Goal: Obtain resource: Download file/media

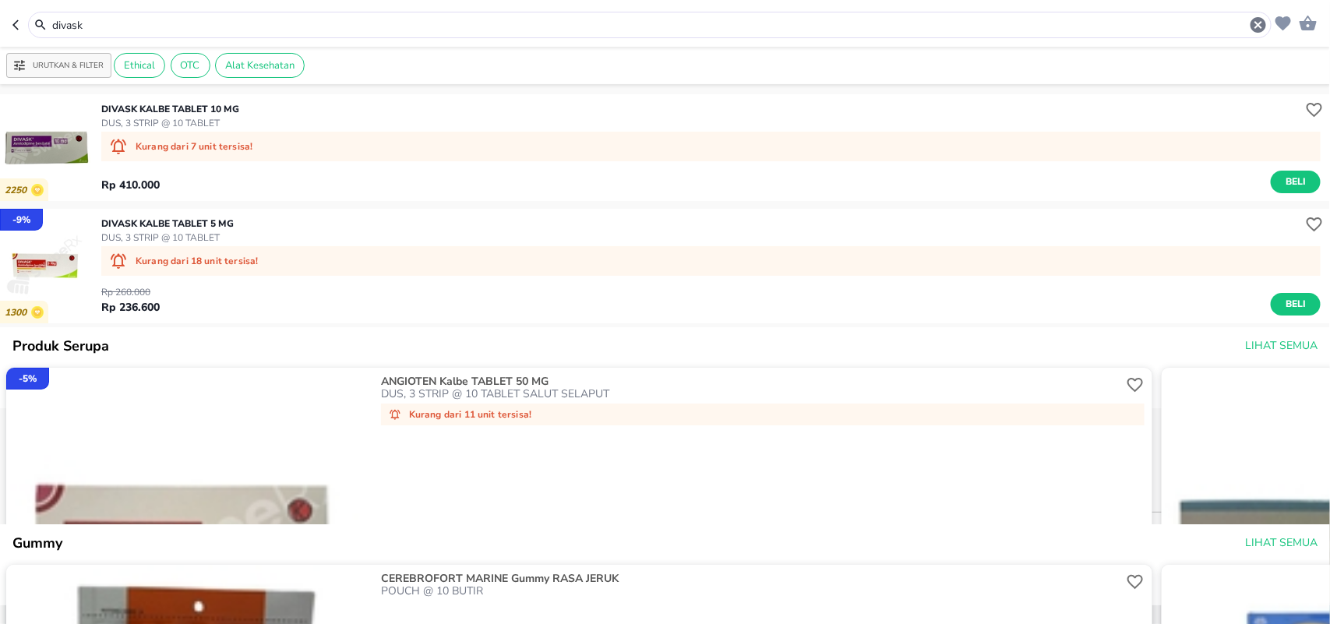
click at [16, 24] on icon "button" at bounding box center [18, 25] width 12 height 12
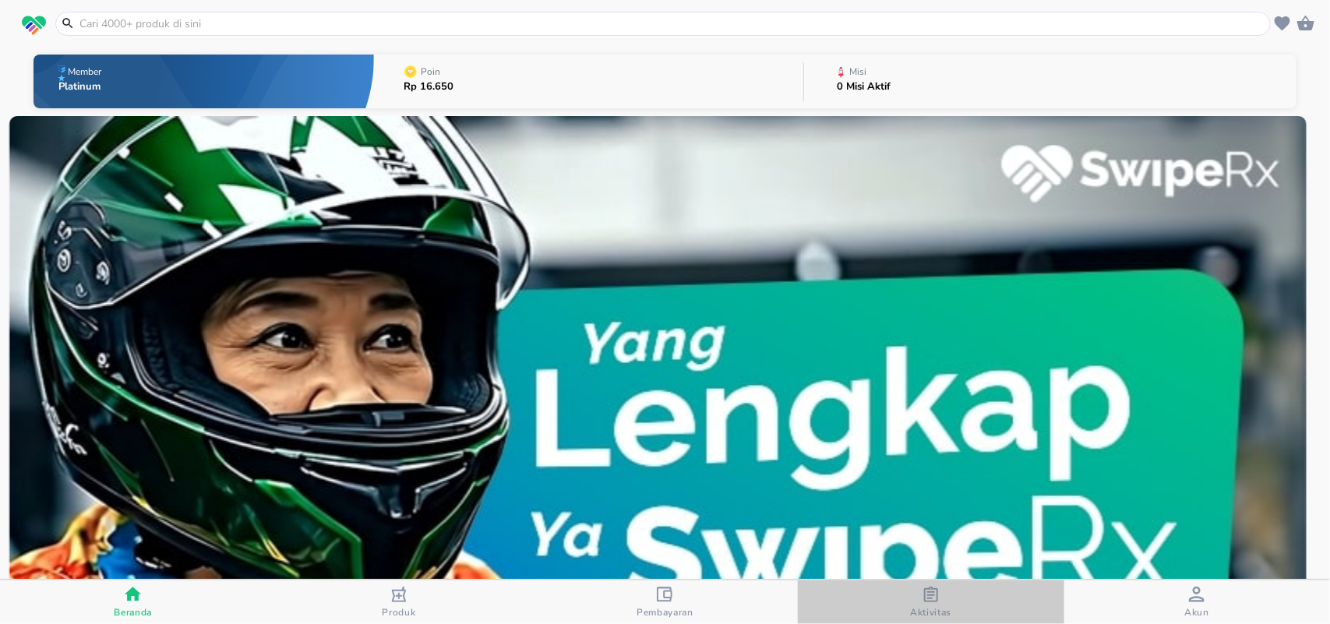
click at [925, 596] on icon "button" at bounding box center [931, 595] width 14 height 16
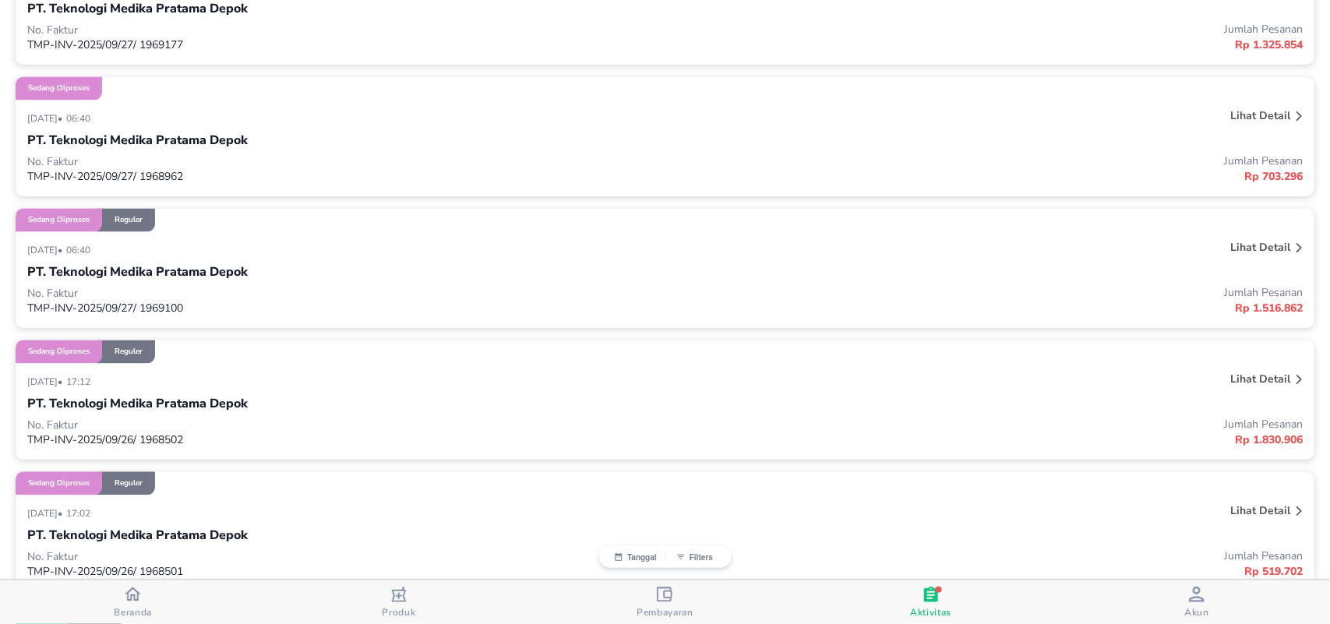
scroll to position [3923, 0]
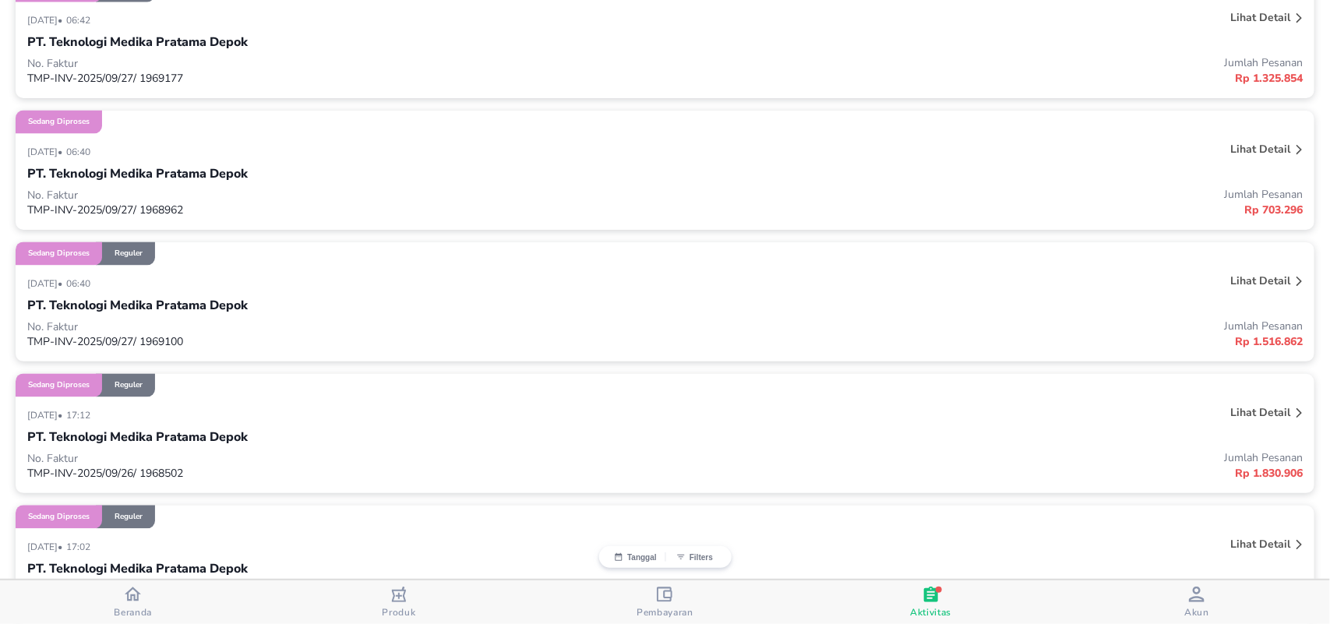
click at [1247, 277] on p "Lihat detail" at bounding box center [1260, 281] width 60 height 15
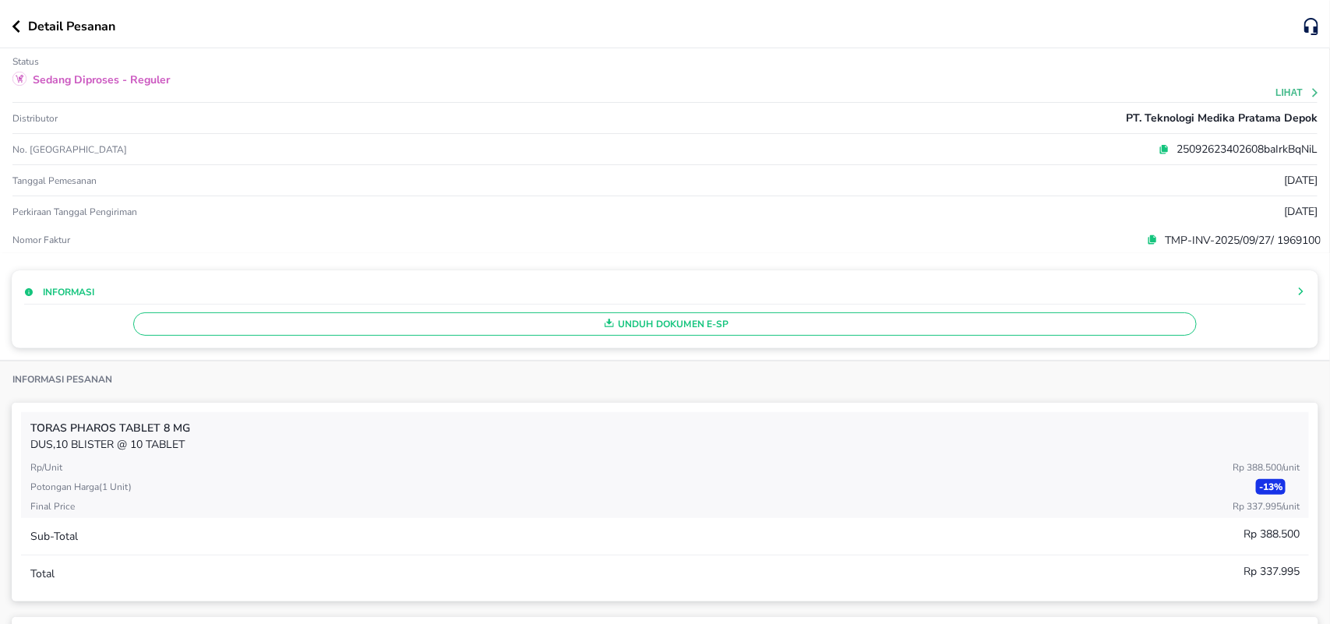
click at [682, 324] on span "Unduh Dokumen e-SP" at bounding box center [665, 324] width 1050 height 20
click at [13, 30] on icon "button" at bounding box center [16, 26] width 9 height 12
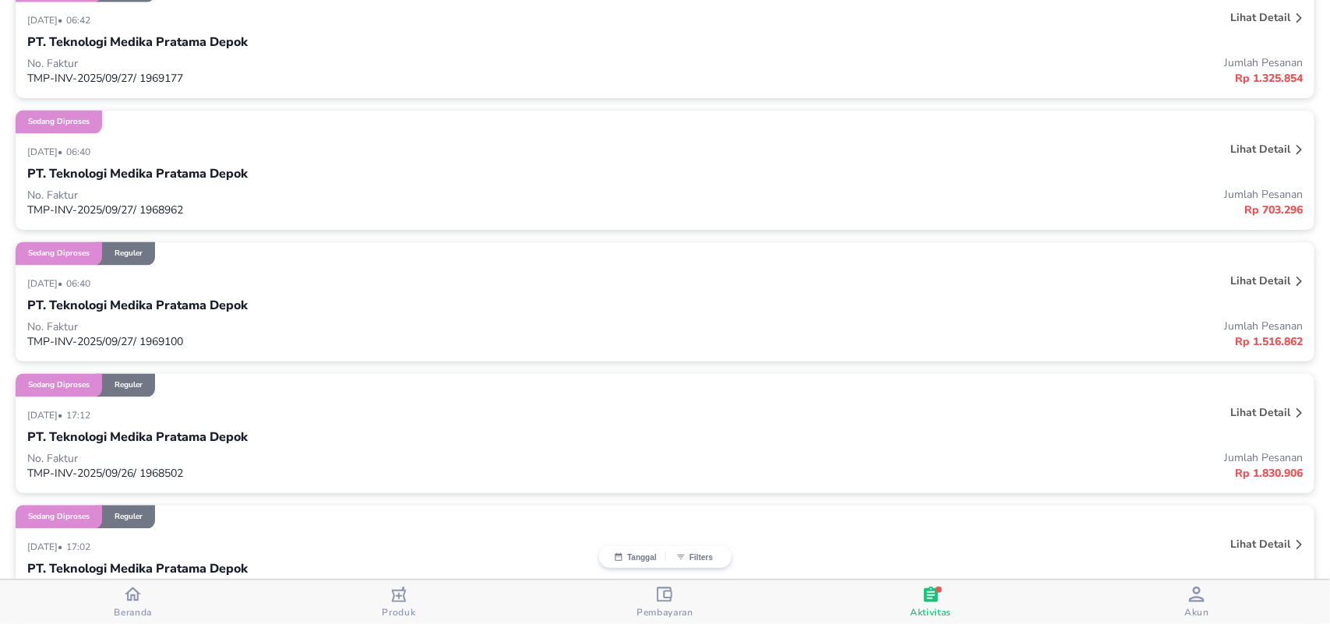
click at [1236, 149] on p "Lihat detail" at bounding box center [1260, 149] width 60 height 15
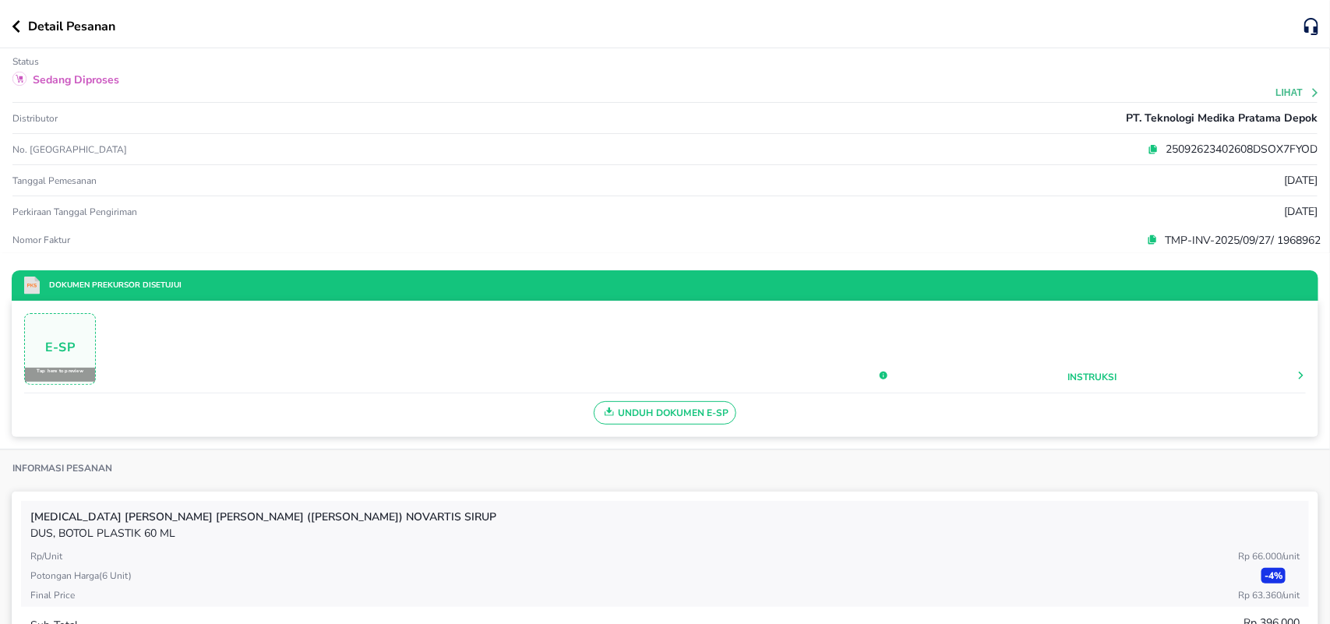
click at [660, 417] on span "Unduh Dokumen e-SP" at bounding box center [665, 413] width 129 height 20
click at [19, 28] on icon "button" at bounding box center [16, 26] width 9 height 12
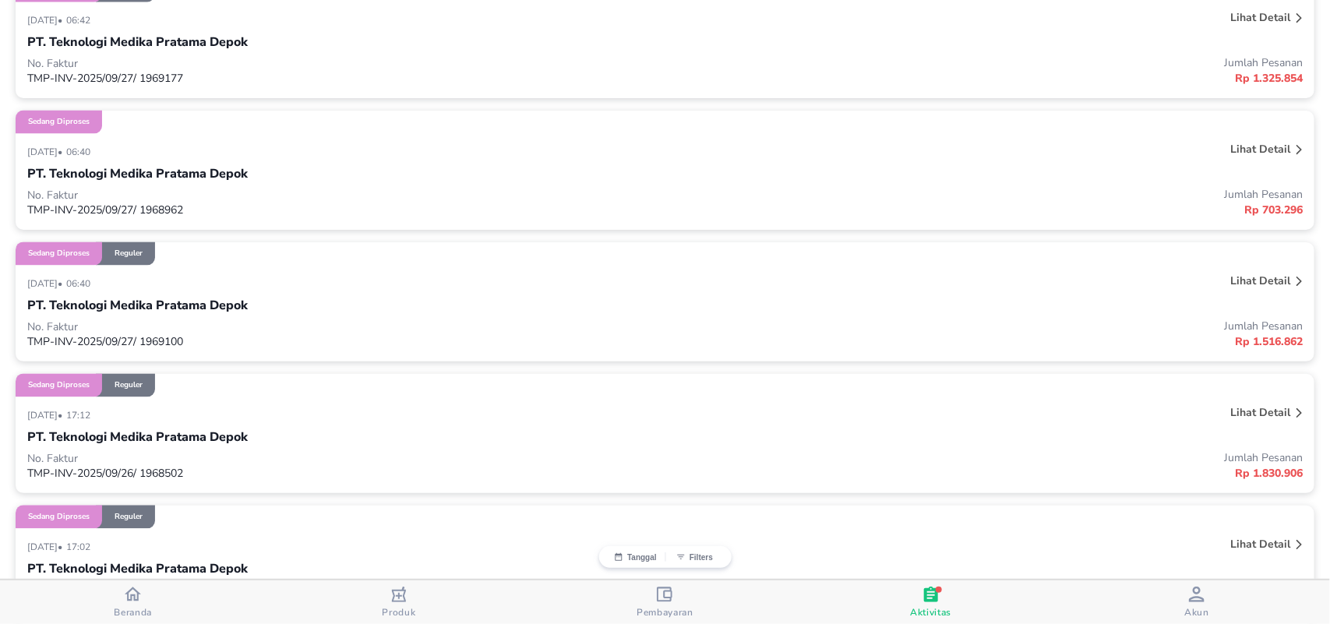
click at [1251, 18] on p "Lihat detail" at bounding box center [1260, 17] width 60 height 15
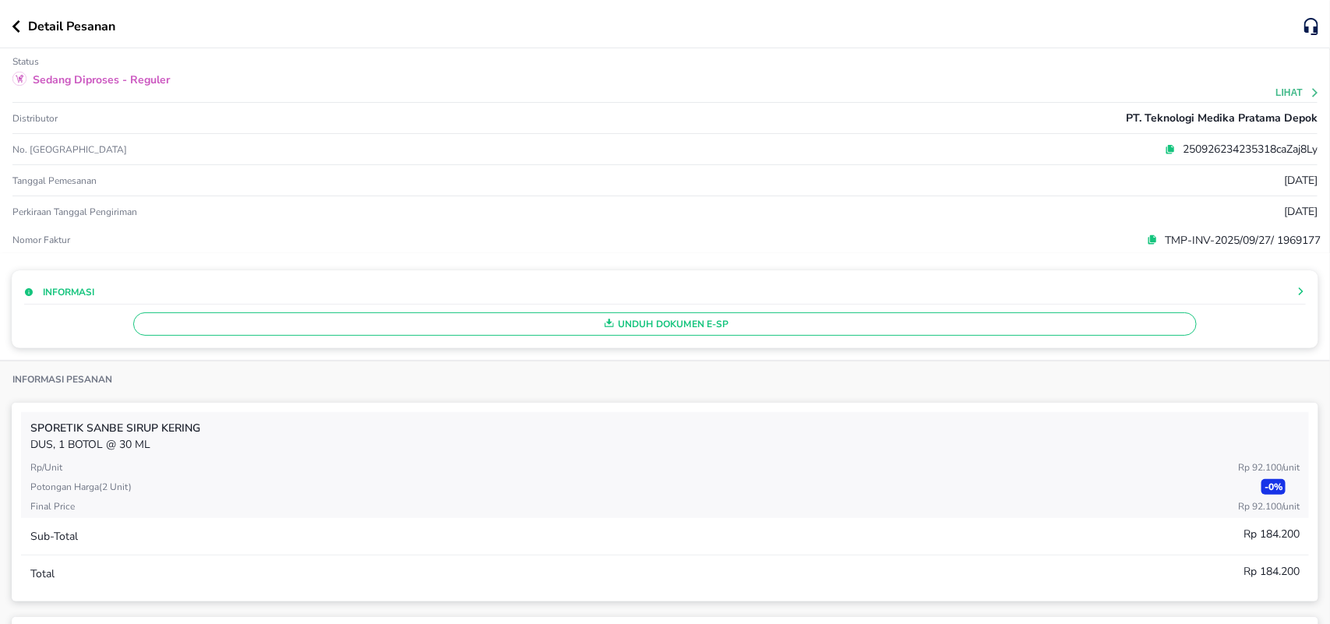
click at [665, 327] on span "Unduh Dokumen e-SP" at bounding box center [665, 324] width 1050 height 20
click at [14, 28] on icon "button" at bounding box center [16, 26] width 8 height 12
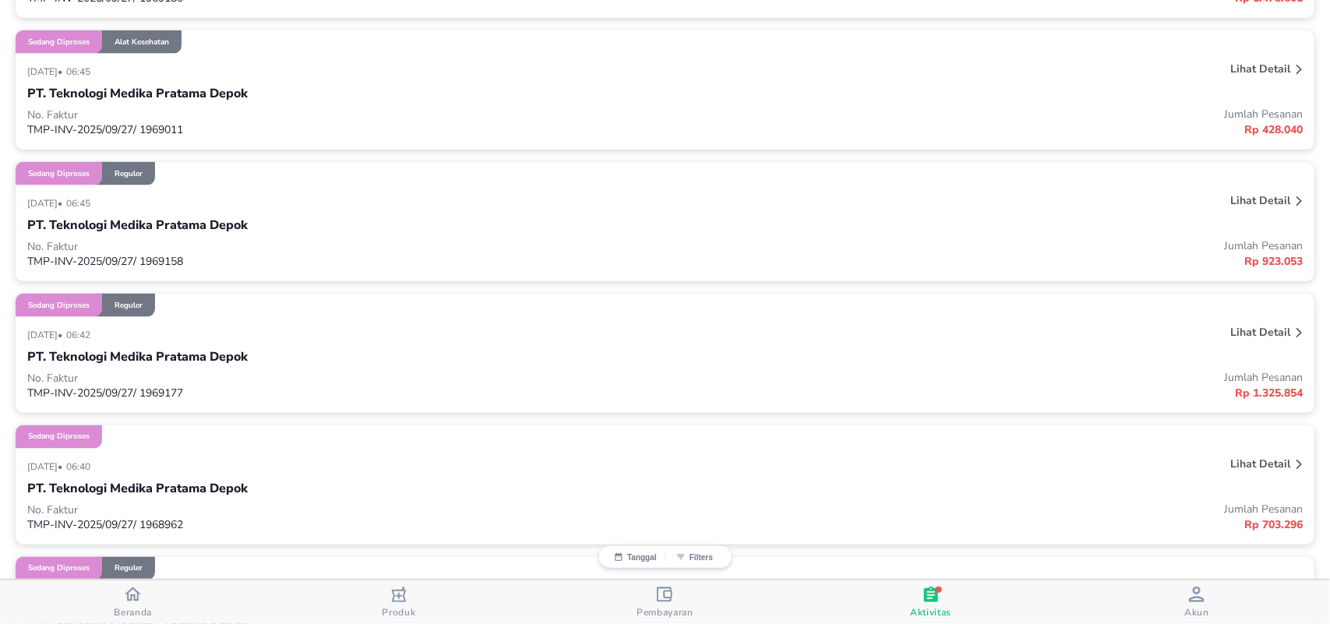
scroll to position [3573, 0]
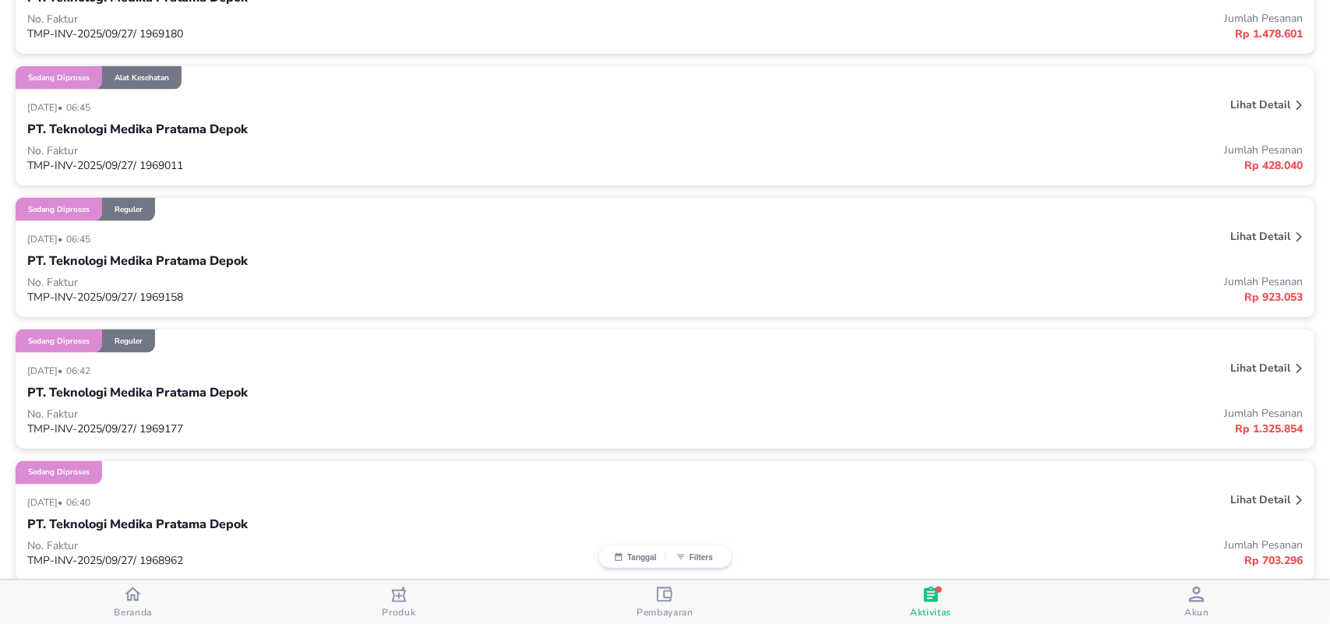
click at [1243, 231] on p "Lihat detail" at bounding box center [1260, 236] width 60 height 15
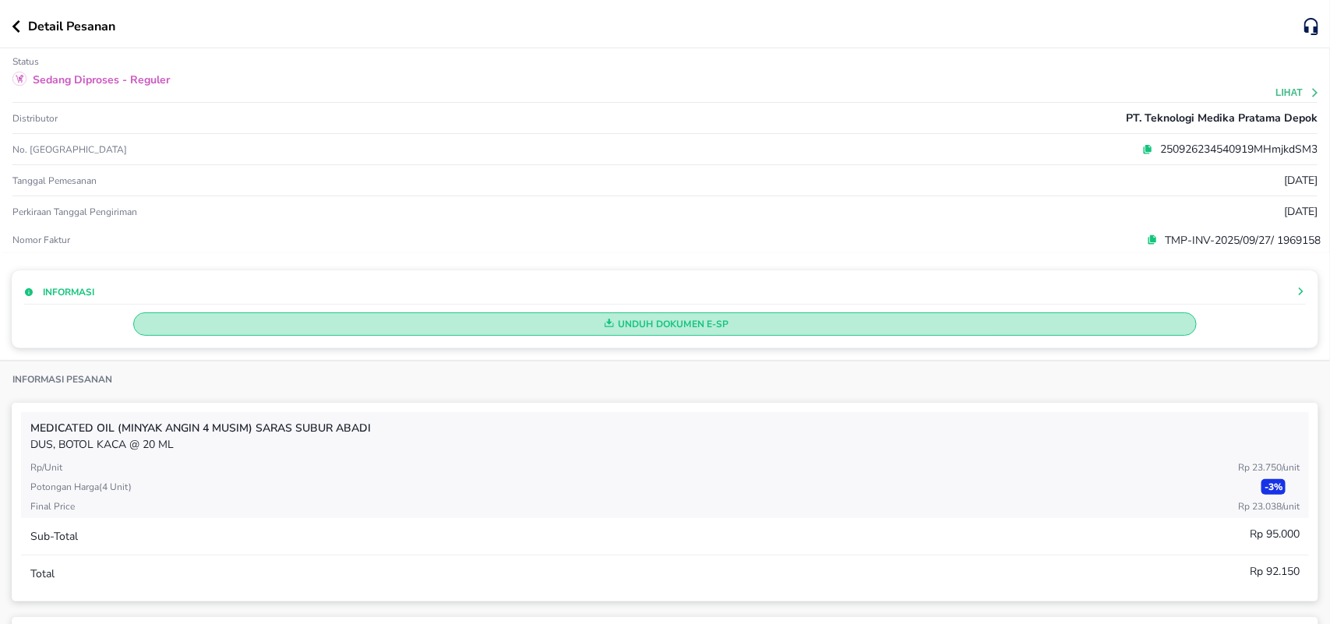
click at [641, 329] on span "Unduh Dokumen e-SP" at bounding box center [665, 324] width 1050 height 20
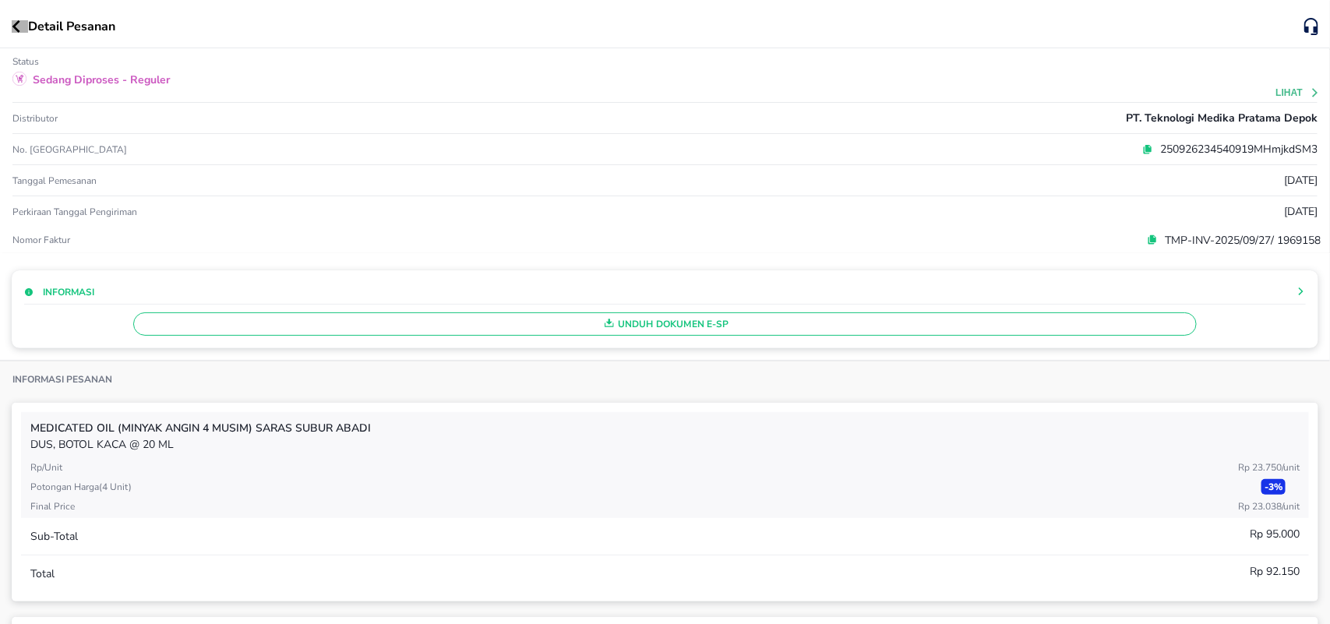
click at [16, 27] on icon "button" at bounding box center [16, 26] width 8 height 12
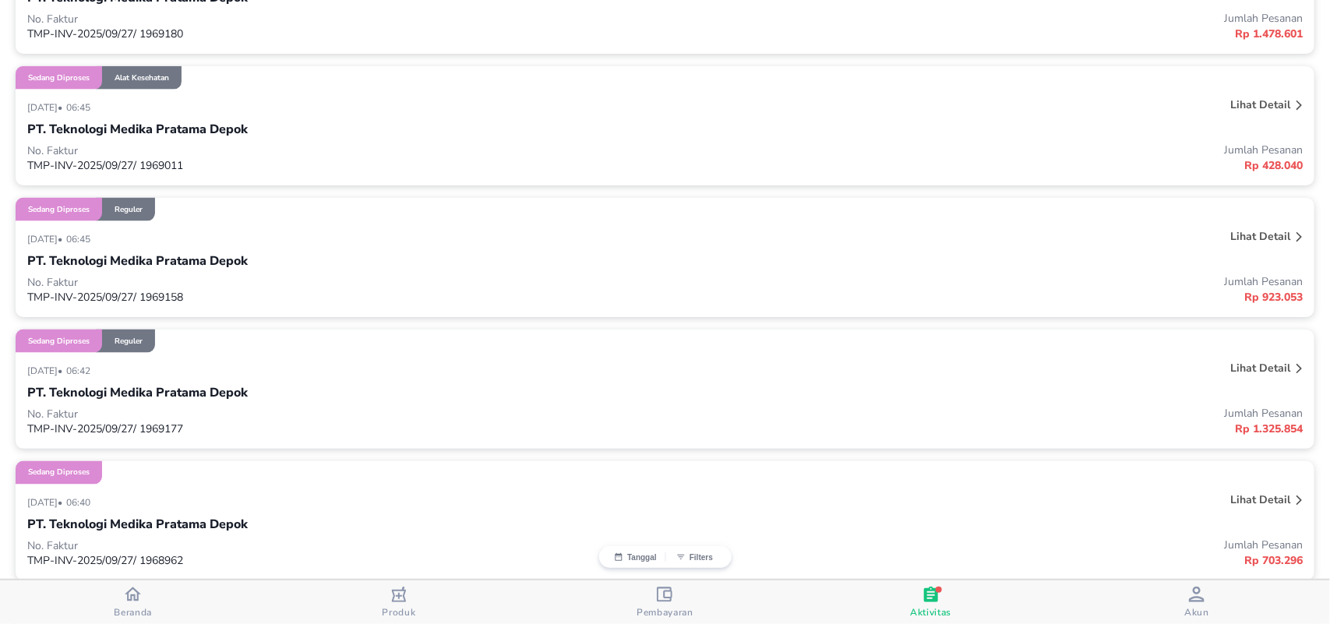
click at [1245, 106] on p "Lihat detail" at bounding box center [1260, 104] width 60 height 15
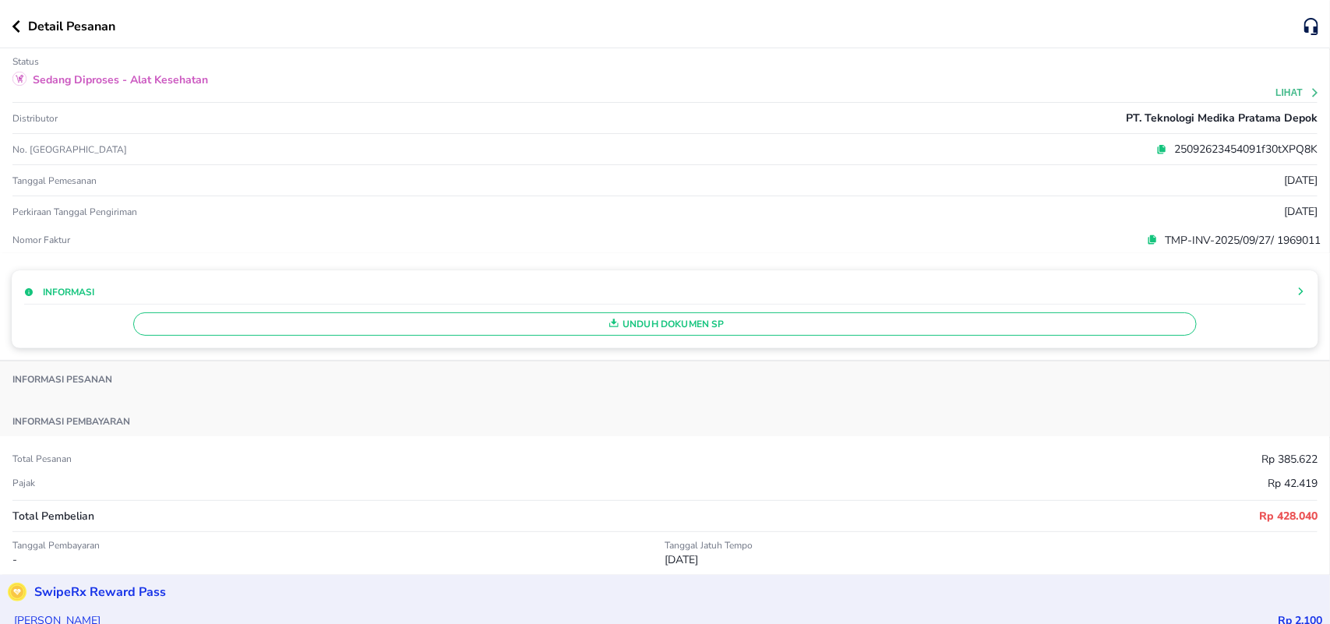
click at [649, 269] on div "Informasi Unduh Dokumen SP" at bounding box center [665, 307] width 1330 height 108
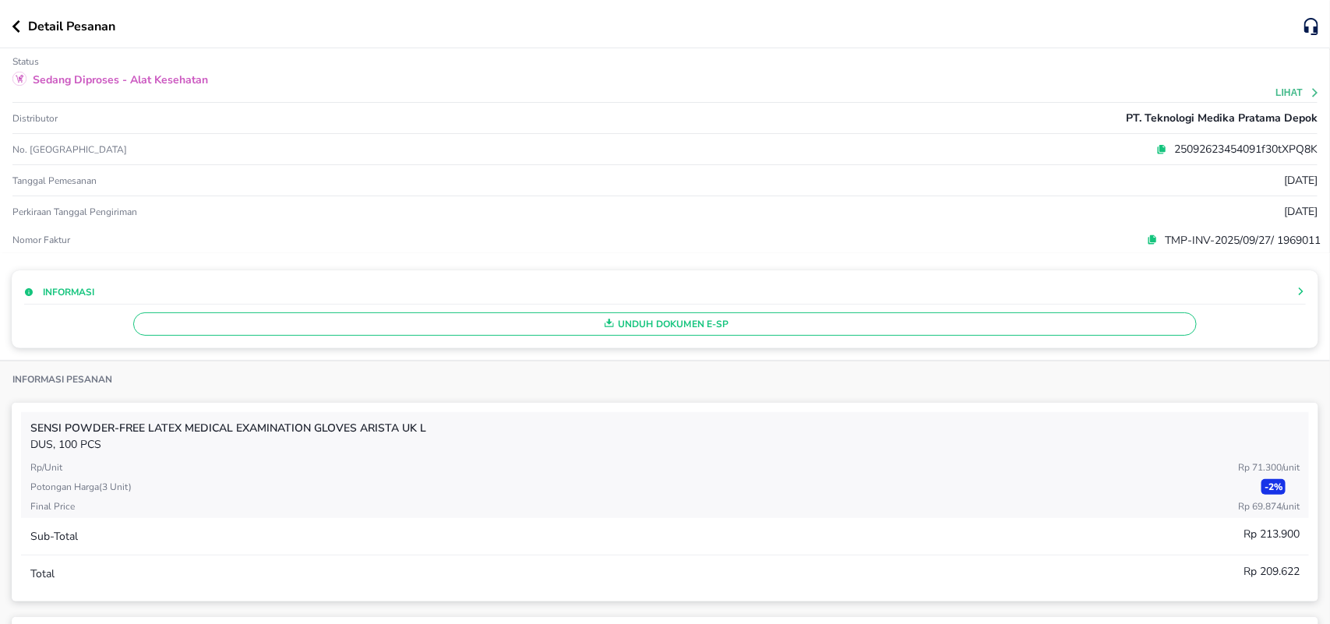
click at [678, 325] on span "Unduh Dokumen e-SP" at bounding box center [665, 324] width 1050 height 20
click at [20, 30] on button "button" at bounding box center [20, 26] width 16 height 12
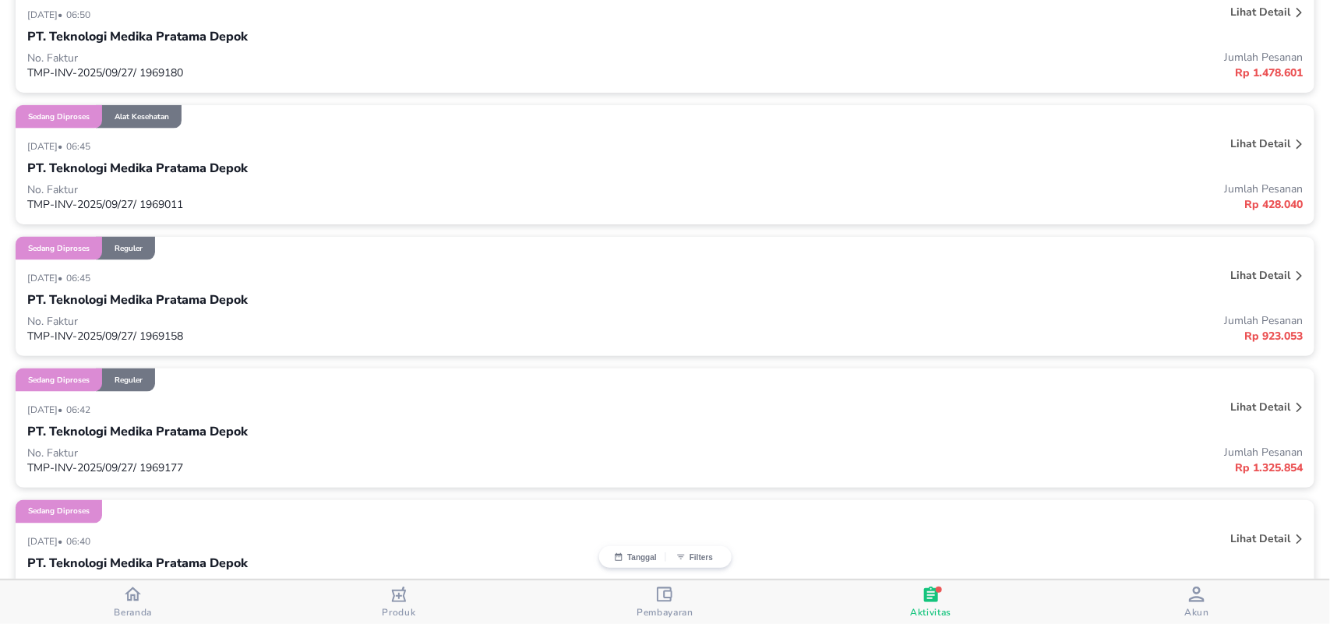
click at [1251, 14] on p "Lihat detail" at bounding box center [1260, 12] width 60 height 15
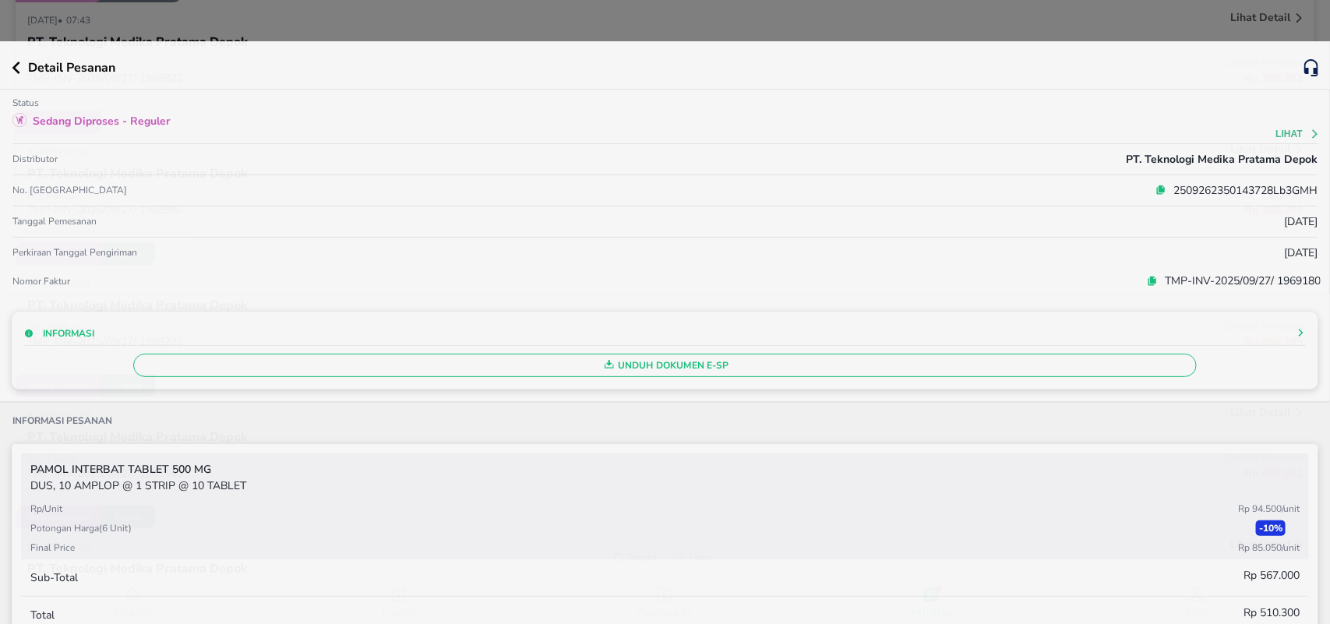
scroll to position [3534, 0]
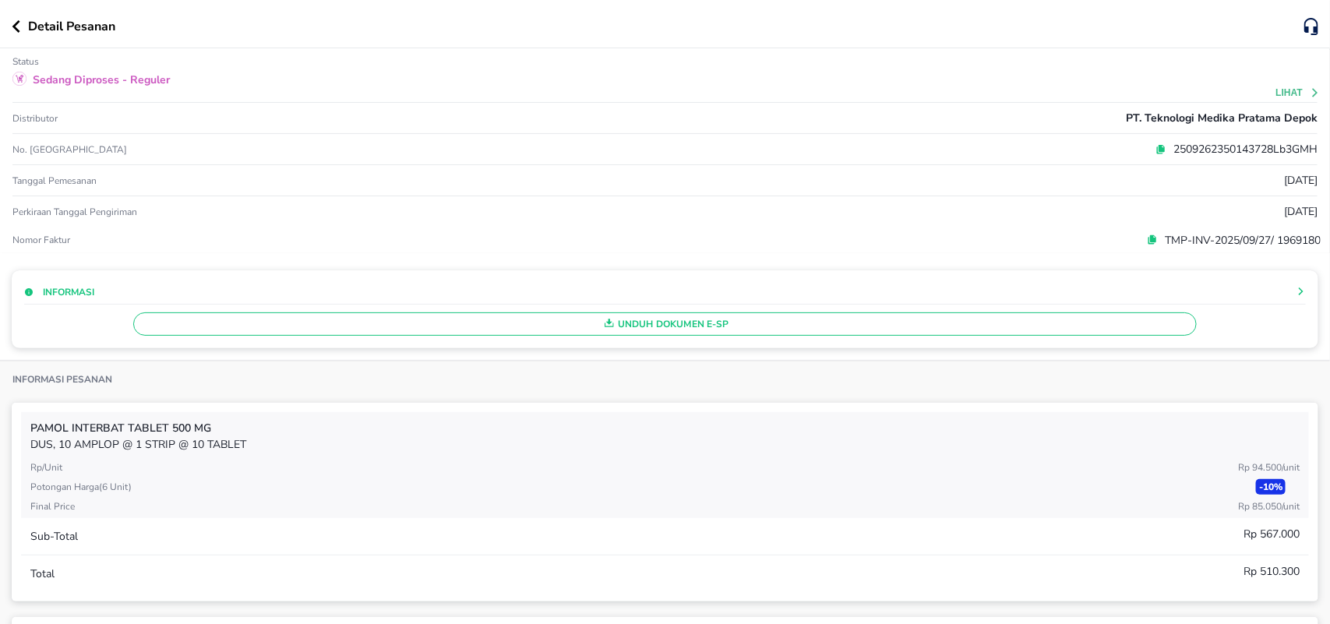
click at [633, 327] on span "Unduh Dokumen e-SP" at bounding box center [665, 324] width 1050 height 20
click at [18, 27] on icon "button" at bounding box center [16, 26] width 9 height 12
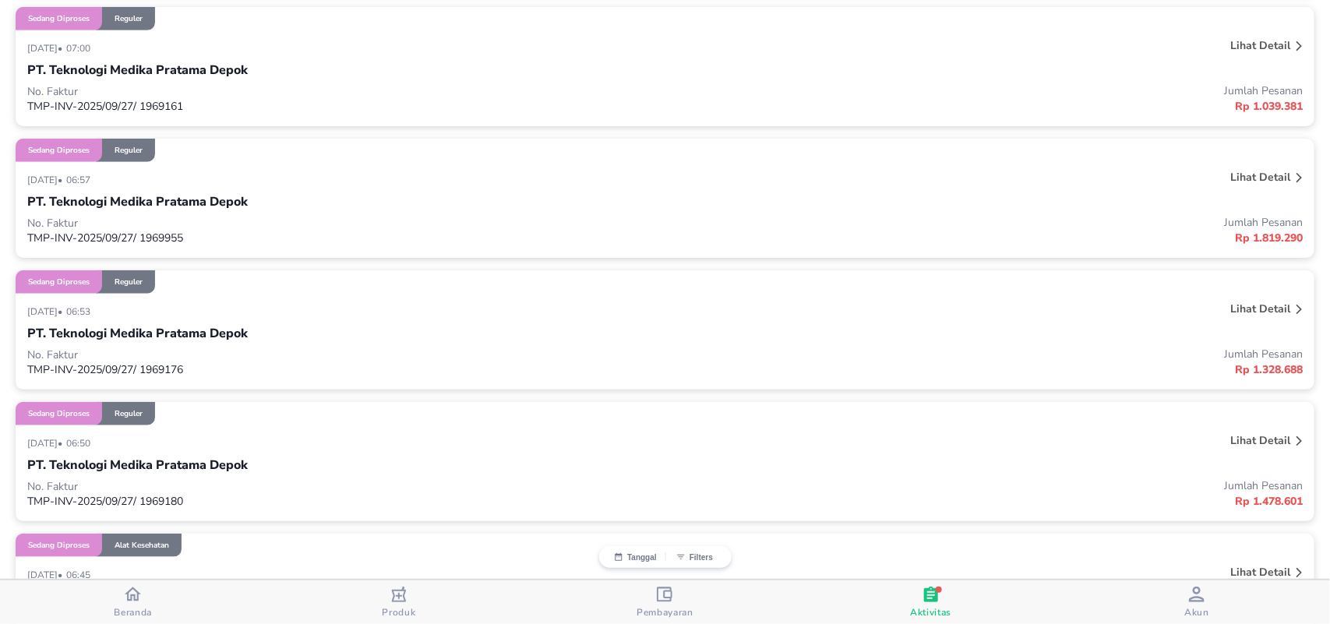
click at [1241, 302] on p "Lihat detail" at bounding box center [1260, 309] width 60 height 15
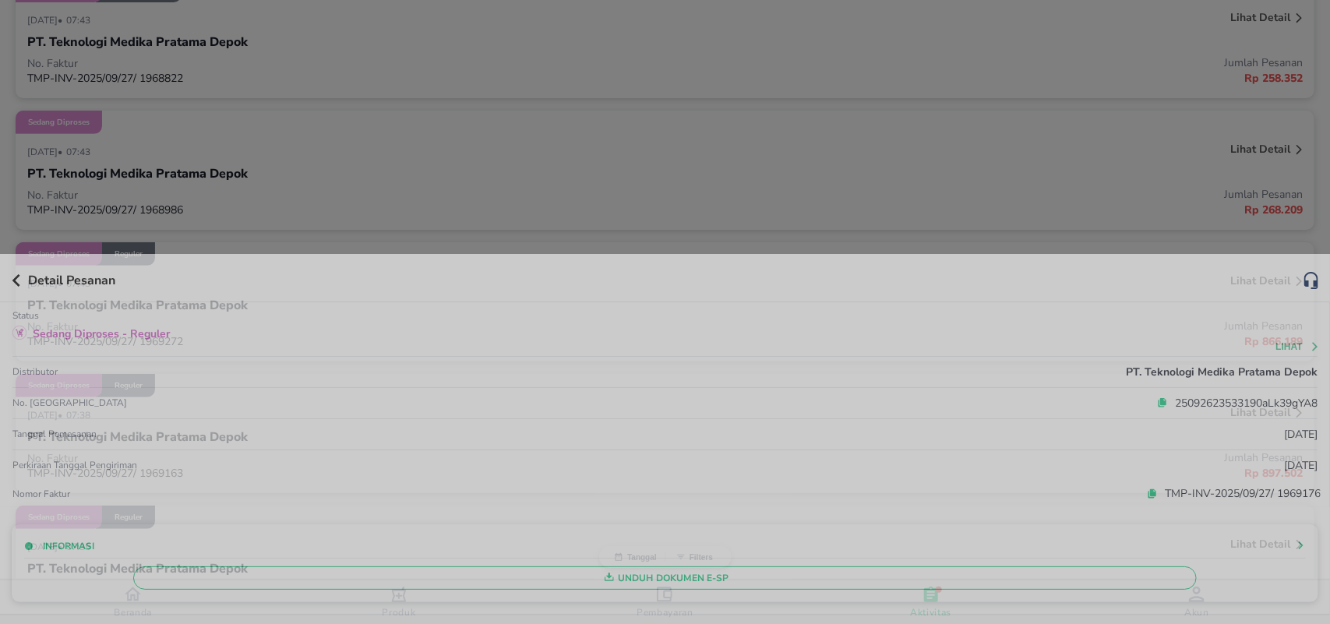
scroll to position [3105, 0]
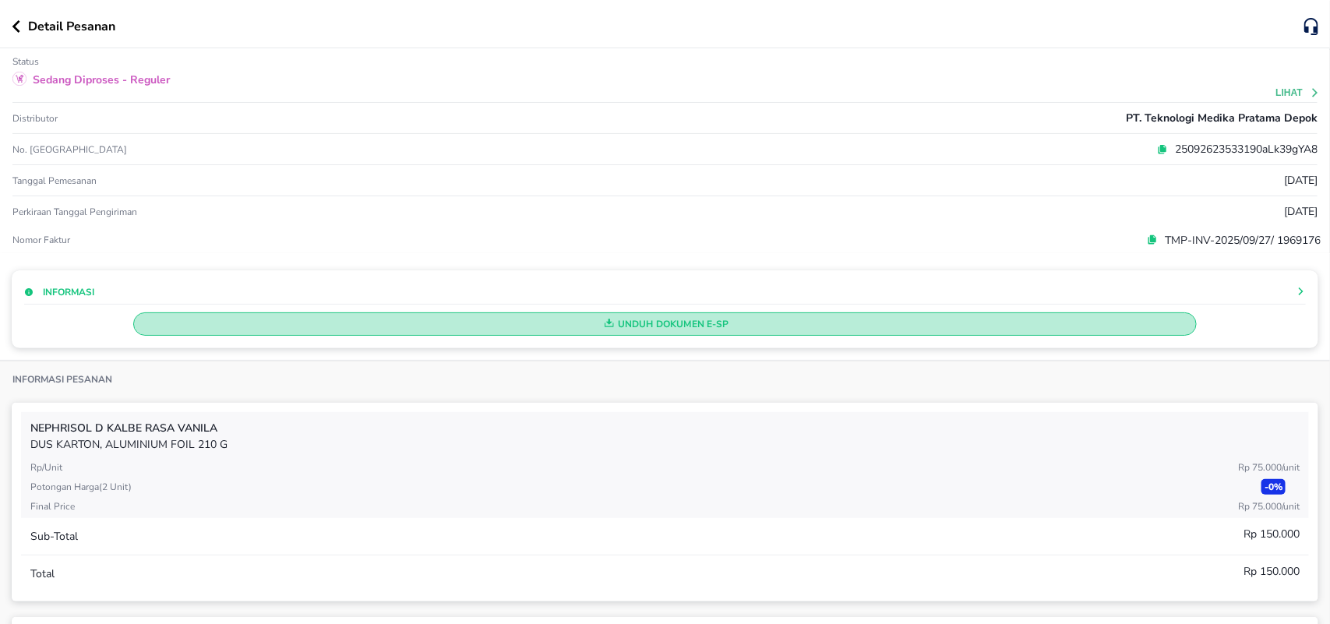
click at [640, 318] on span "Unduh Dokumen e-SP" at bounding box center [665, 324] width 1050 height 20
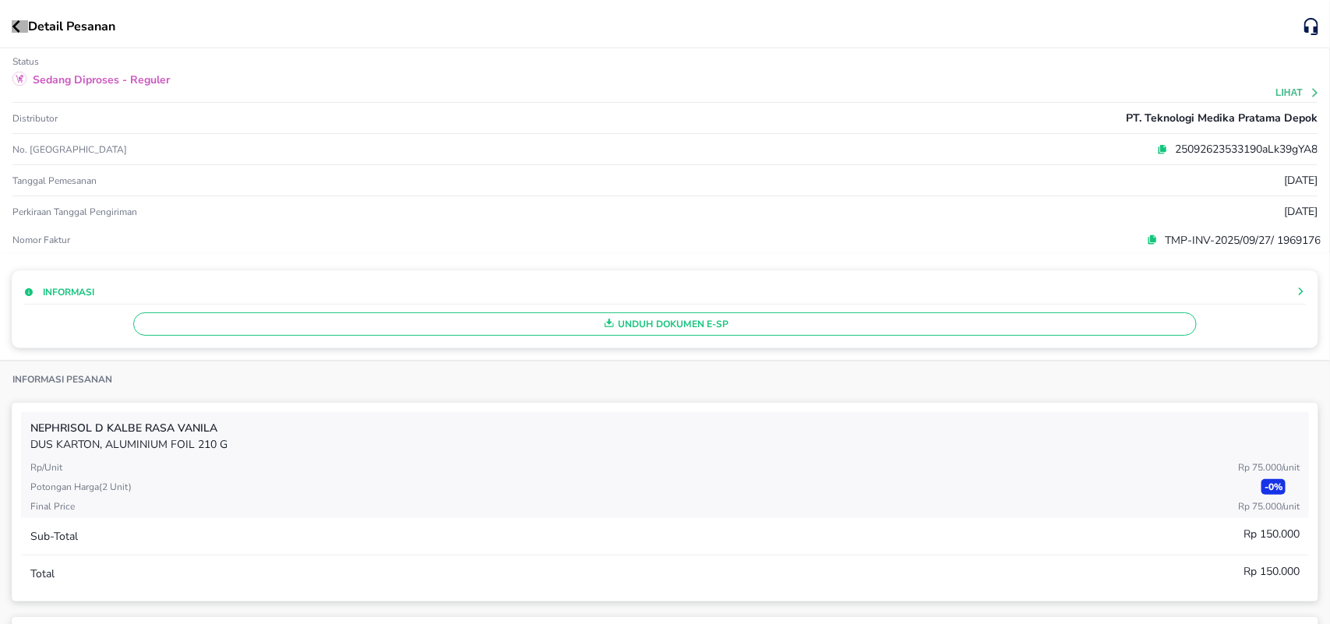
click at [13, 31] on icon "button" at bounding box center [16, 26] width 9 height 12
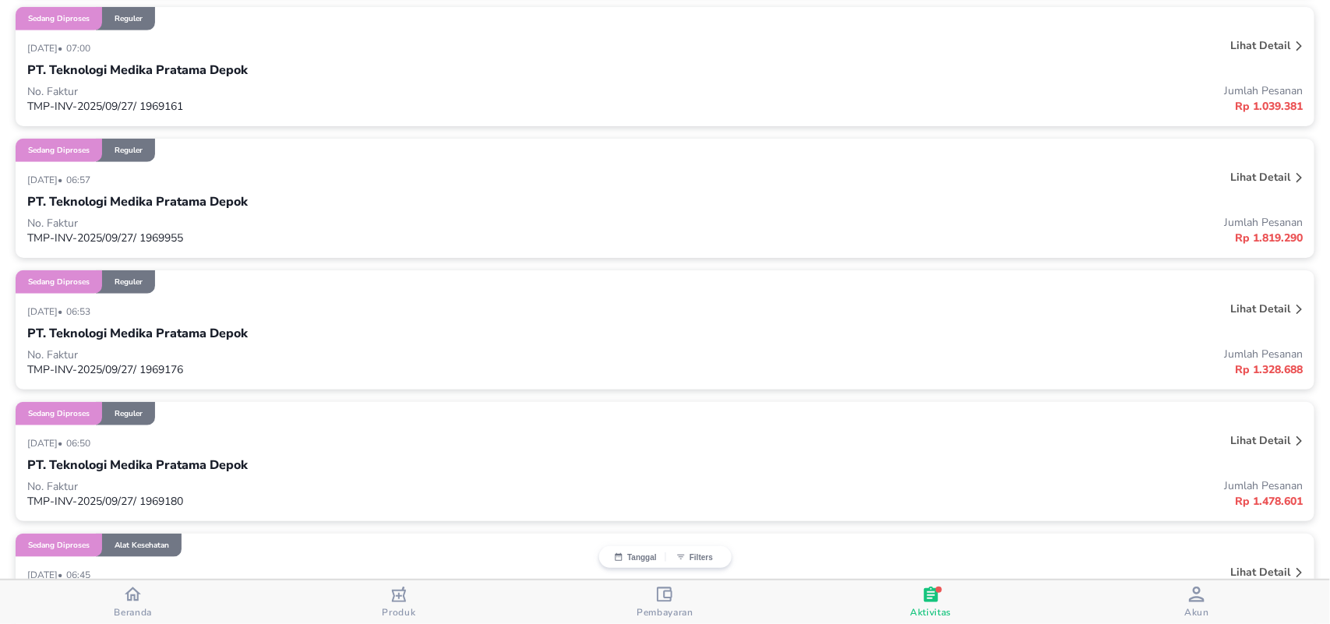
click at [1248, 180] on p "Lihat detail" at bounding box center [1260, 177] width 60 height 15
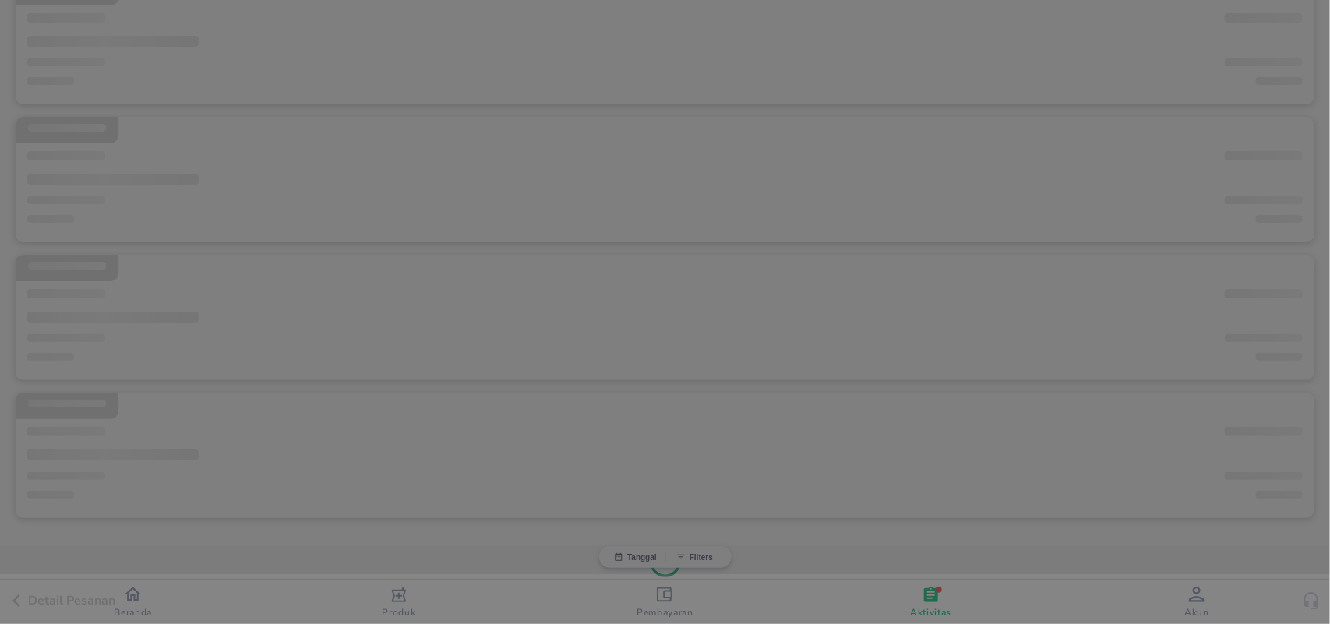
scroll to position [236, 0]
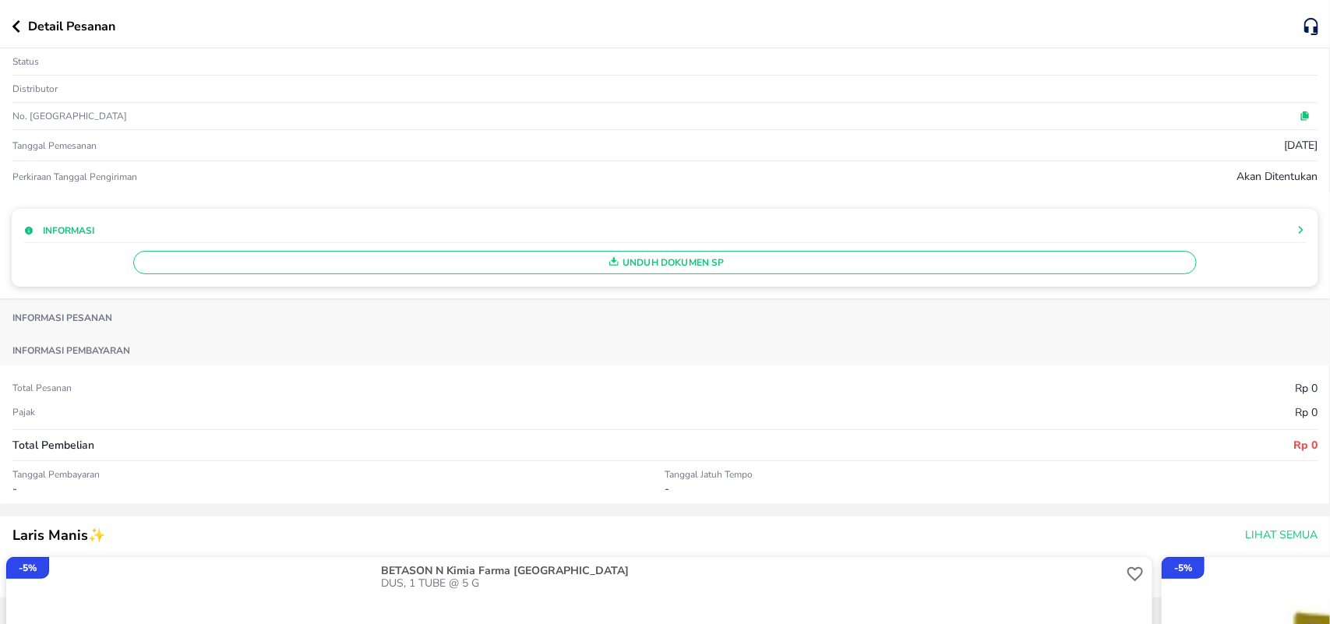
click at [679, 265] on span "Unduh Dokumen SP" at bounding box center [665, 262] width 1050 height 20
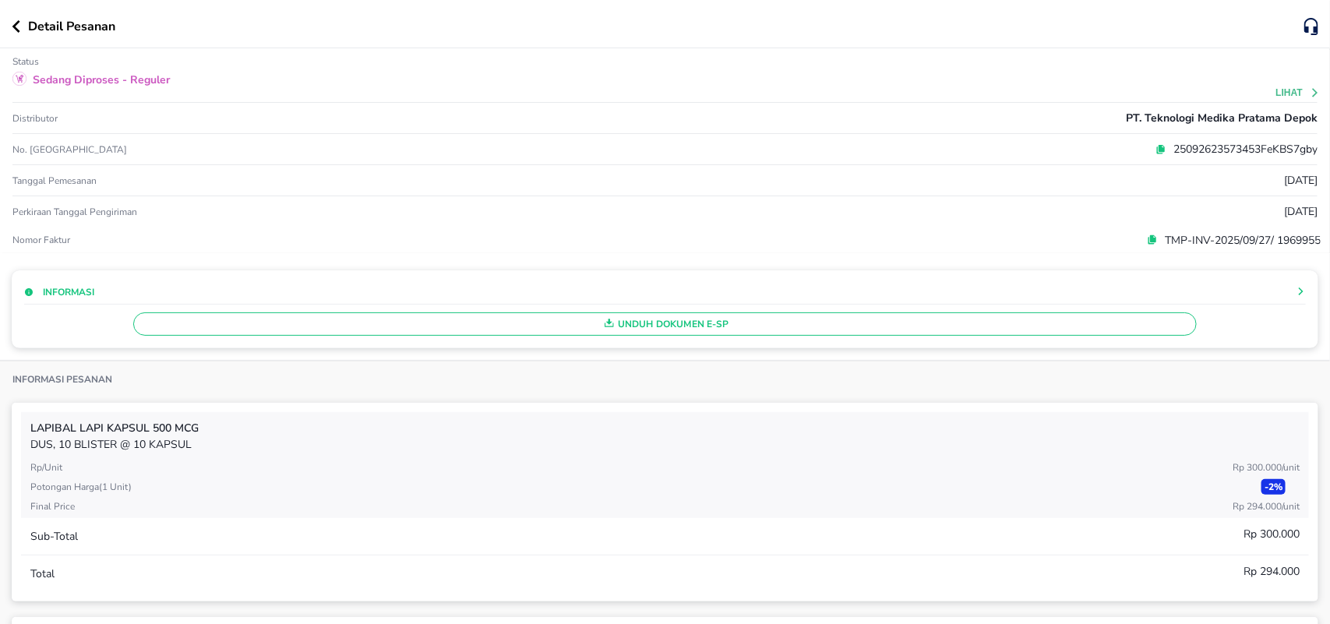
scroll to position [3105, 0]
click at [643, 317] on span "Unduh Dokumen e-SP" at bounding box center [665, 324] width 1050 height 20
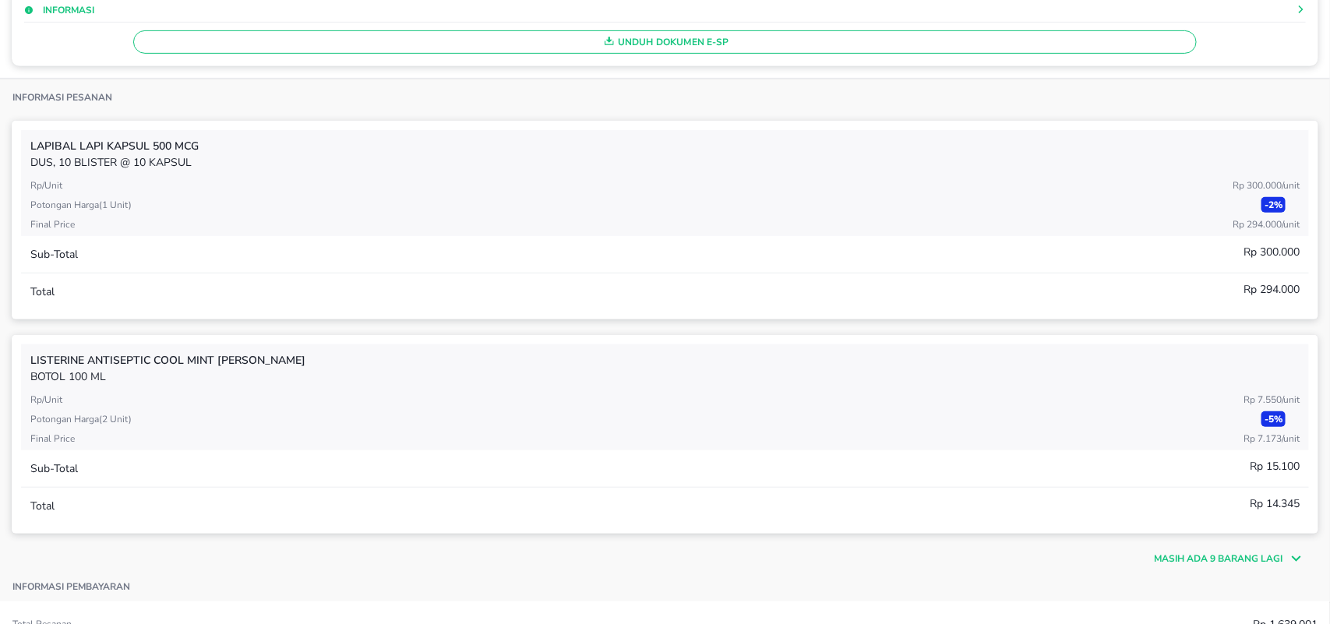
scroll to position [0, 0]
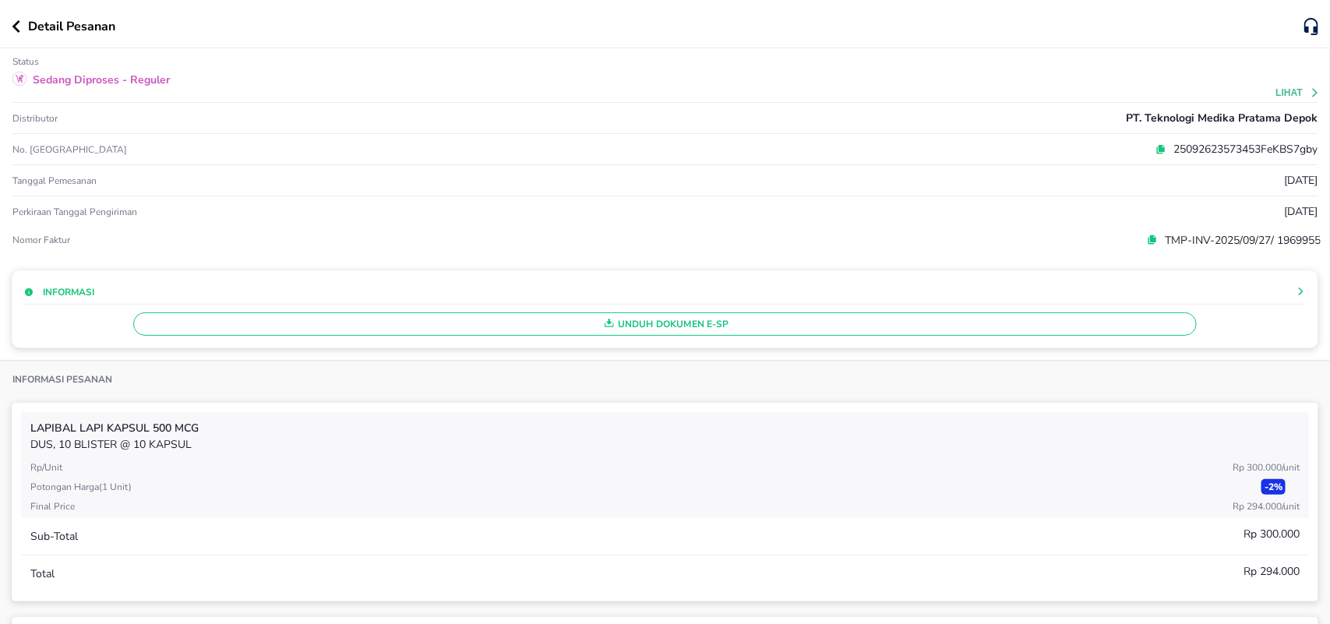
click at [20, 23] on button "button" at bounding box center [20, 26] width 16 height 12
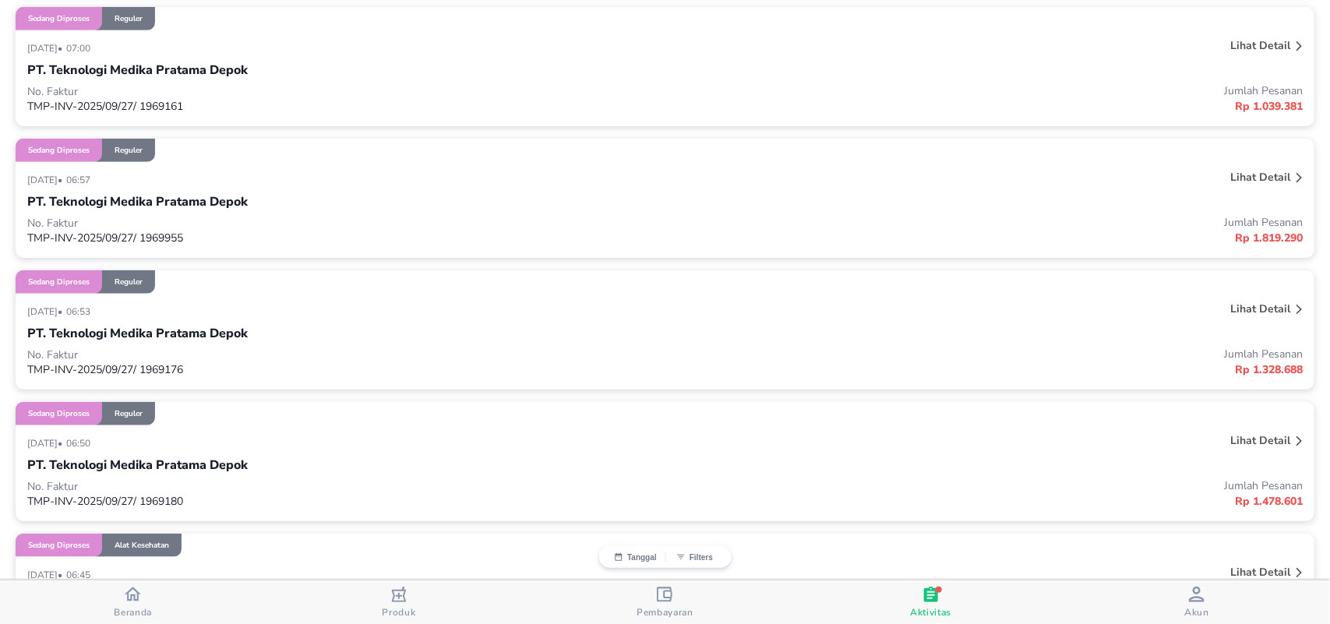
click at [1251, 47] on p "Lihat detail" at bounding box center [1260, 45] width 60 height 15
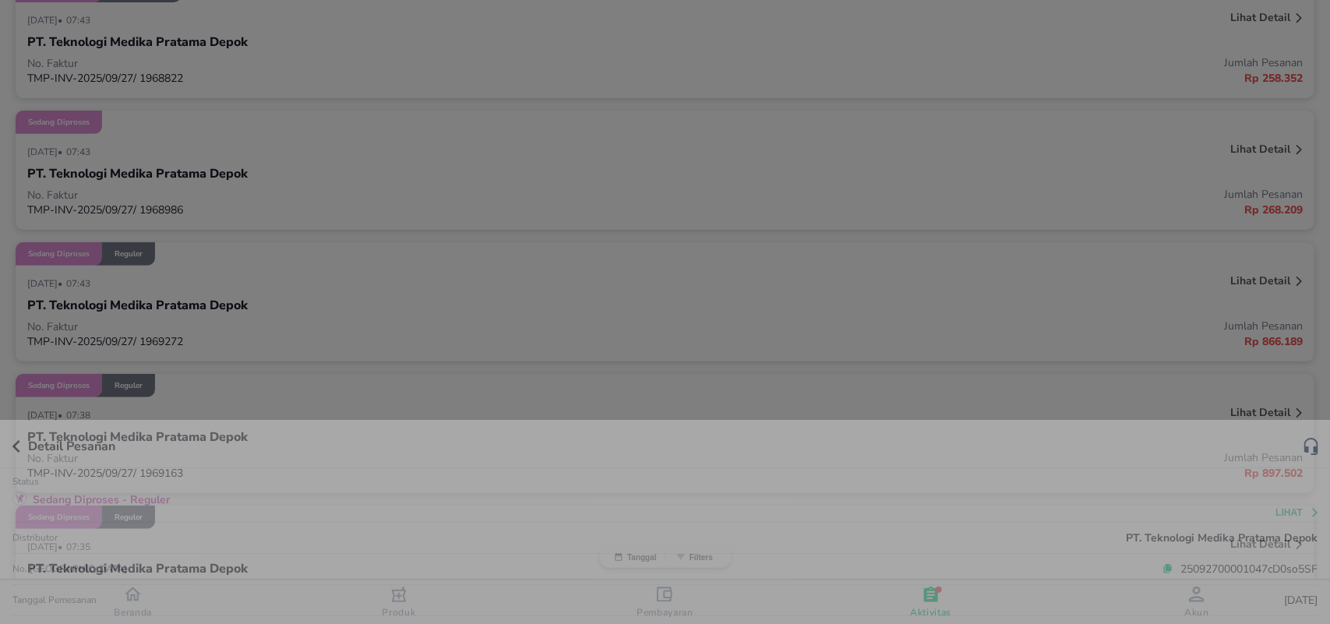
scroll to position [3105, 0]
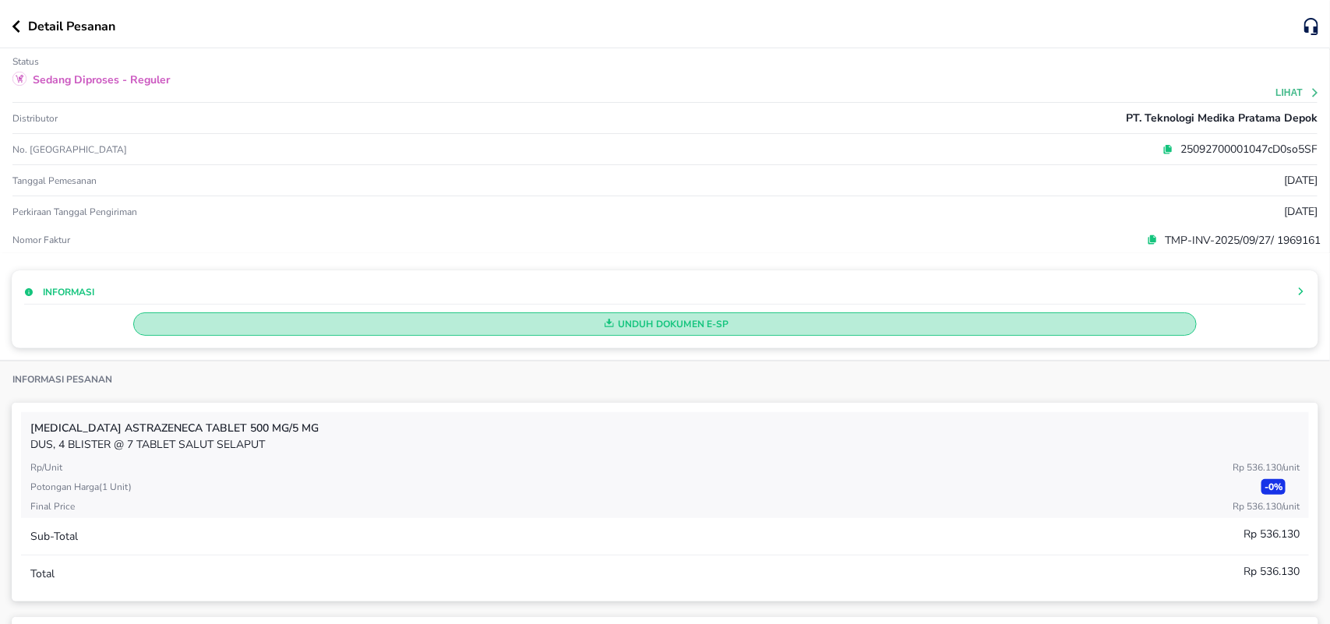
click at [655, 327] on span "Unduh Dokumen e-SP" at bounding box center [665, 324] width 1050 height 20
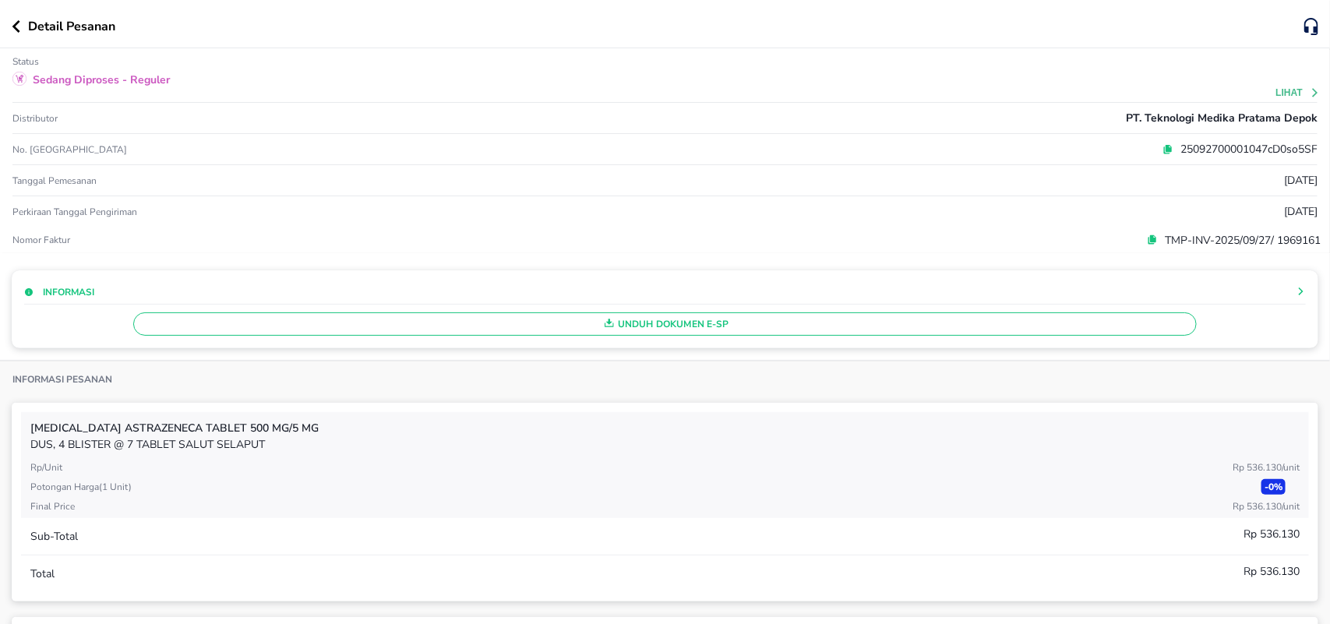
click at [13, 24] on icon "button" at bounding box center [16, 26] width 9 height 12
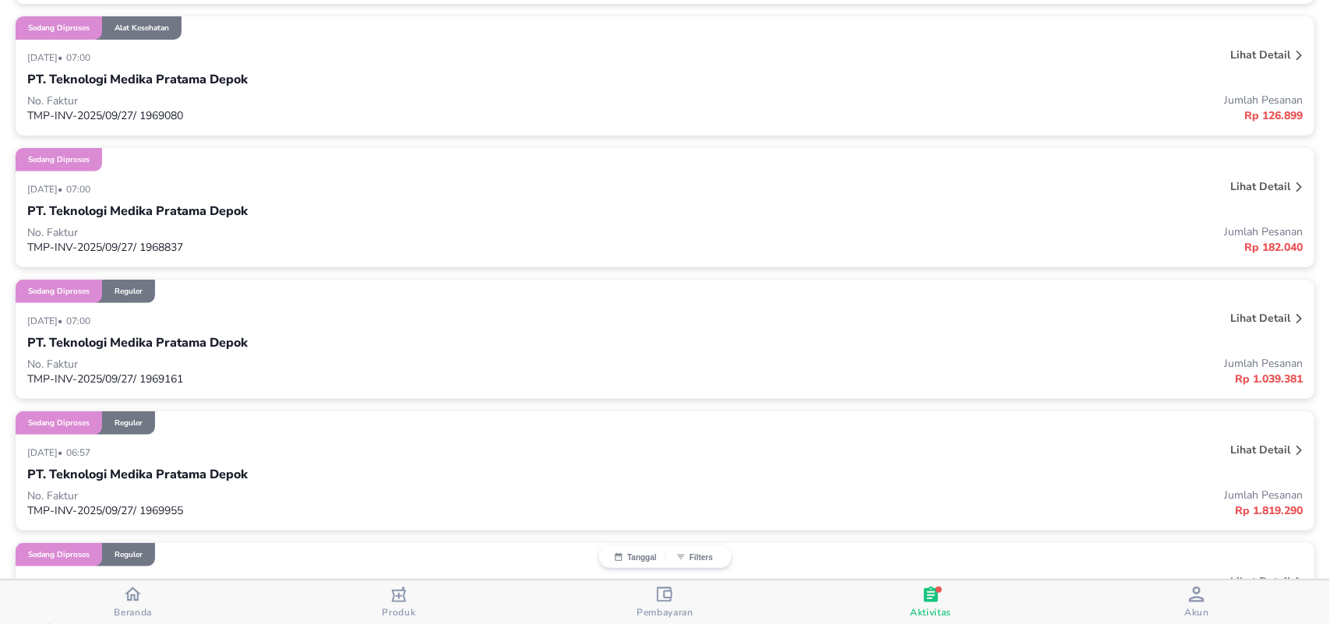
click at [1244, 179] on p "Lihat detail" at bounding box center [1260, 186] width 60 height 15
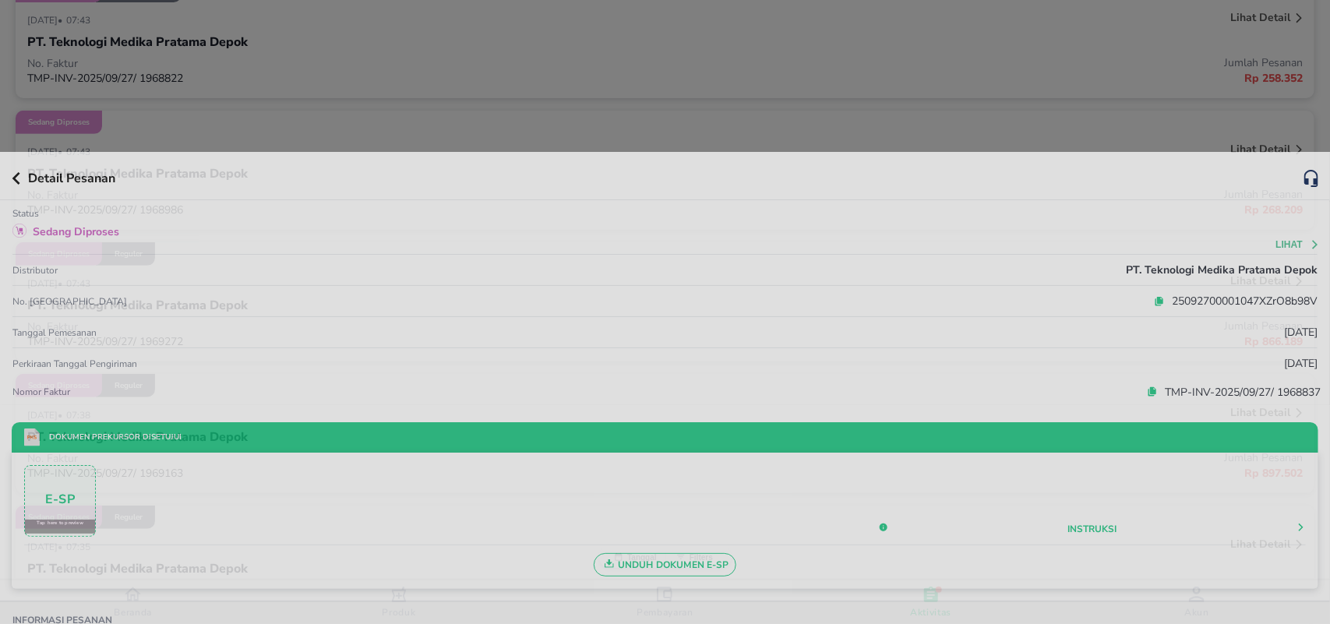
scroll to position [2832, 0]
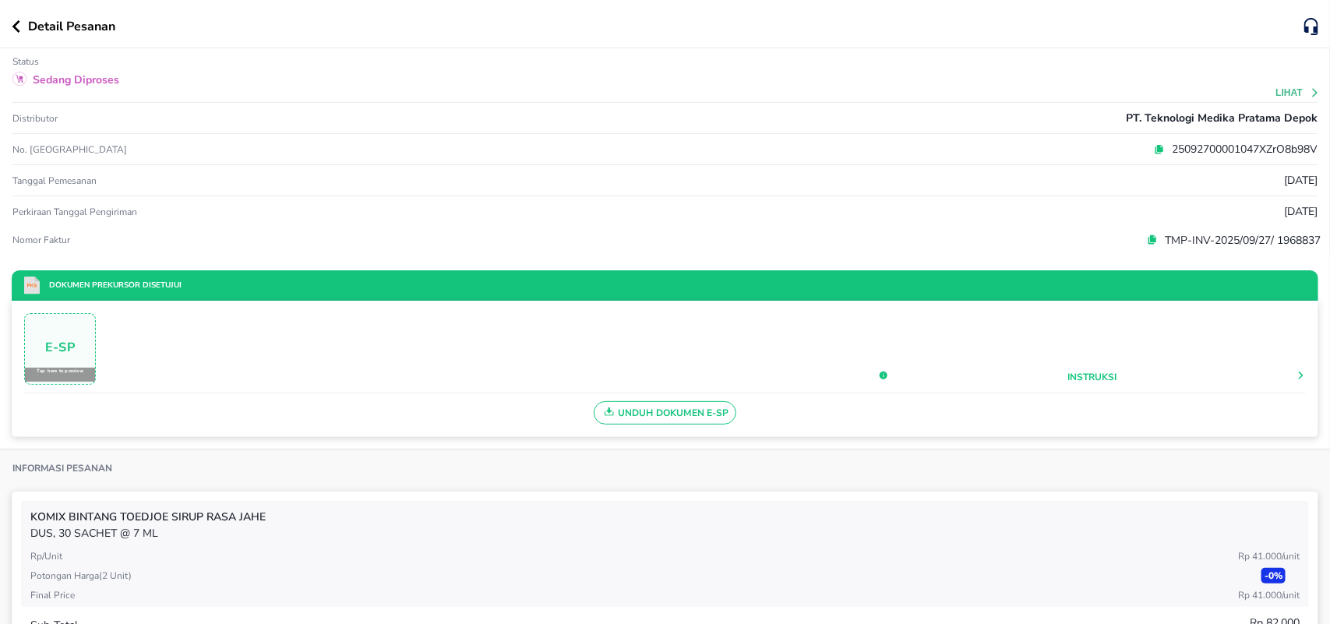
click at [651, 413] on span "Unduh Dokumen e-SP" at bounding box center [665, 413] width 129 height 20
click at [20, 26] on button "button" at bounding box center [20, 26] width 16 height 12
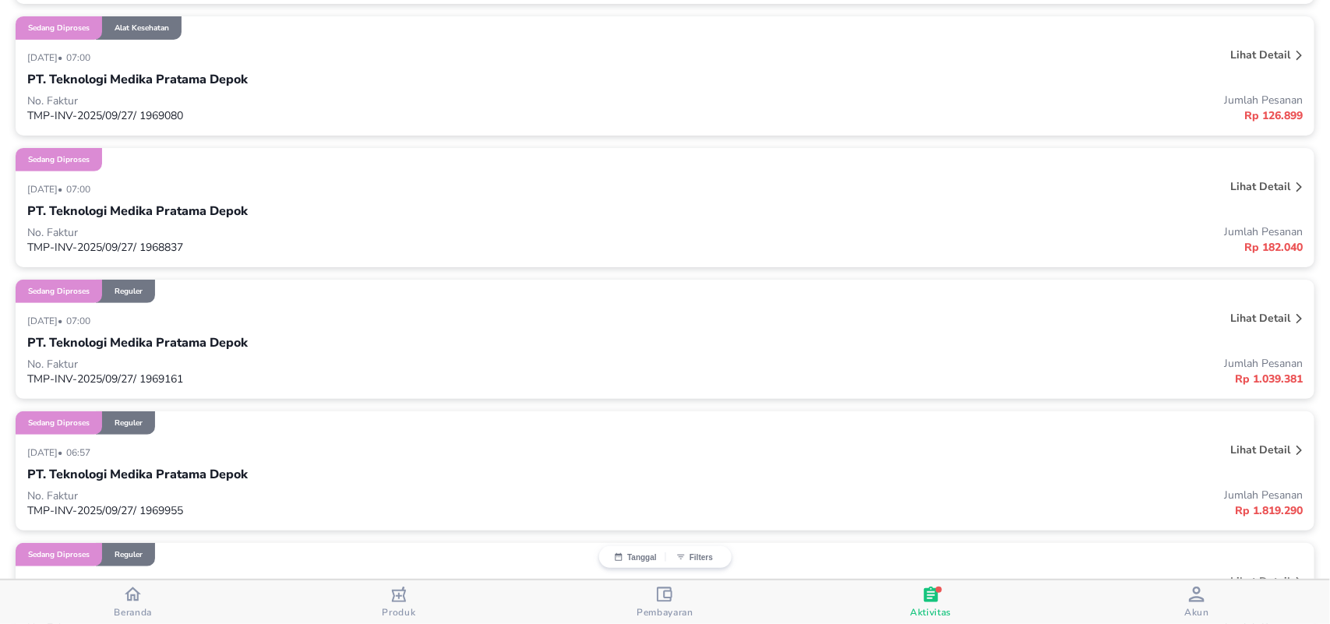
click at [1253, 52] on p "Lihat detail" at bounding box center [1260, 55] width 60 height 15
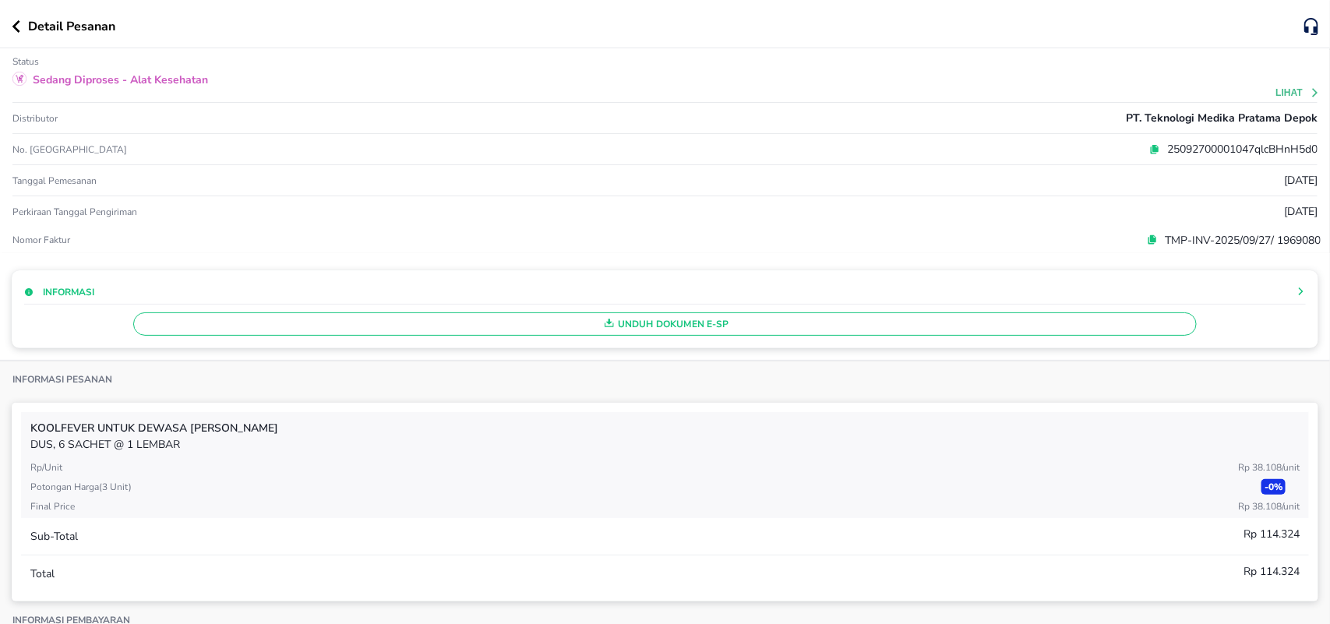
click at [672, 319] on span "Unduh Dokumen e-SP" at bounding box center [665, 324] width 1050 height 20
click at [17, 33] on div "Detail Pesanan" at bounding box center [658, 26] width 1293 height 19
click at [17, 24] on icon "button" at bounding box center [16, 26] width 9 height 12
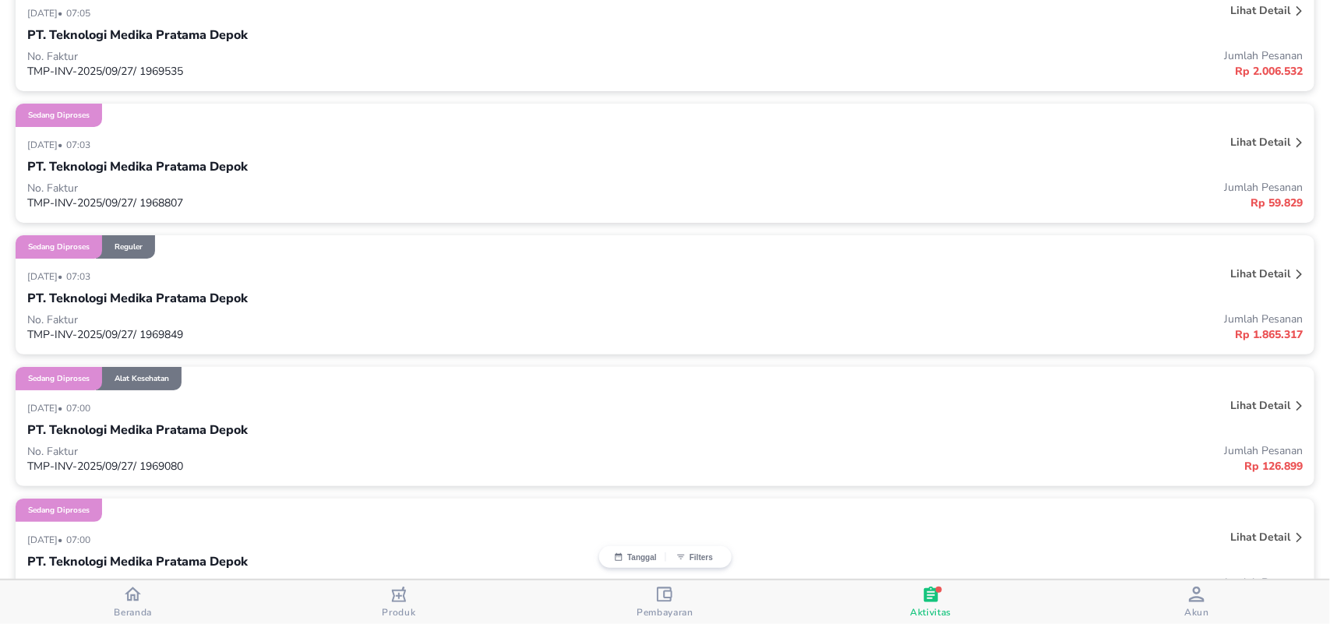
click at [1239, 270] on p "Lihat detail" at bounding box center [1260, 273] width 60 height 15
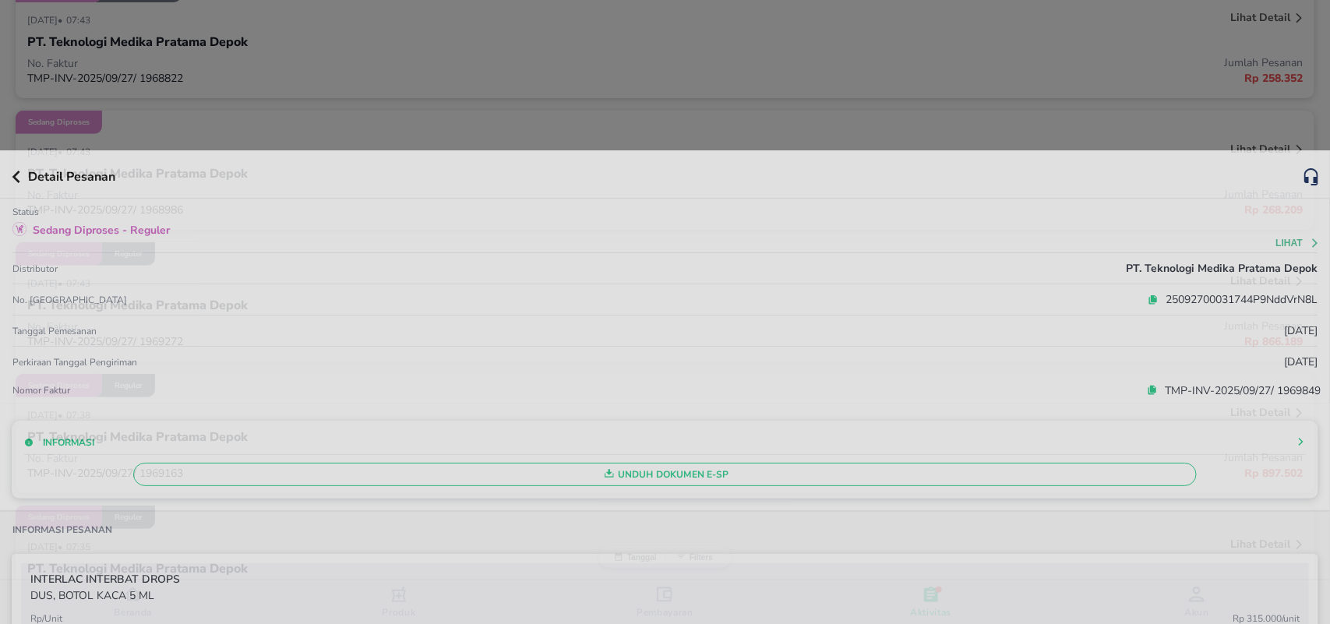
scroll to position [2482, 0]
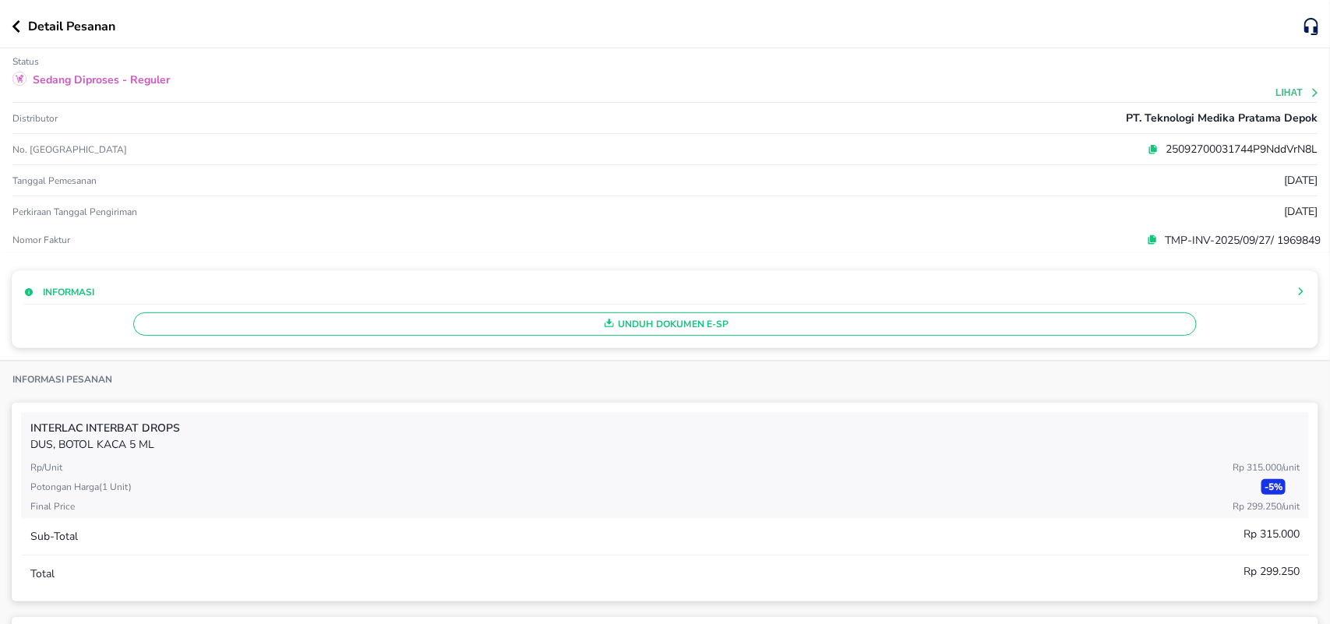
click at [649, 325] on span "Unduh Dokumen e-SP" at bounding box center [665, 324] width 1050 height 20
click at [12, 23] on icon "button" at bounding box center [16, 26] width 9 height 12
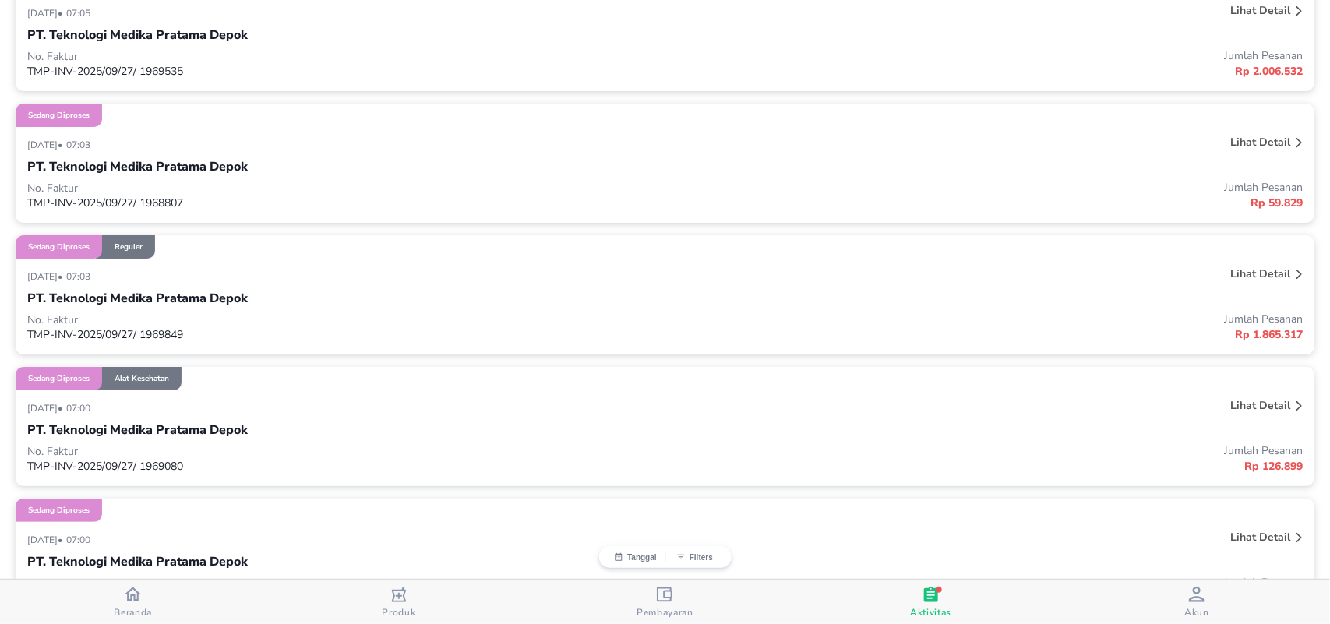
click at [1244, 140] on p "Lihat detail" at bounding box center [1260, 142] width 60 height 15
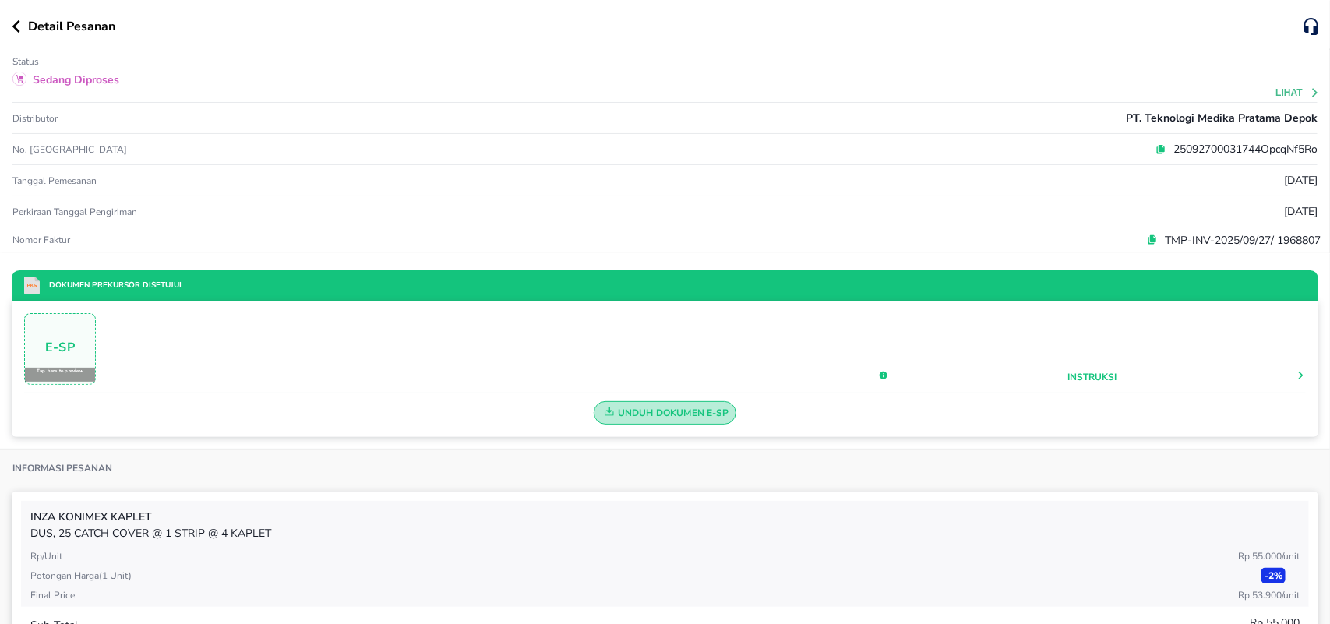
click at [641, 419] on span "Unduh Dokumen e-SP" at bounding box center [665, 413] width 129 height 20
click at [14, 29] on icon "button" at bounding box center [16, 26] width 9 height 12
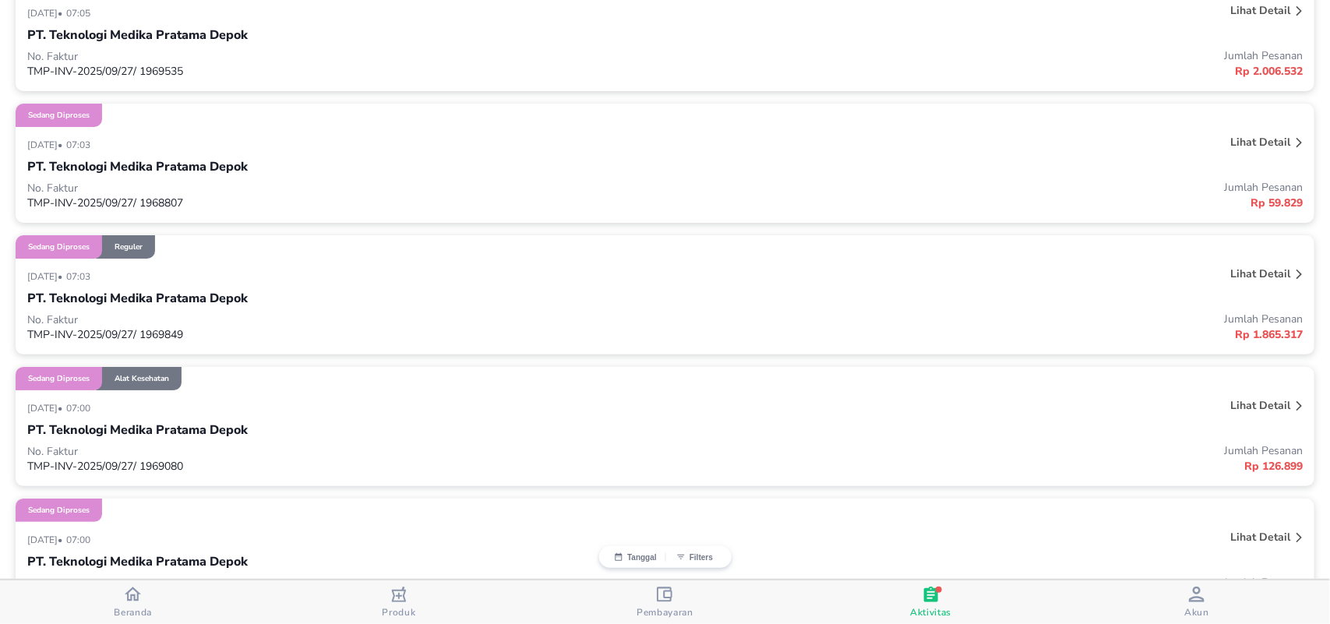
click at [1258, 10] on p "Lihat detail" at bounding box center [1260, 10] width 60 height 15
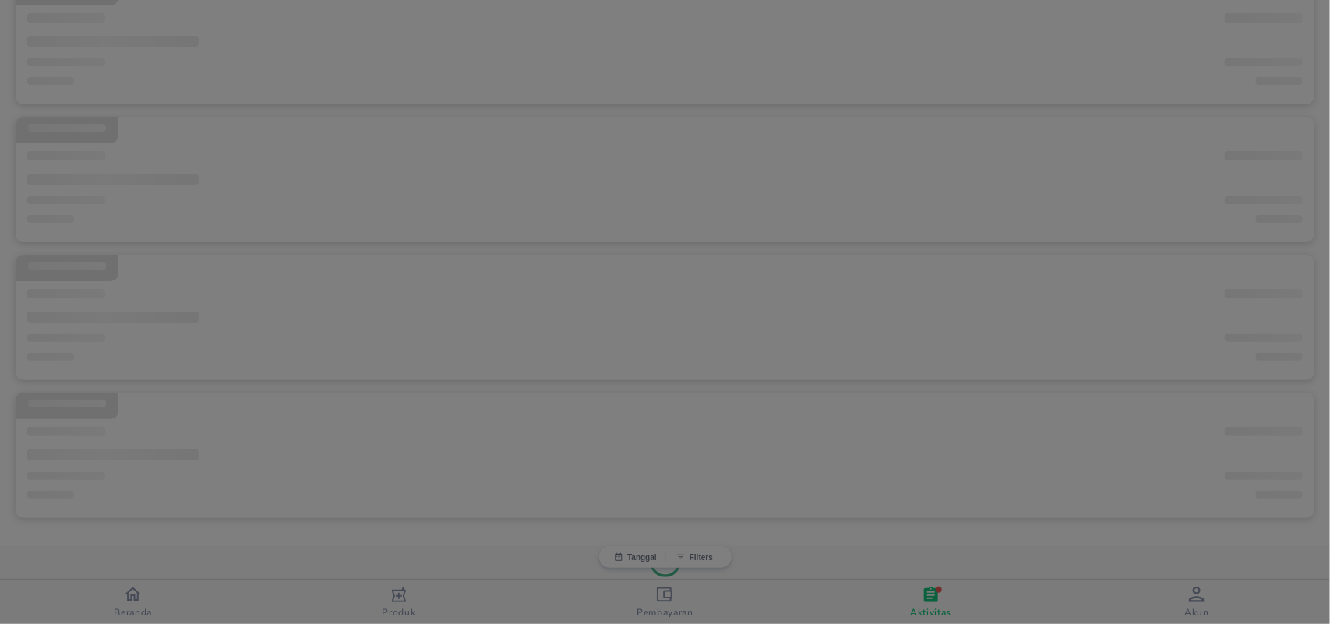
scroll to position [236, 0]
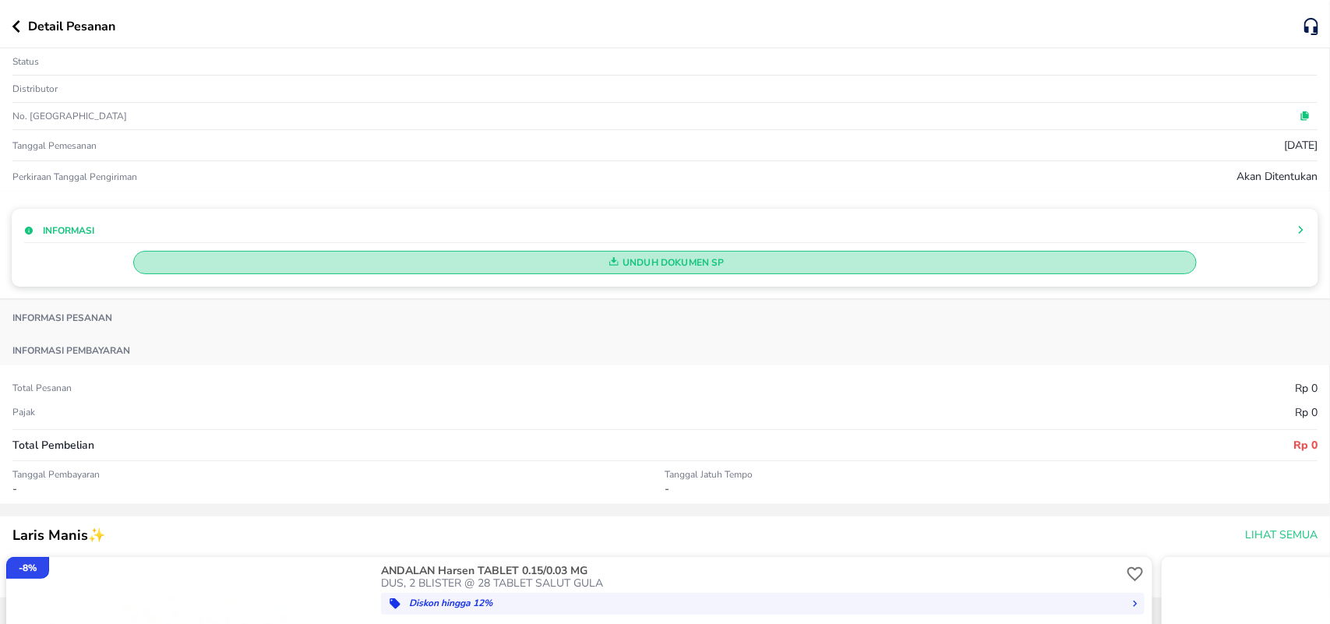
click at [659, 267] on span "Unduh Dokumen SP" at bounding box center [665, 262] width 1050 height 20
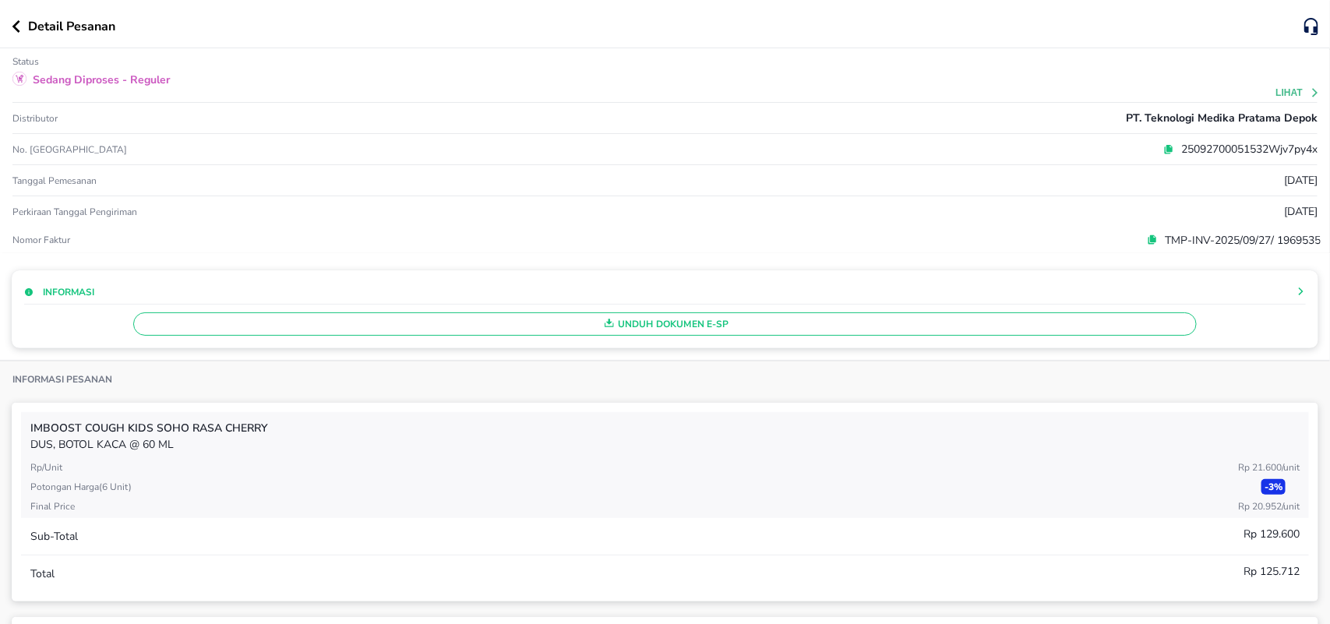
scroll to position [2482, 0]
drag, startPoint x: 651, startPoint y: 327, endPoint x: 562, endPoint y: 309, distance: 90.8
click at [649, 327] on span "Unduh Dokumen e-SP" at bounding box center [665, 324] width 1050 height 20
click at [12, 22] on icon "button" at bounding box center [16, 26] width 9 height 12
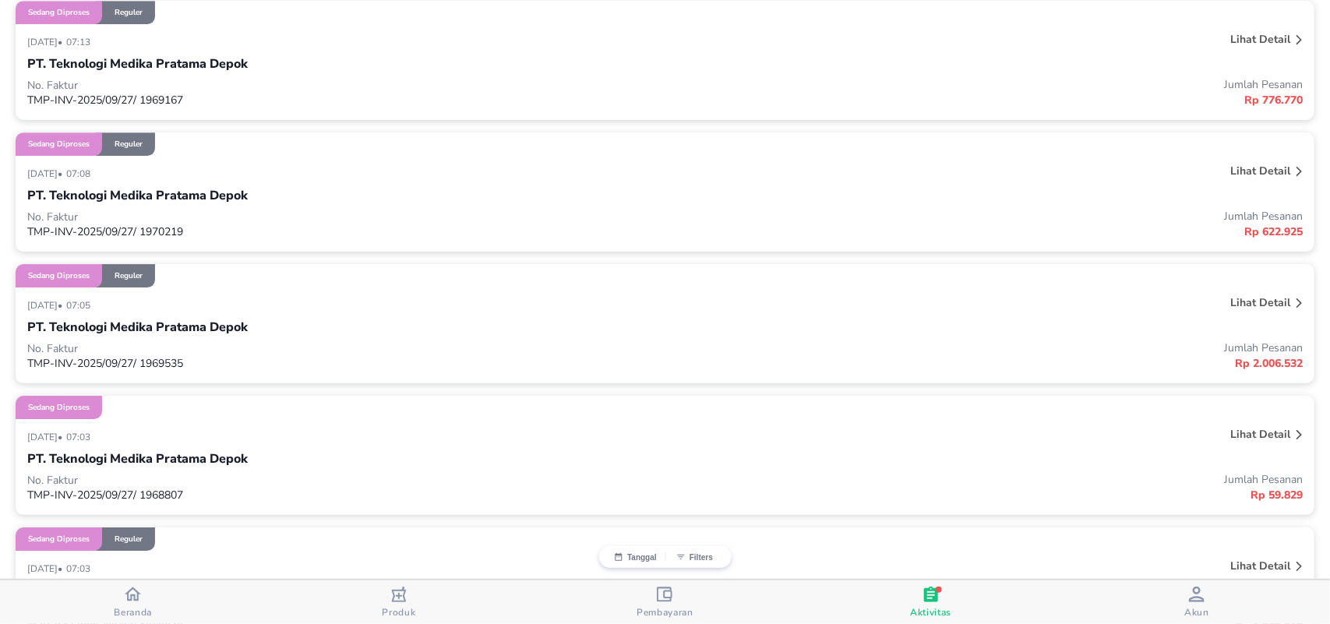
click at [1240, 166] on p "Lihat detail" at bounding box center [1260, 171] width 60 height 15
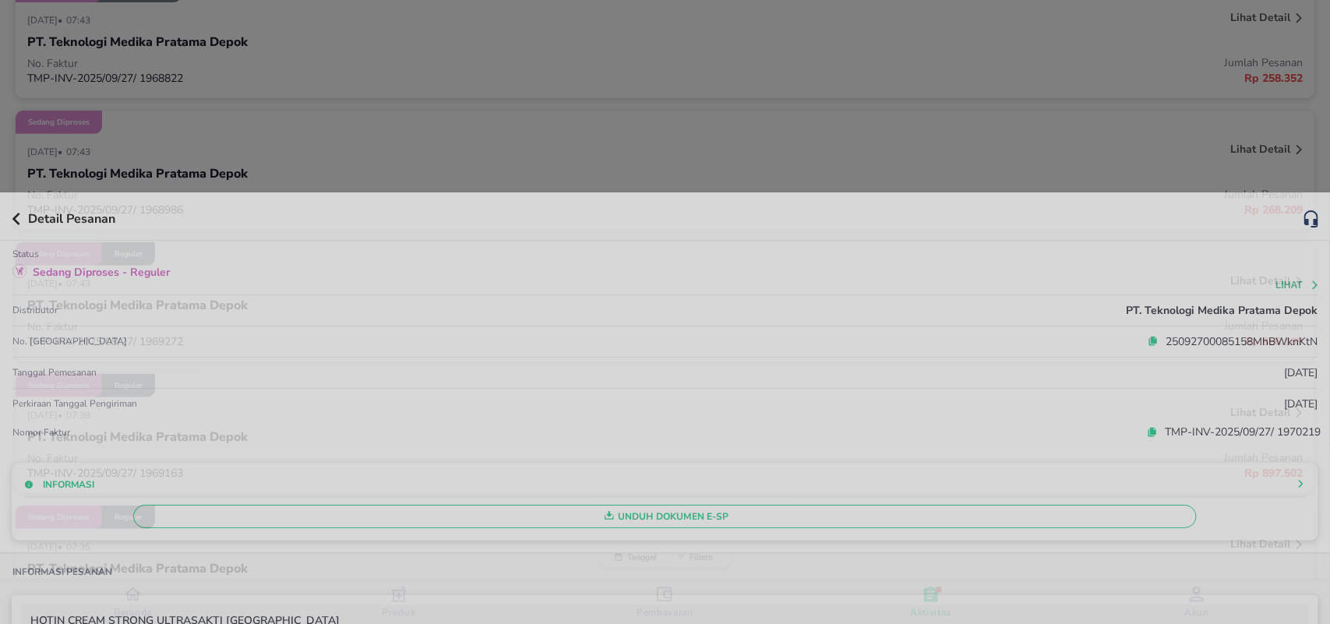
scroll to position [2190, 0]
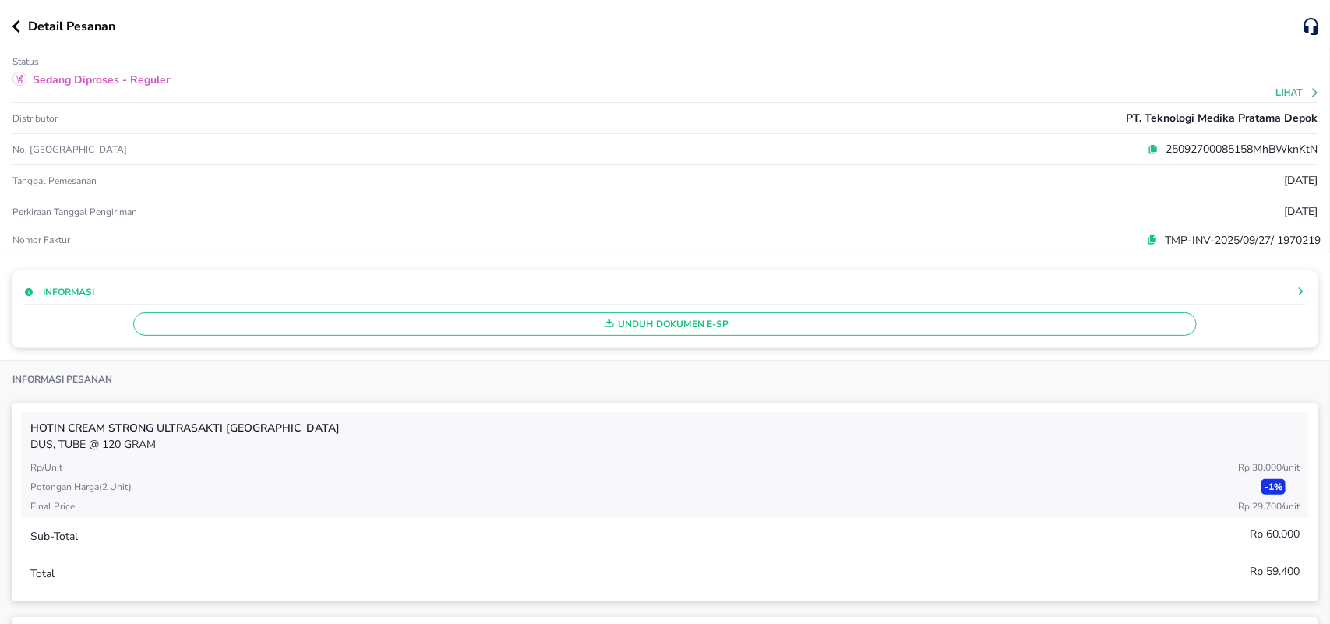
click at [643, 325] on span "Unduh Dokumen e-SP" at bounding box center [665, 324] width 1050 height 20
drag, startPoint x: 13, startPoint y: 23, endPoint x: 435, endPoint y: 146, distance: 439.2
click at [12, 24] on icon "button" at bounding box center [16, 26] width 9 height 12
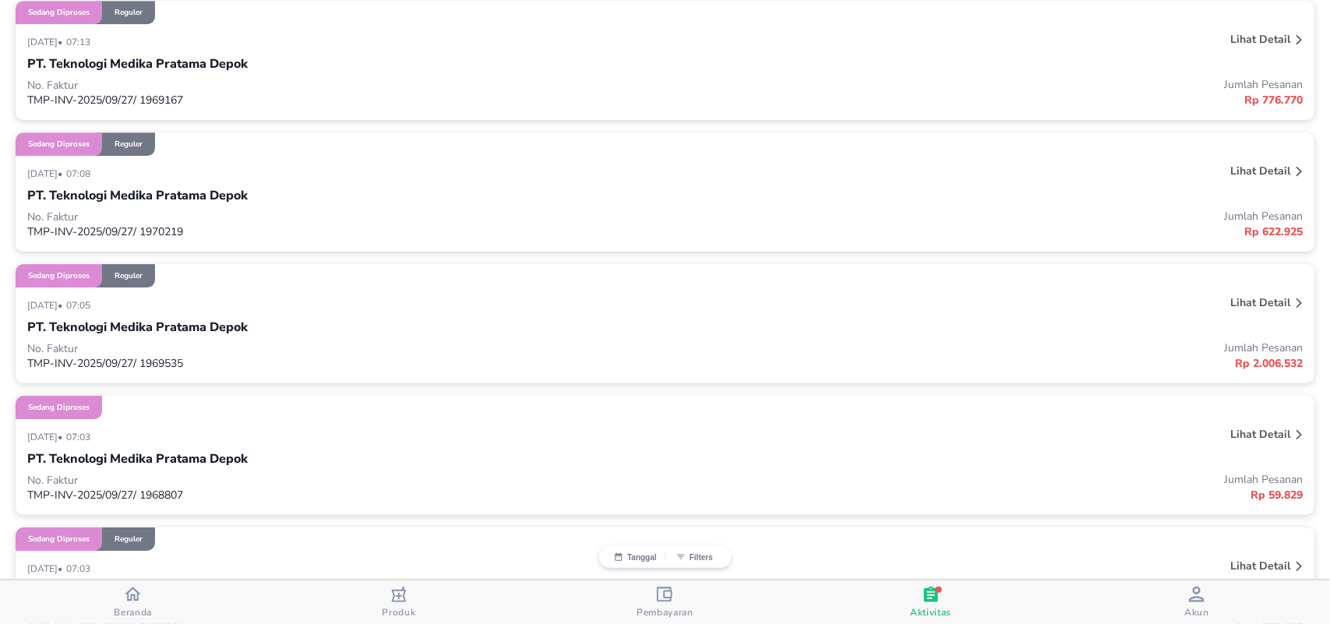
click at [1231, 41] on p "Lihat detail" at bounding box center [1260, 39] width 60 height 15
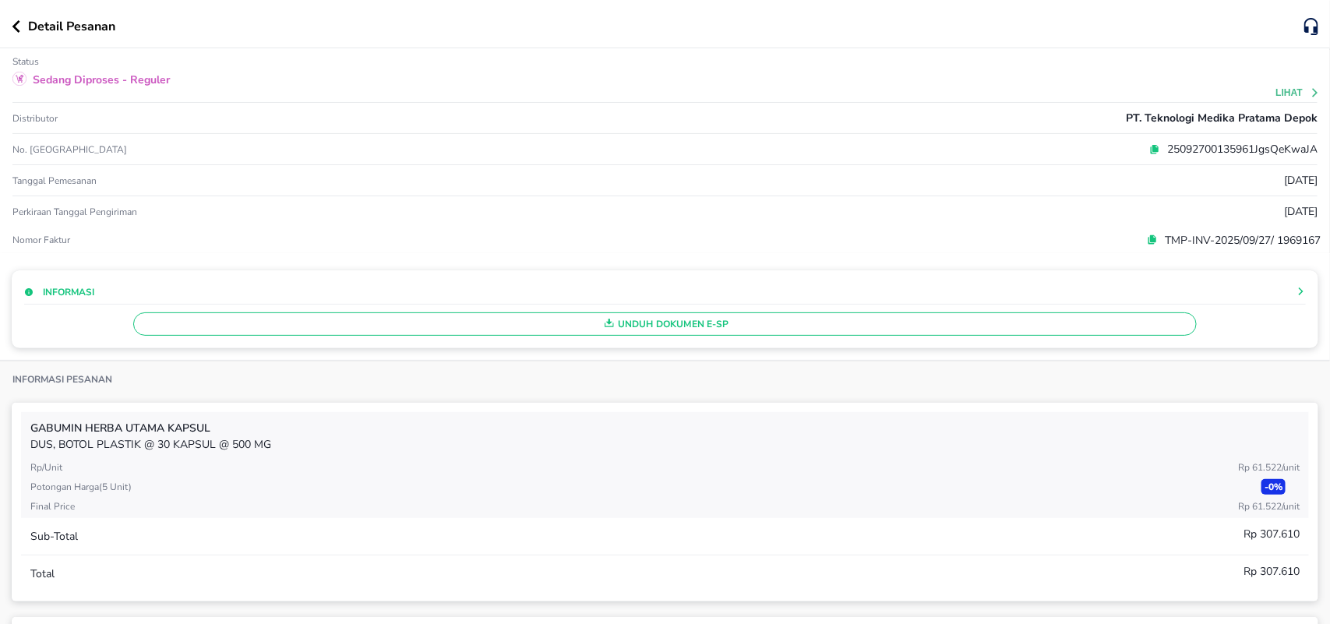
click at [609, 327] on div "button" at bounding box center [609, 324] width 17 height 20
click at [12, 27] on icon "button" at bounding box center [16, 26] width 9 height 12
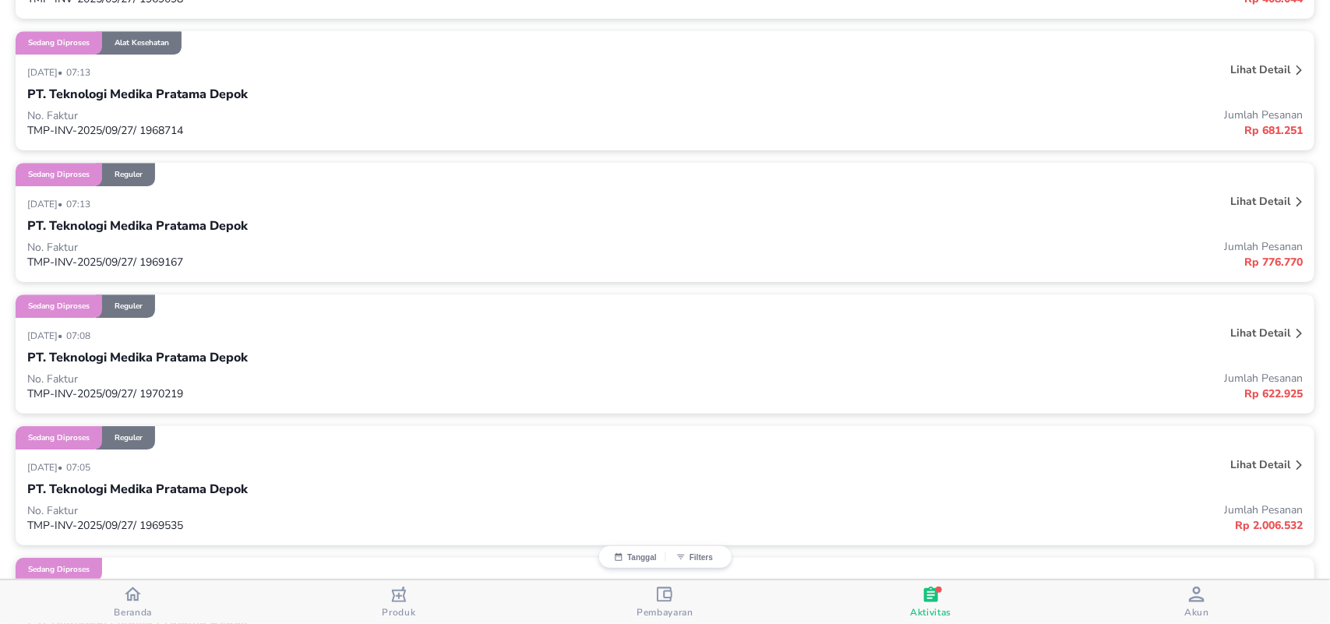
scroll to position [1995, 0]
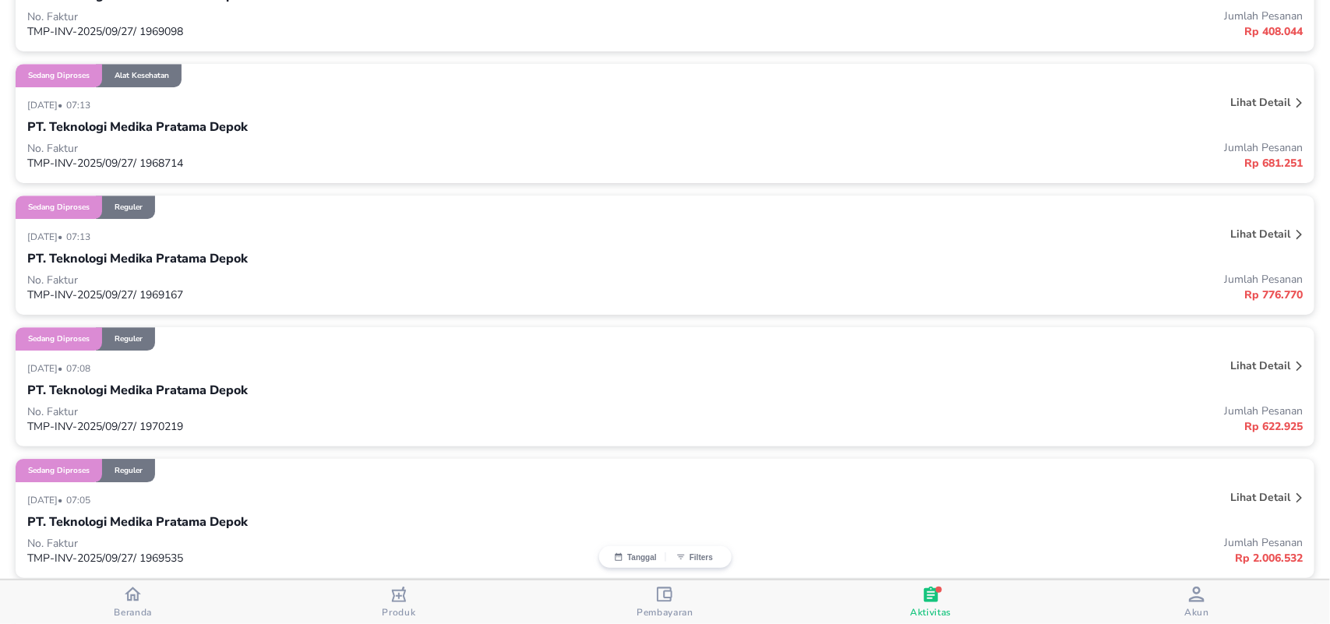
click at [1230, 107] on p "Lihat detail" at bounding box center [1260, 102] width 60 height 15
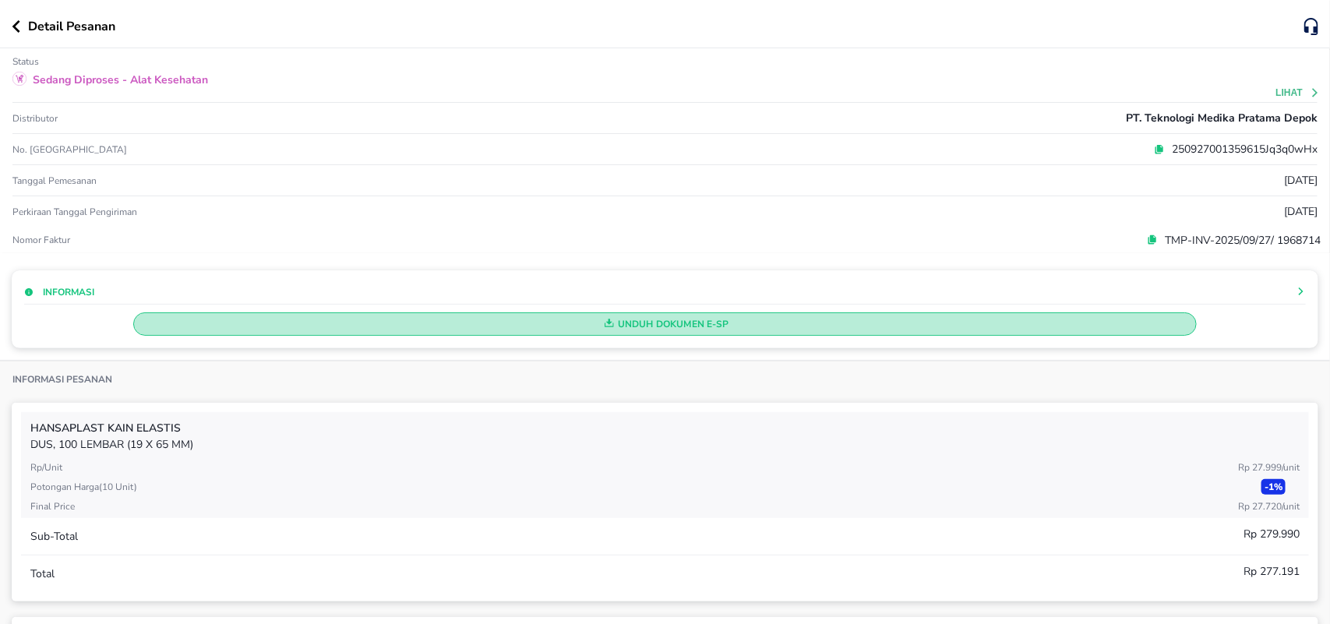
click at [616, 332] on span "Unduh Dokumen e-SP" at bounding box center [665, 324] width 1050 height 20
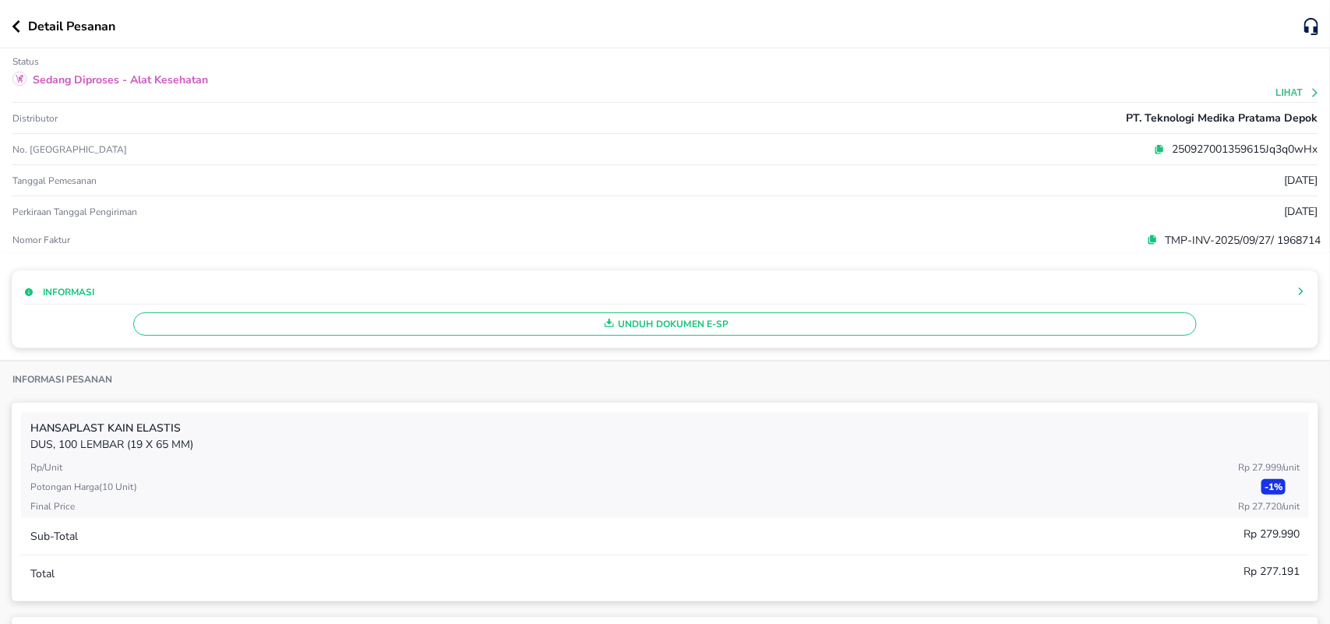
click at [16, 25] on icon "button" at bounding box center [16, 26] width 9 height 12
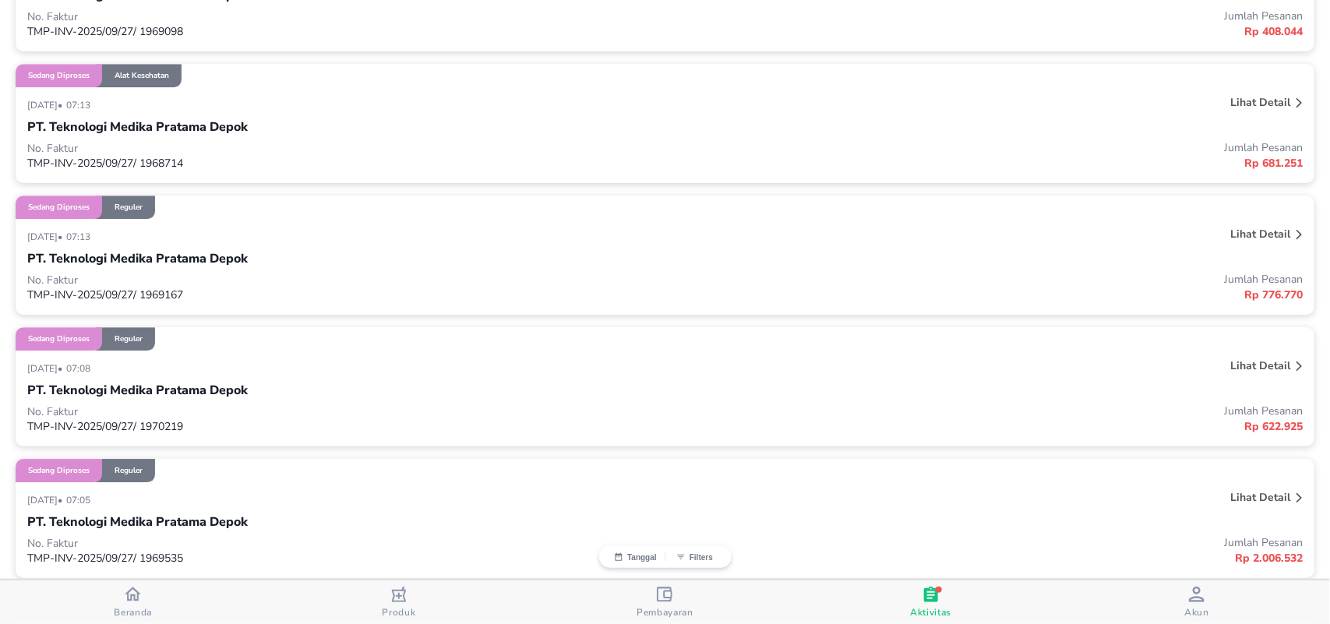
click at [1240, 104] on p "Lihat detail" at bounding box center [1260, 102] width 60 height 15
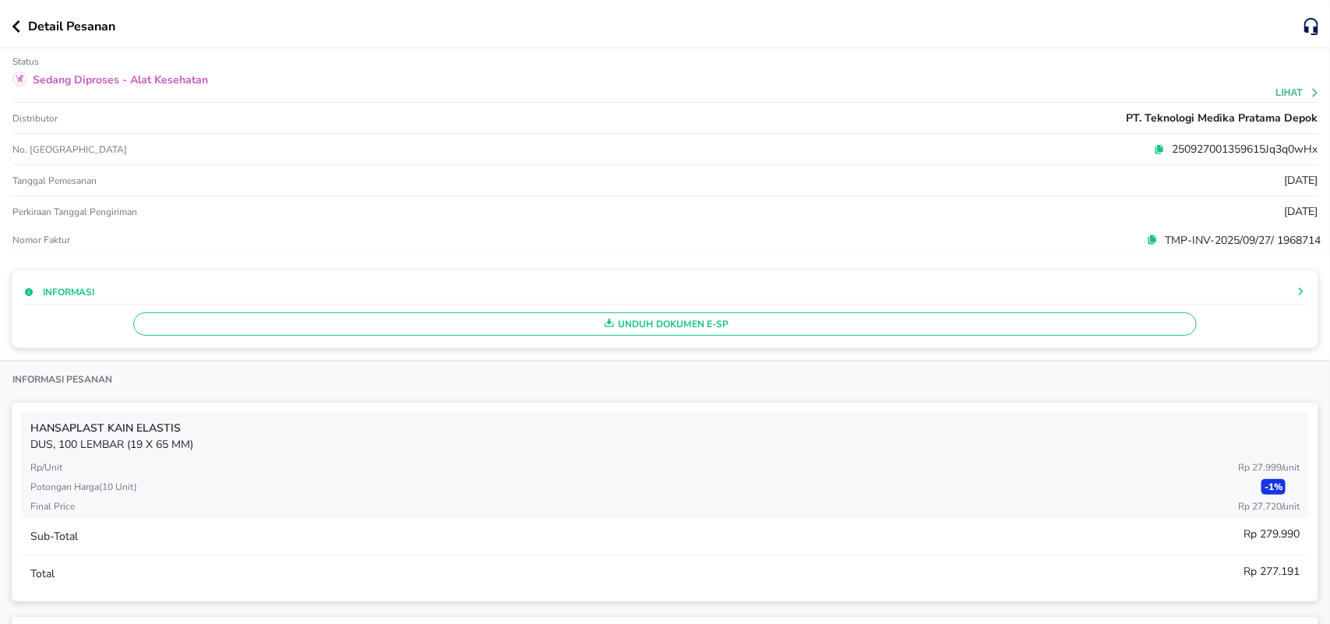
click at [13, 27] on icon "button" at bounding box center [16, 26] width 8 height 12
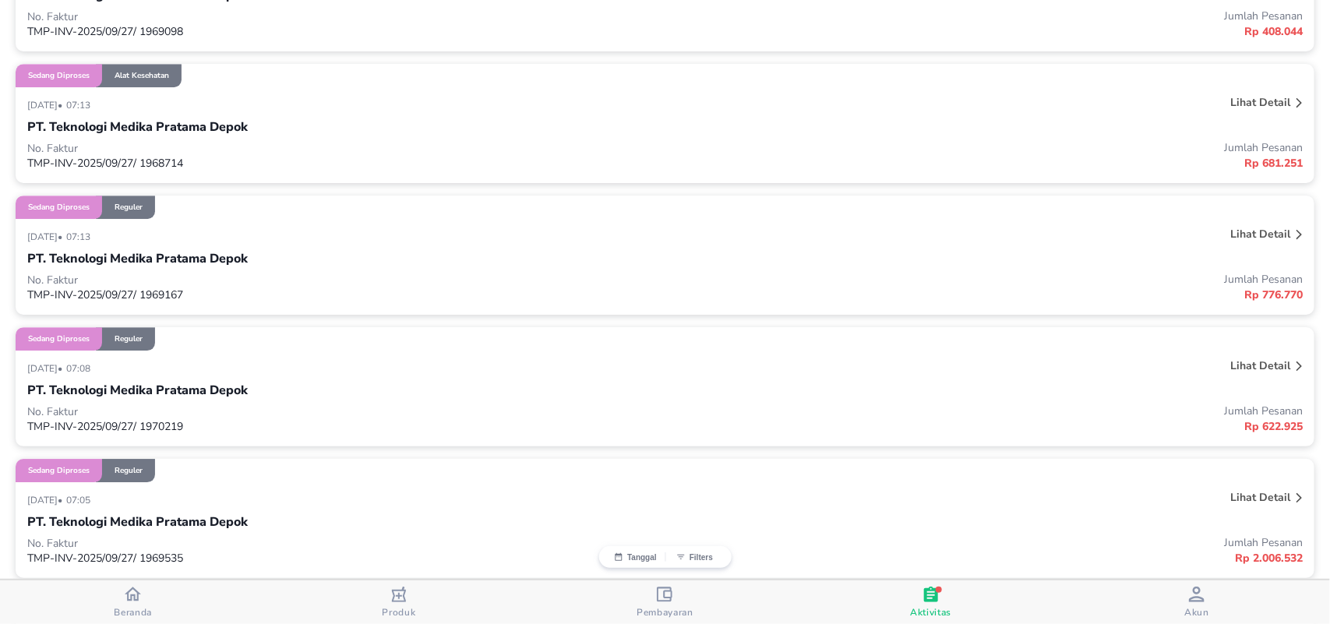
scroll to position [1897, 0]
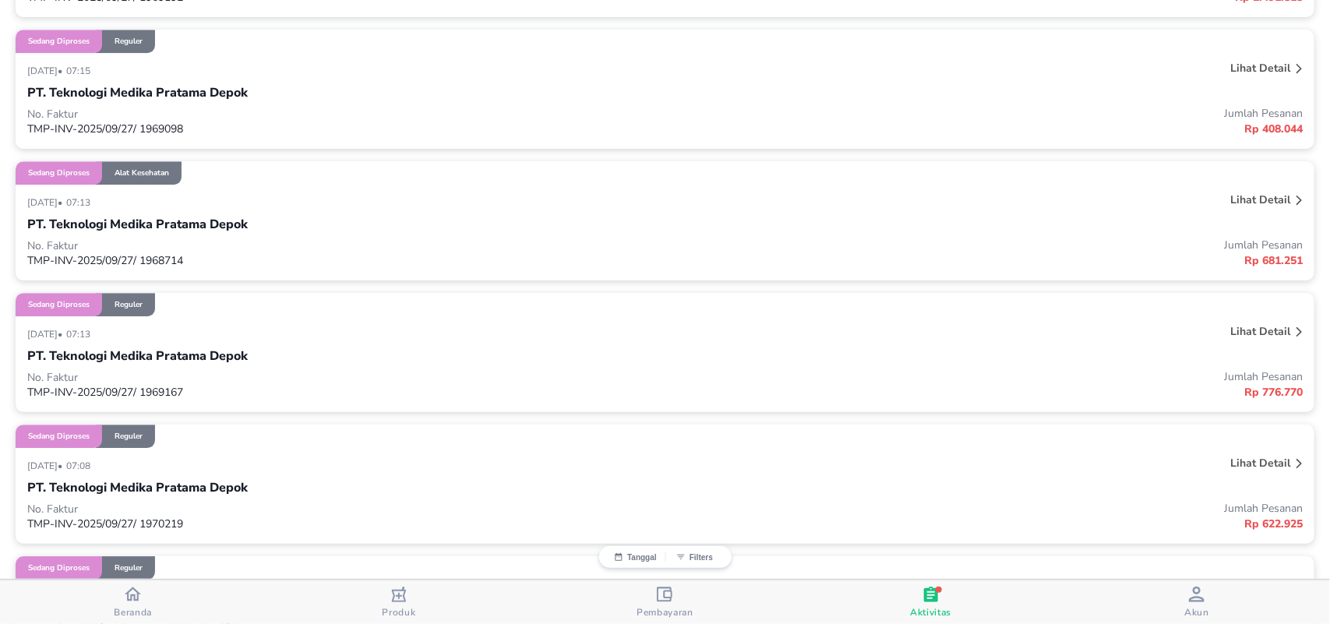
click at [1251, 67] on p "Lihat detail" at bounding box center [1260, 68] width 60 height 15
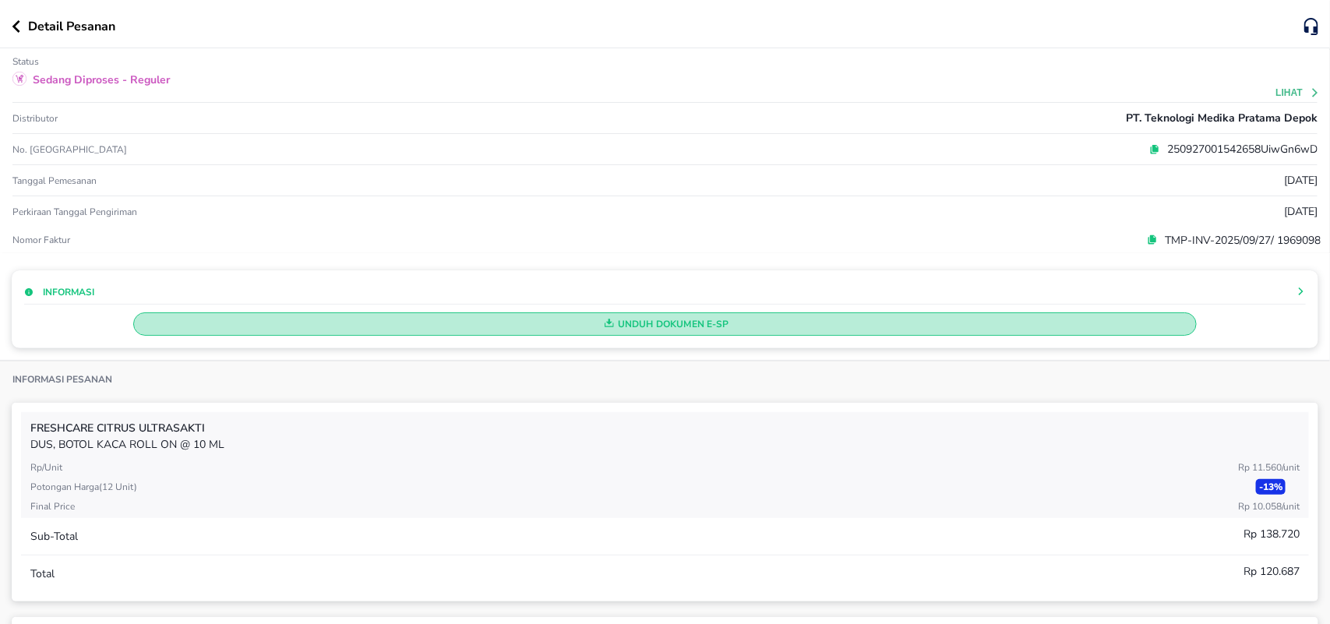
click at [641, 329] on span "Unduh Dokumen e-SP" at bounding box center [665, 324] width 1050 height 20
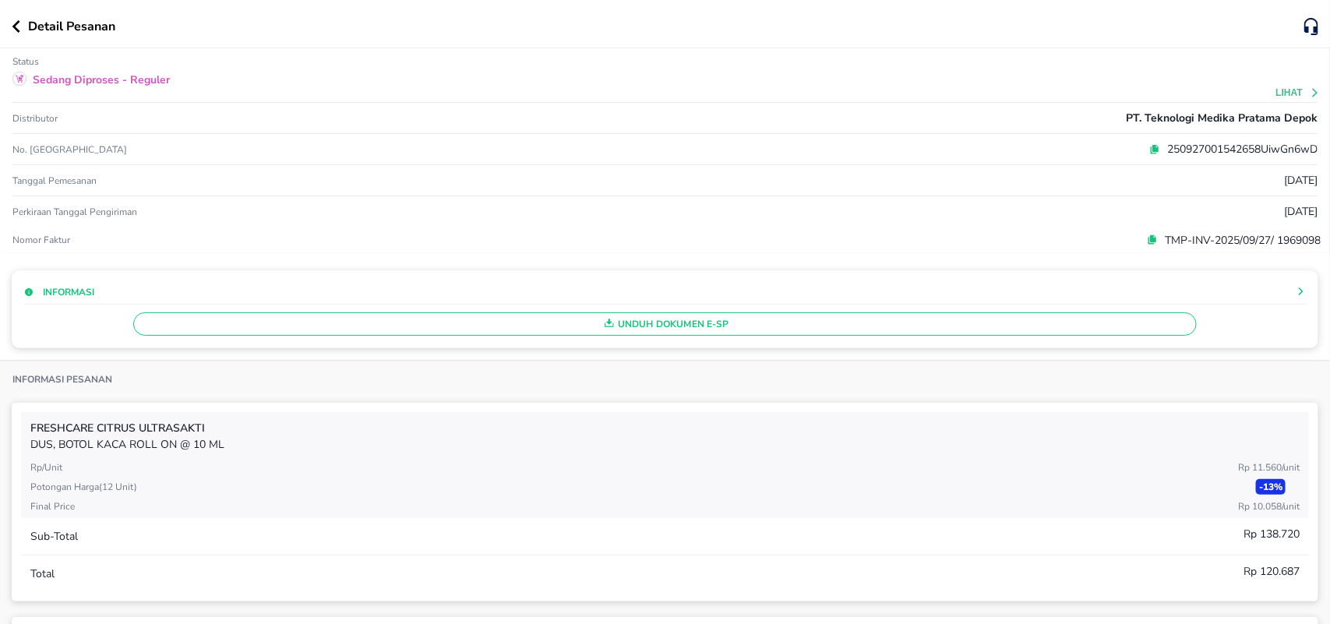
click at [16, 29] on icon "button" at bounding box center [16, 26] width 8 height 12
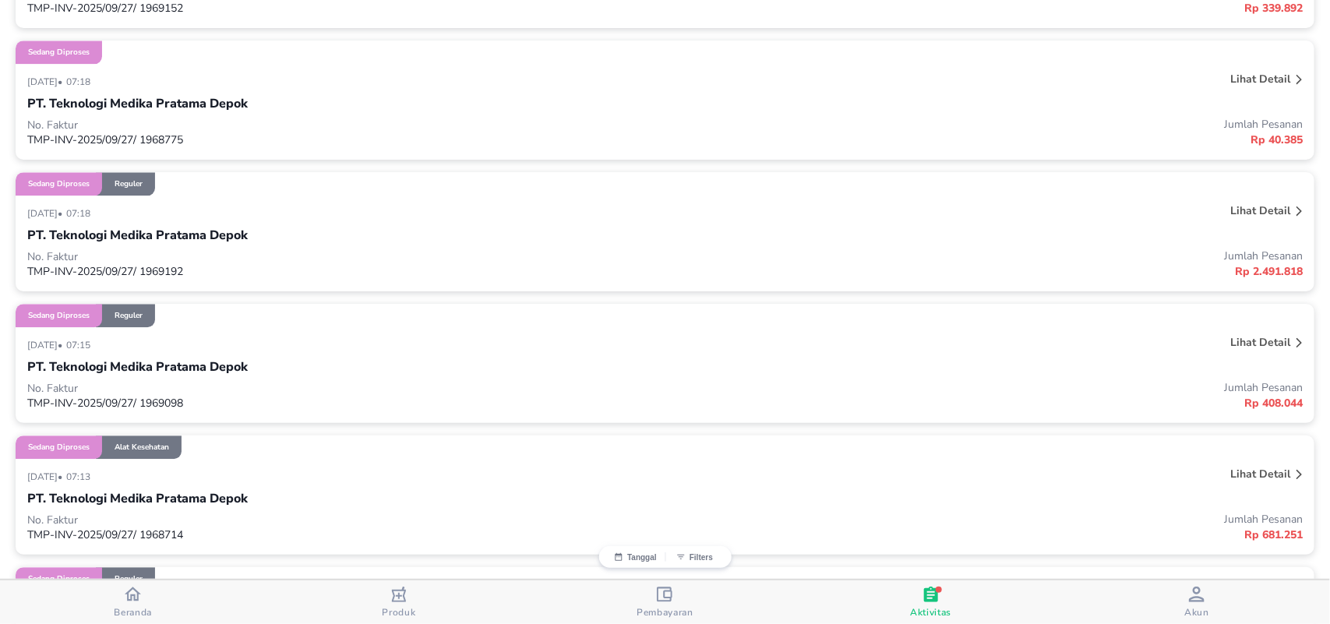
scroll to position [1586, 0]
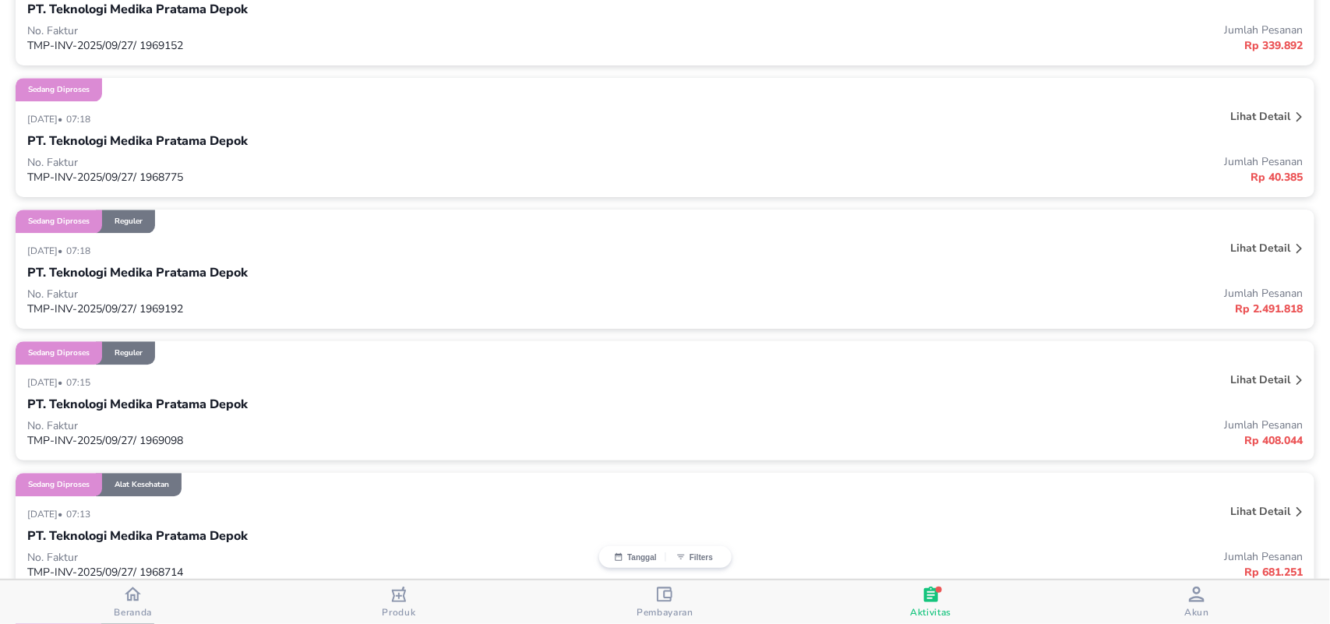
click at [1248, 244] on p "Lihat detail" at bounding box center [1260, 248] width 60 height 15
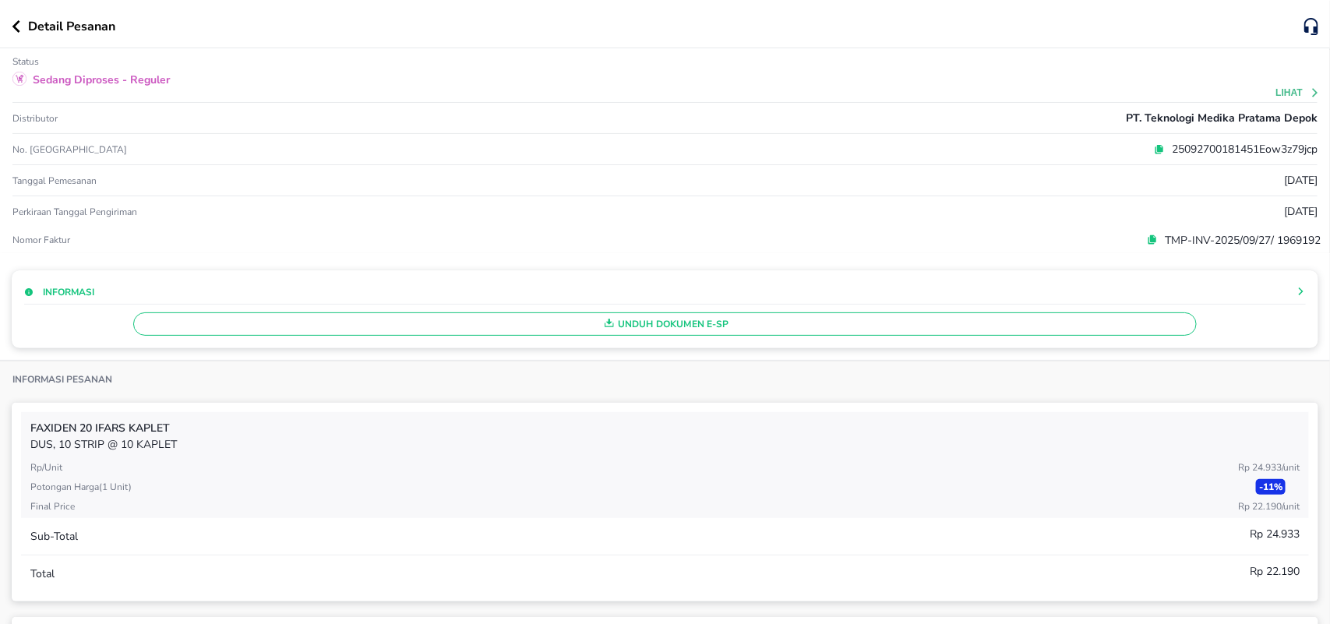
drag, startPoint x: 581, startPoint y: 332, endPoint x: 618, endPoint y: 400, distance: 77.4
click at [581, 331] on span "Unduh Dokumen e-SP" at bounding box center [665, 324] width 1050 height 20
click at [18, 31] on icon "button" at bounding box center [16, 26] width 8 height 12
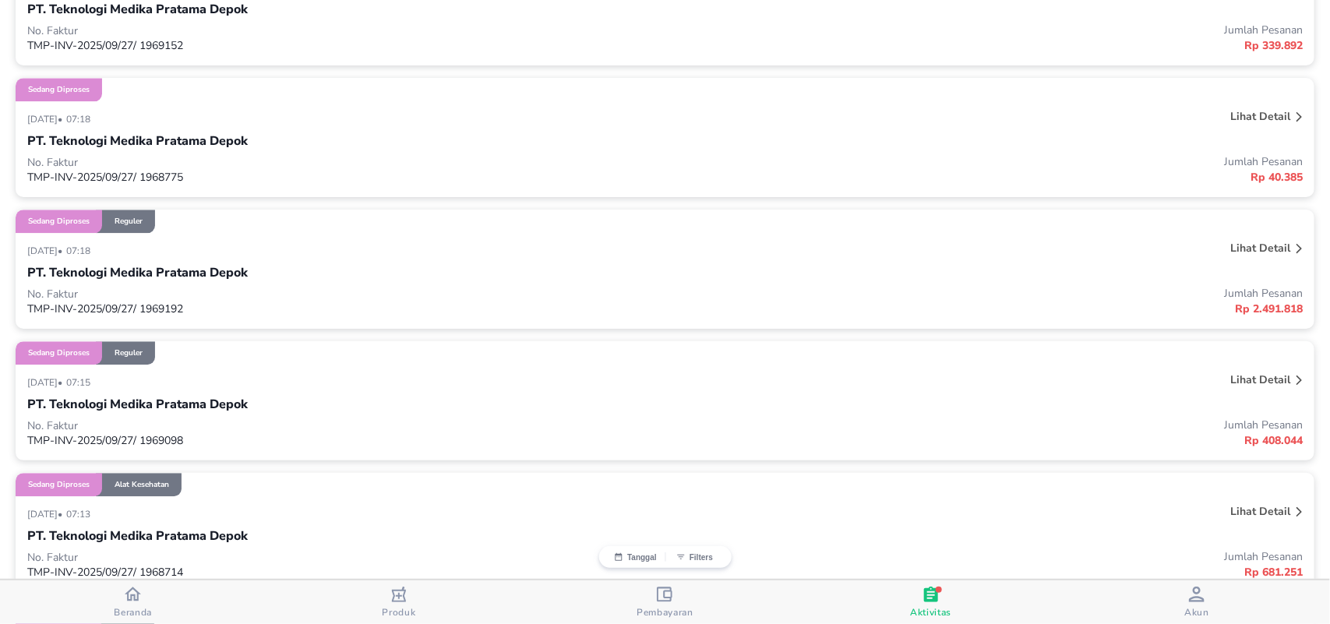
click at [1240, 110] on p "Lihat detail" at bounding box center [1260, 116] width 60 height 15
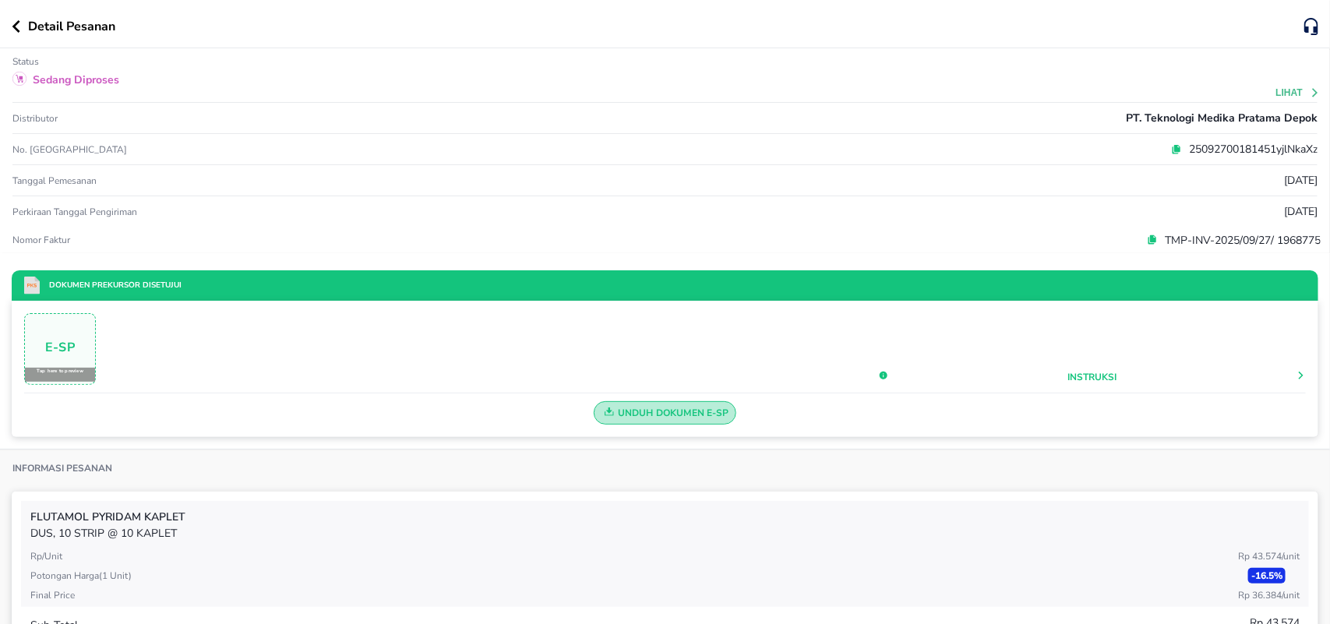
click at [660, 411] on span "Unduh Dokumen e-SP" at bounding box center [665, 413] width 129 height 20
click at [17, 26] on icon "button" at bounding box center [16, 26] width 9 height 12
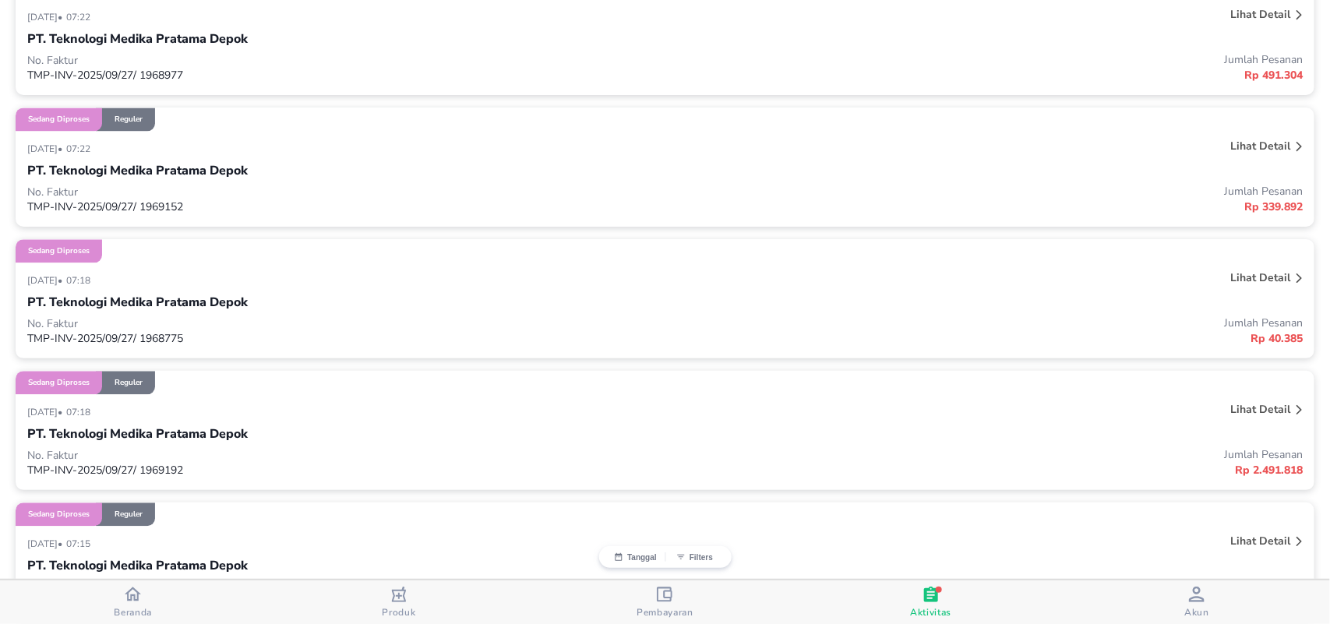
scroll to position [1391, 0]
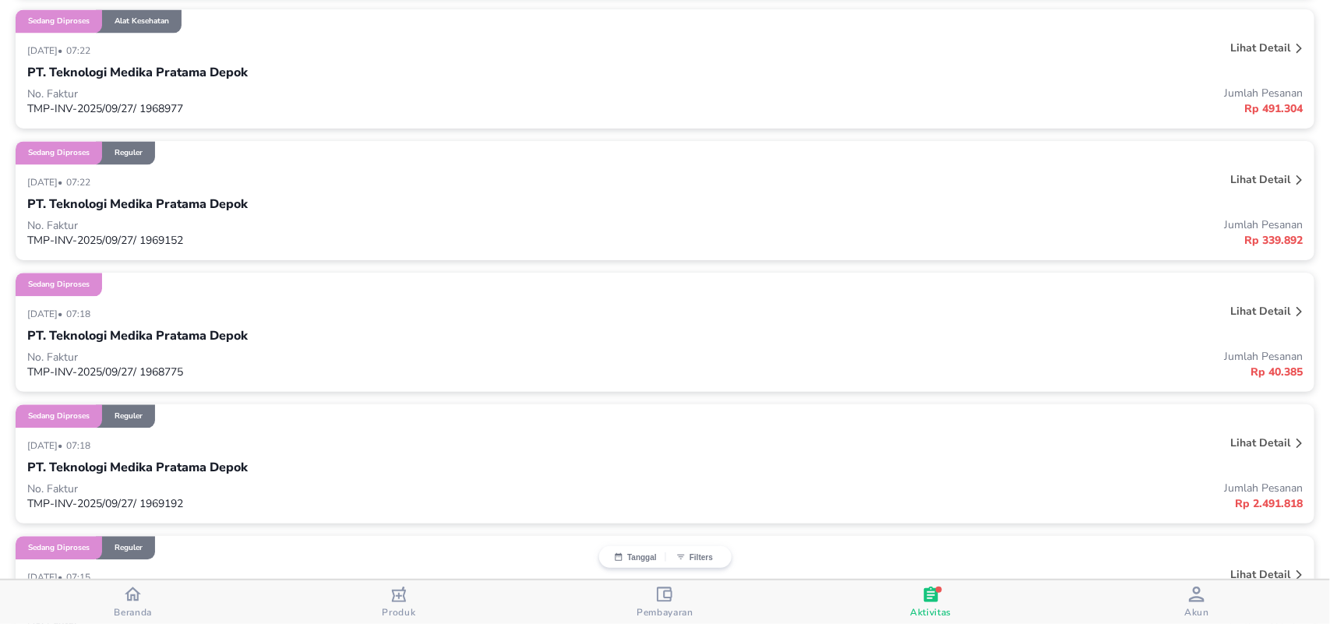
click at [1255, 178] on p "Lihat detail" at bounding box center [1260, 179] width 60 height 15
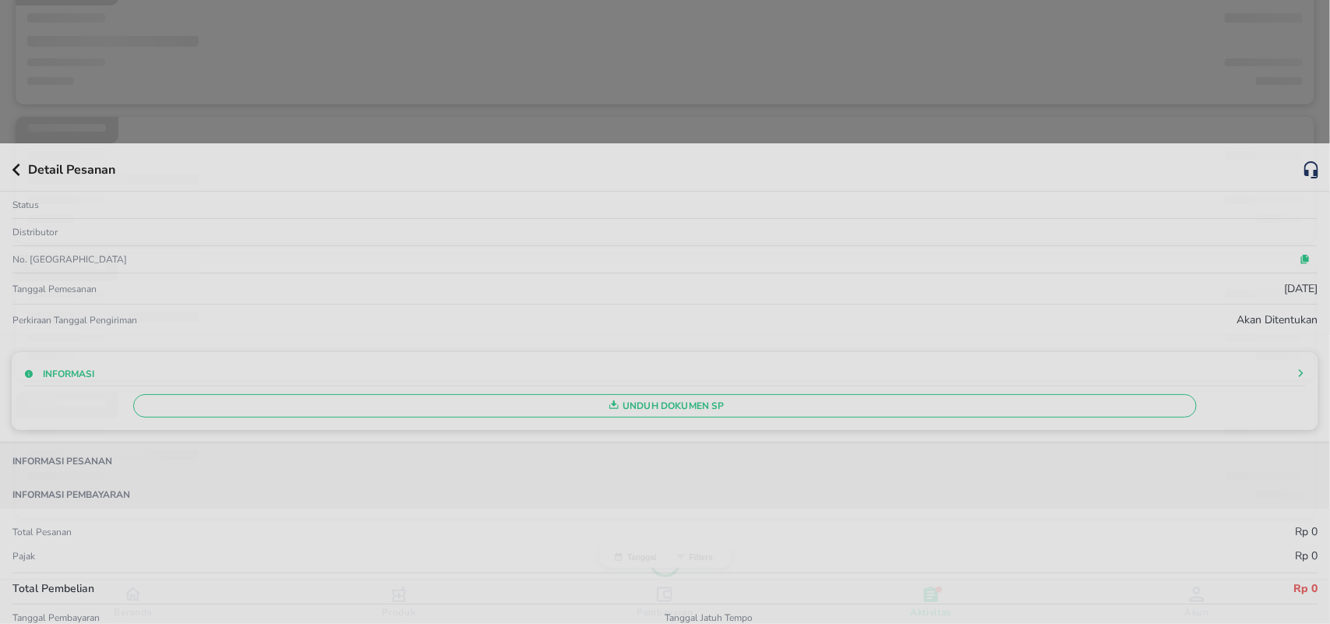
scroll to position [236, 0]
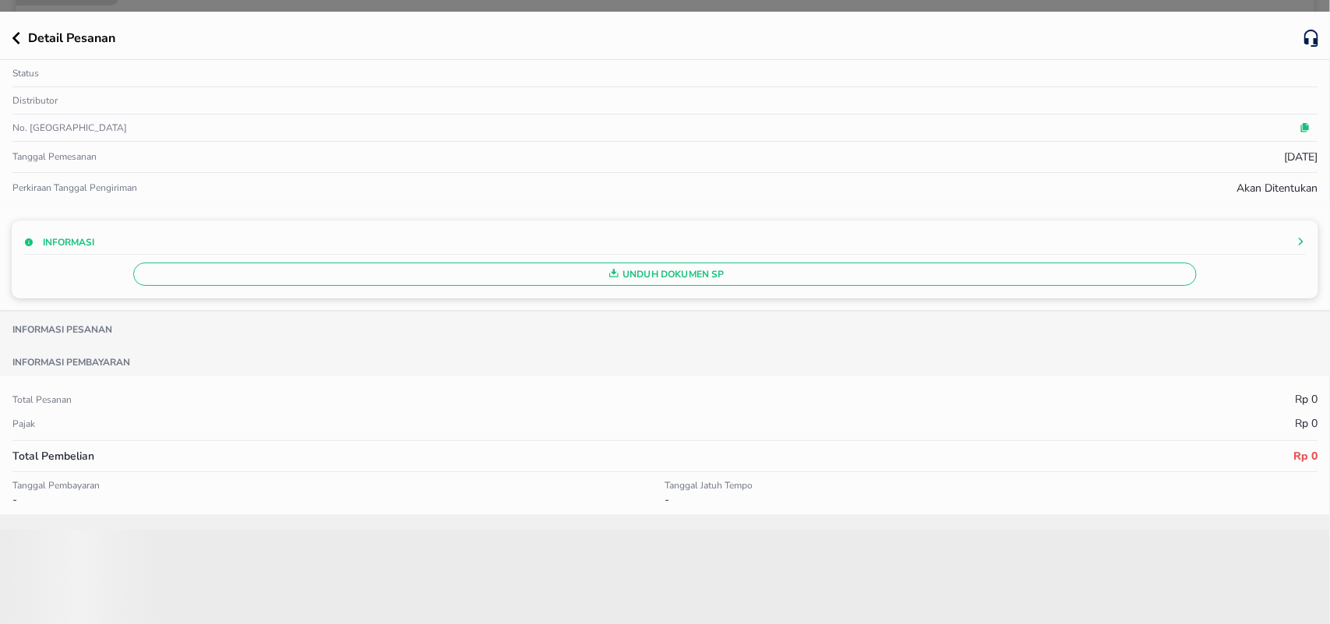
click at [647, 281] on div "Informasi Unduh Dokumen SP" at bounding box center [665, 260] width 1307 height 78
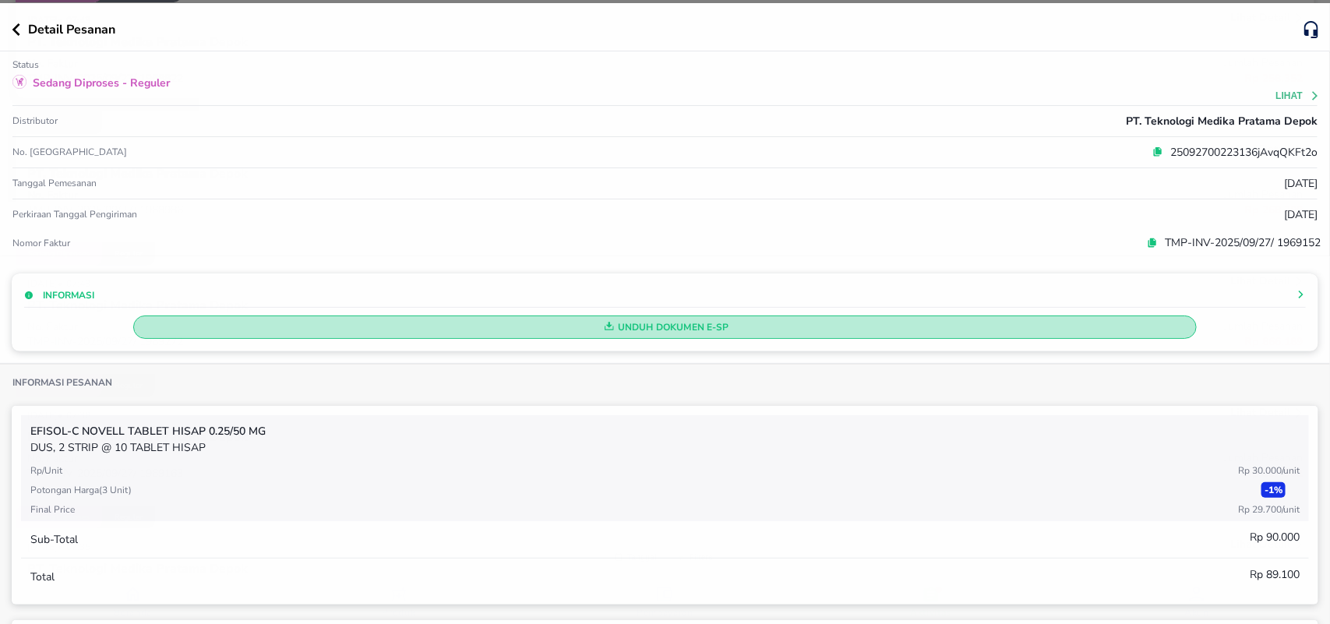
click at [665, 335] on span "Unduh Dokumen e-SP" at bounding box center [665, 327] width 1050 height 20
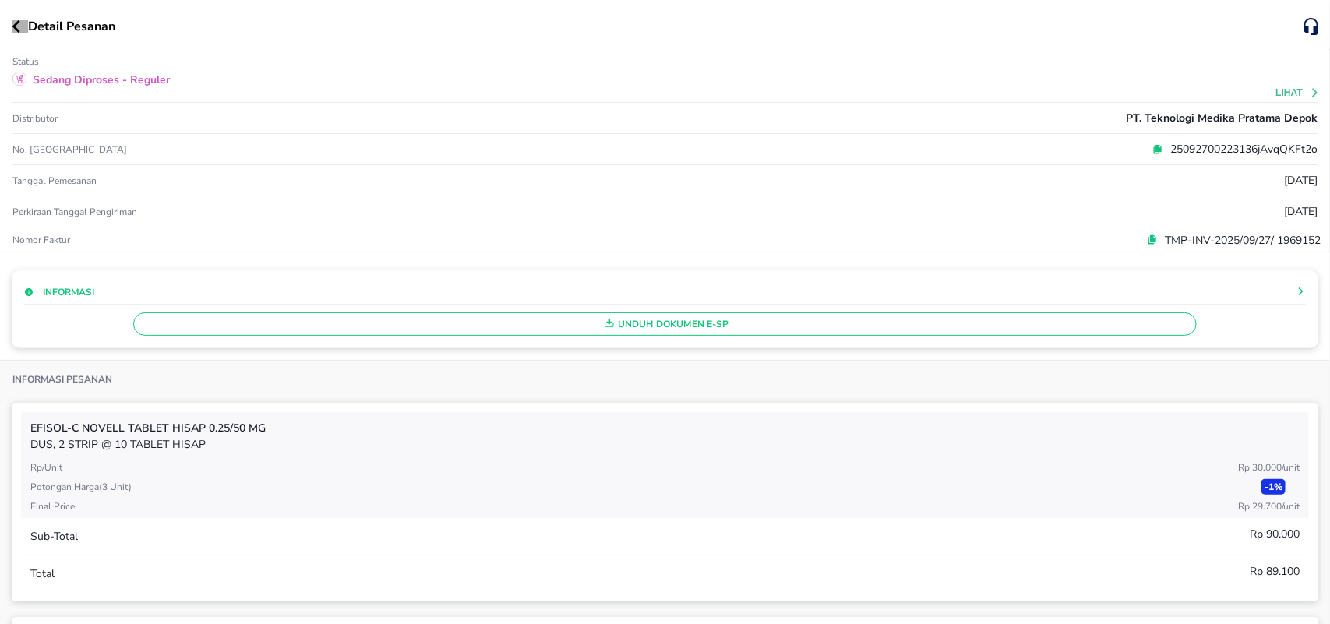
click at [17, 27] on icon "button" at bounding box center [16, 26] width 9 height 12
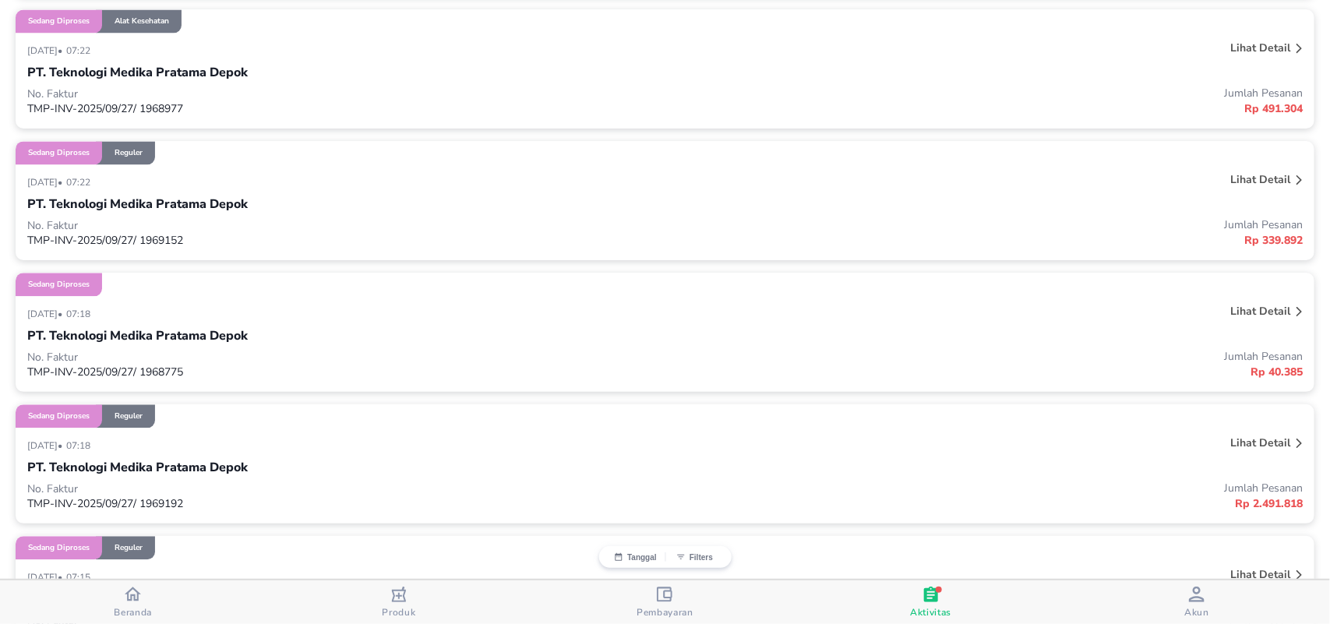
click at [1237, 44] on p "Lihat detail" at bounding box center [1260, 48] width 60 height 15
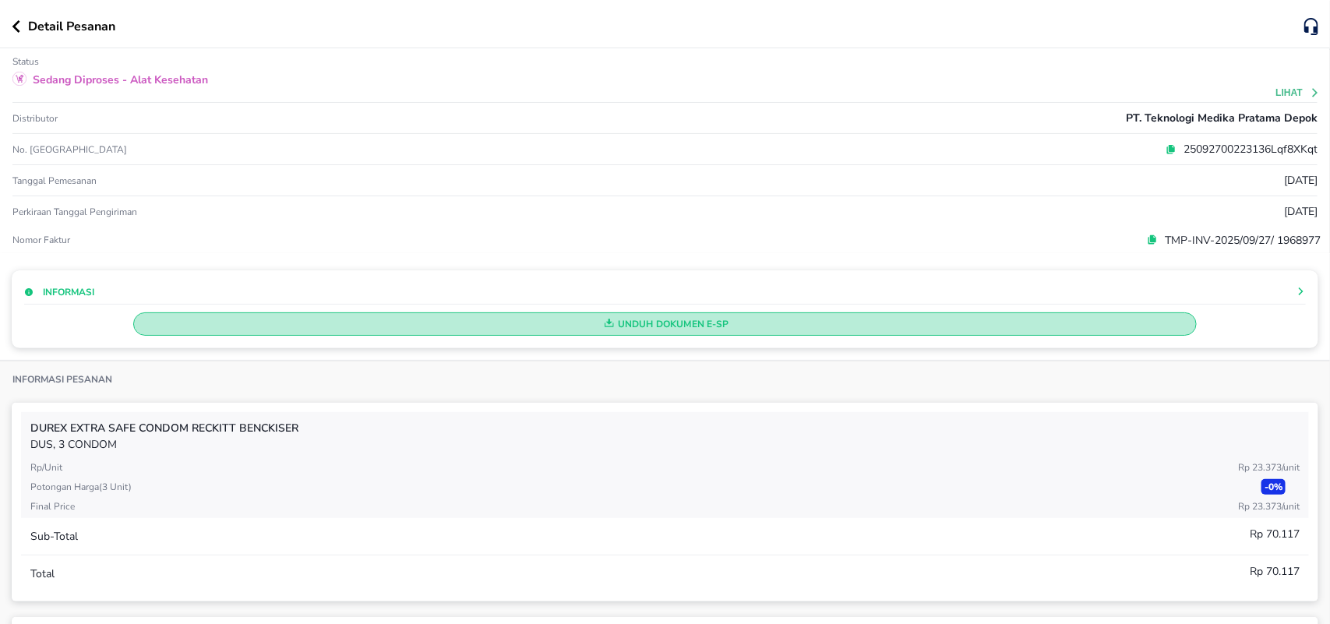
click at [649, 320] on span "Unduh Dokumen e-SP" at bounding box center [665, 324] width 1050 height 20
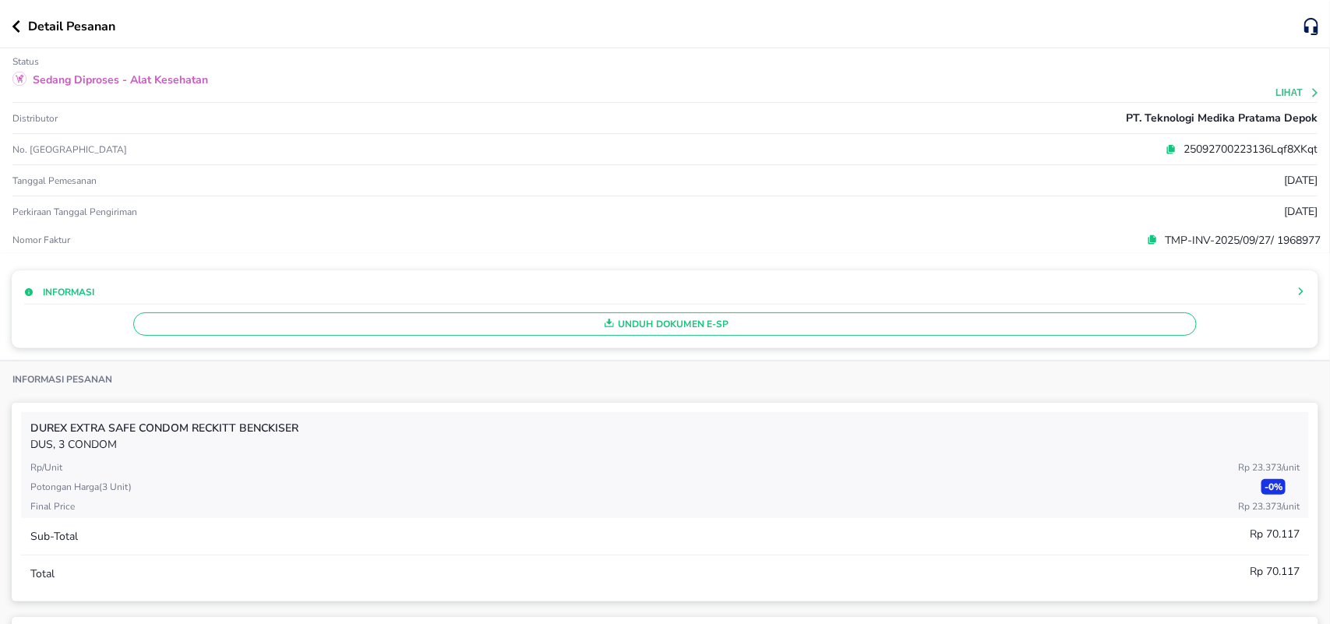
click at [18, 24] on icon "button" at bounding box center [16, 26] width 9 height 12
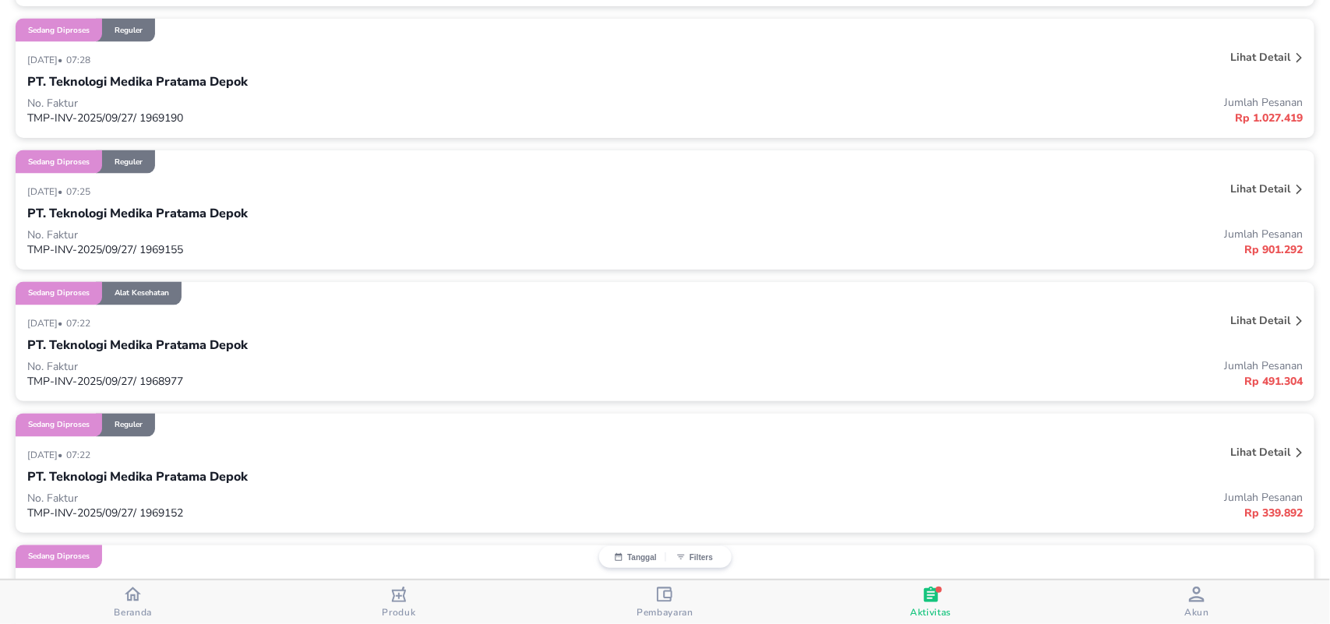
click at [1263, 185] on p "Lihat detail" at bounding box center [1260, 189] width 60 height 15
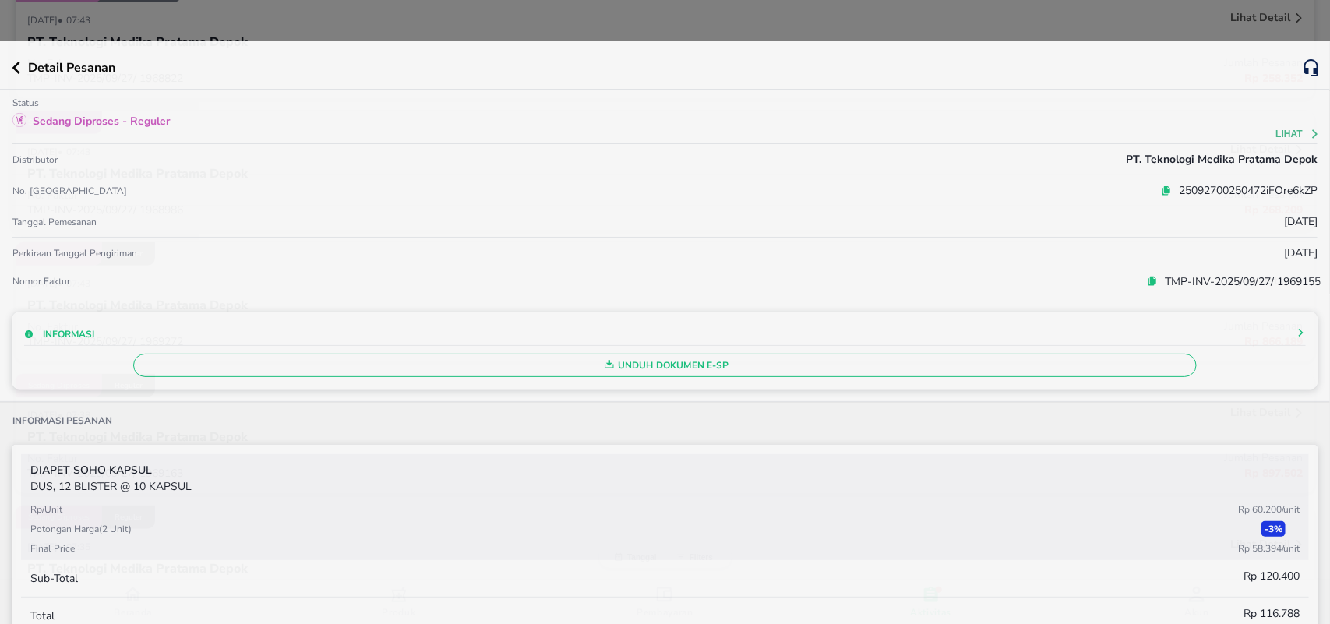
scroll to position [1118, 0]
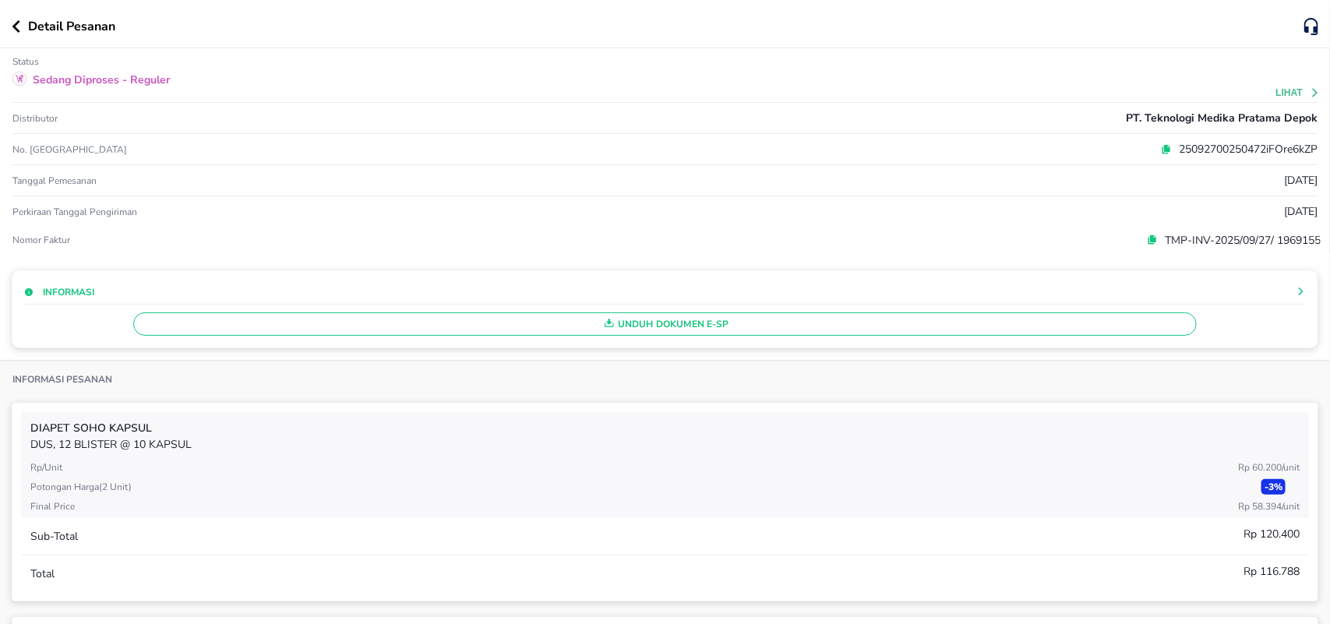
click at [658, 328] on span "Unduh Dokumen e-SP" at bounding box center [665, 324] width 1050 height 20
click at [16, 22] on icon "button" at bounding box center [16, 26] width 8 height 12
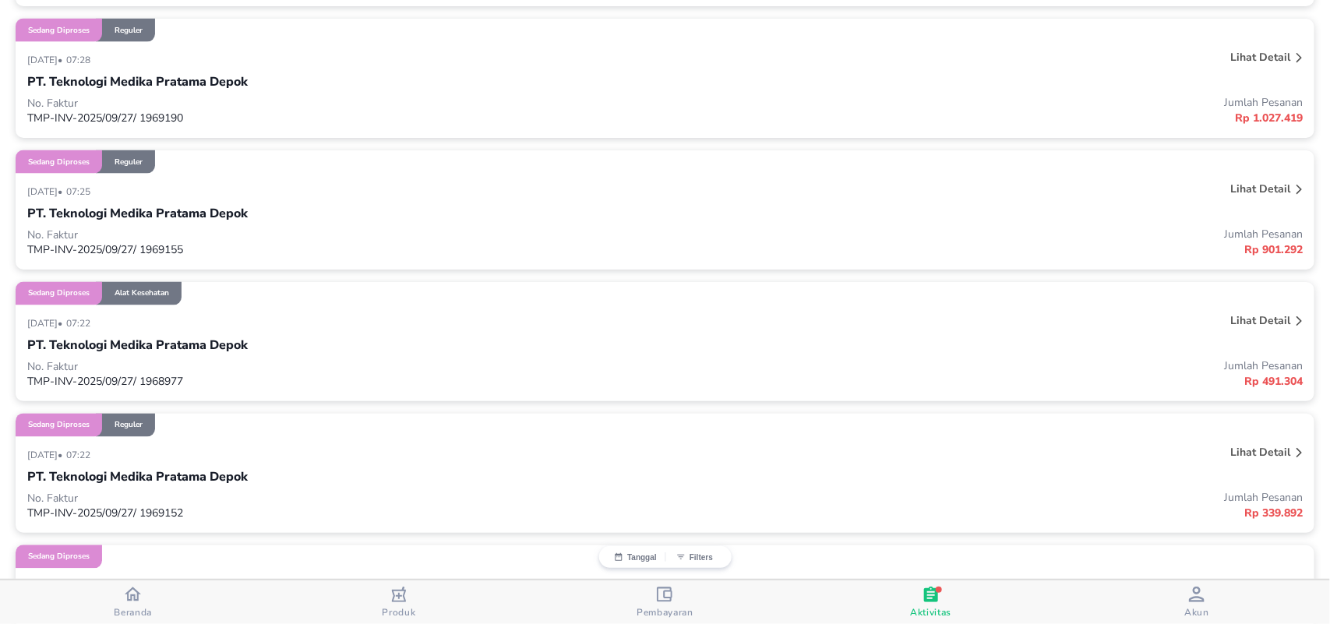
click at [1252, 59] on p "Lihat detail" at bounding box center [1260, 57] width 60 height 15
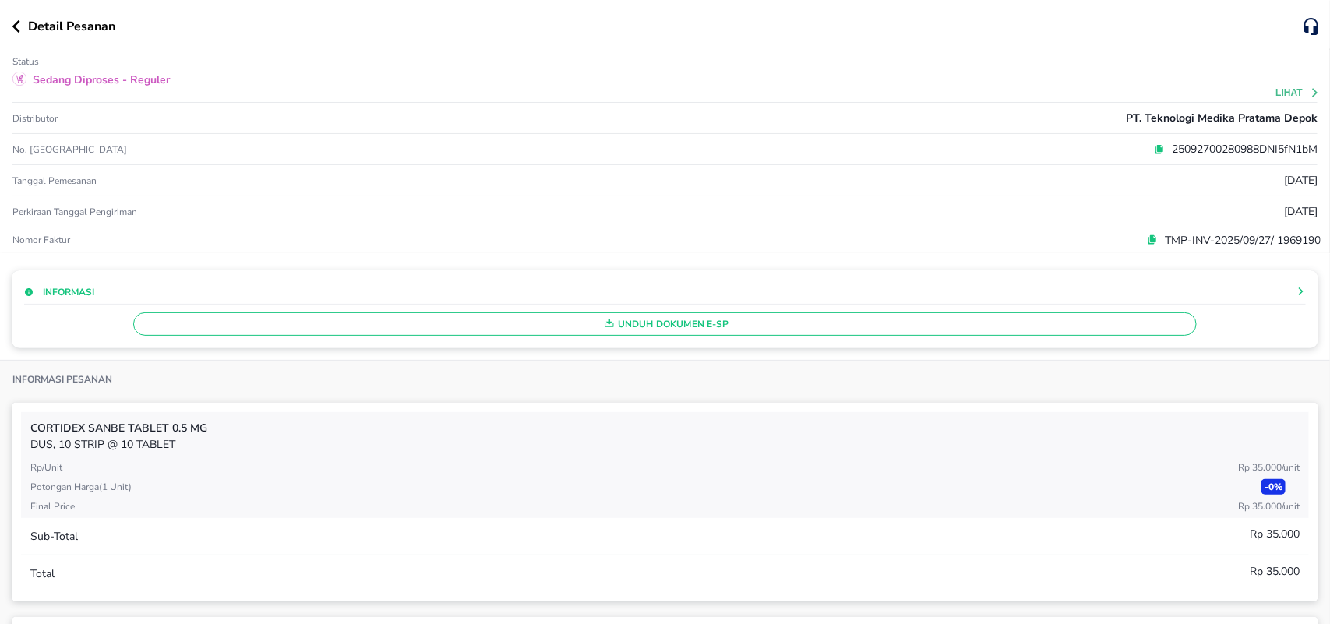
click at [653, 328] on span "Unduh Dokumen e-SP" at bounding box center [665, 324] width 1050 height 20
click at [16, 34] on div "Detail Pesanan" at bounding box center [658, 26] width 1293 height 19
click at [13, 26] on icon "button" at bounding box center [16, 26] width 8 height 12
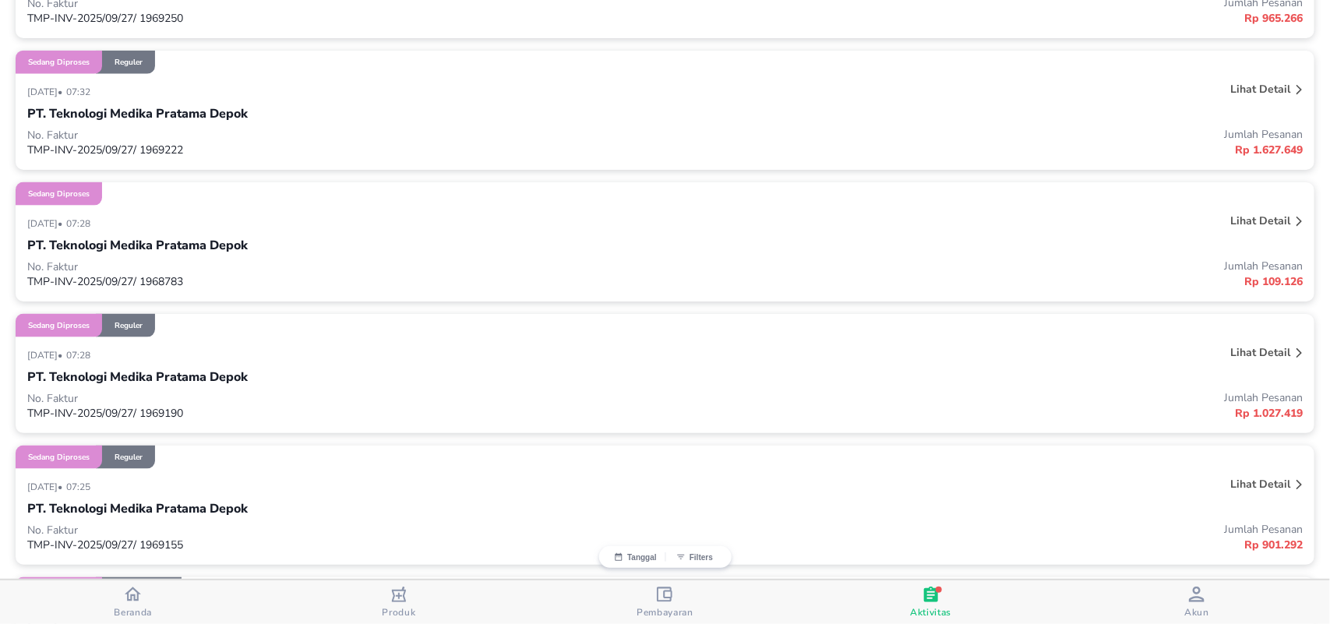
scroll to position [806, 0]
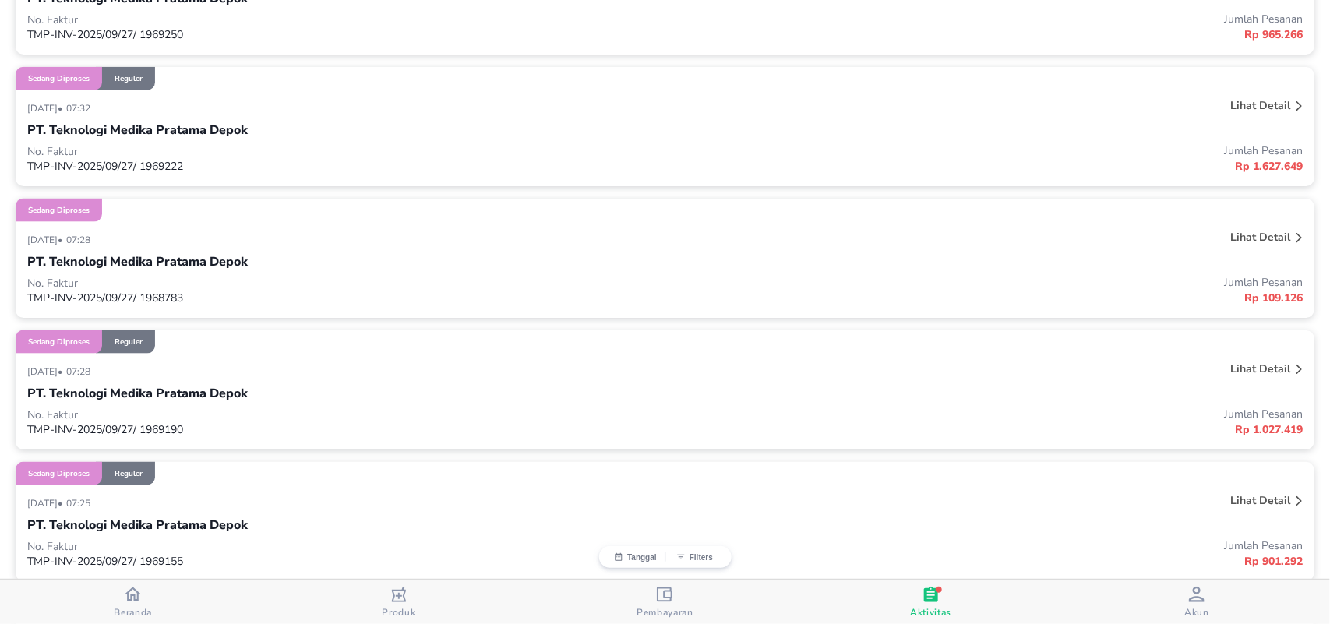
click at [1267, 235] on p "Lihat detail" at bounding box center [1260, 237] width 60 height 15
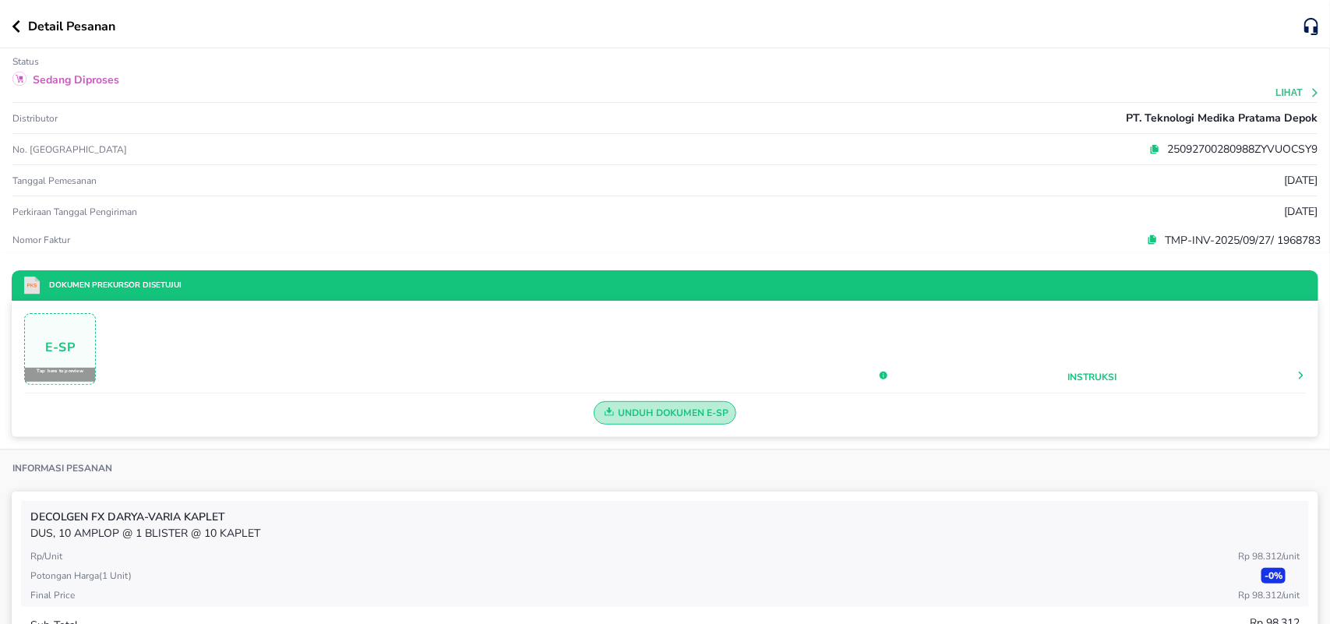
click at [626, 407] on span "Unduh Dokumen e-SP" at bounding box center [665, 413] width 129 height 20
click at [16, 27] on icon "button" at bounding box center [16, 26] width 8 height 12
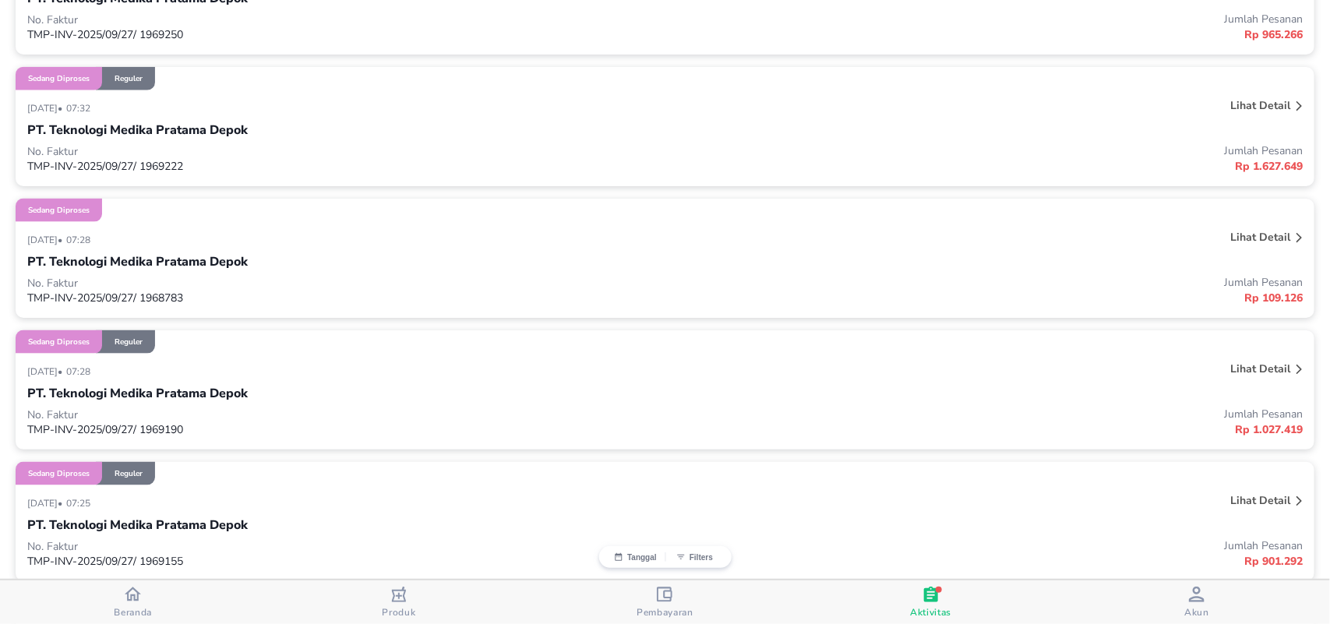
click at [1240, 108] on p "Lihat detail" at bounding box center [1260, 105] width 60 height 15
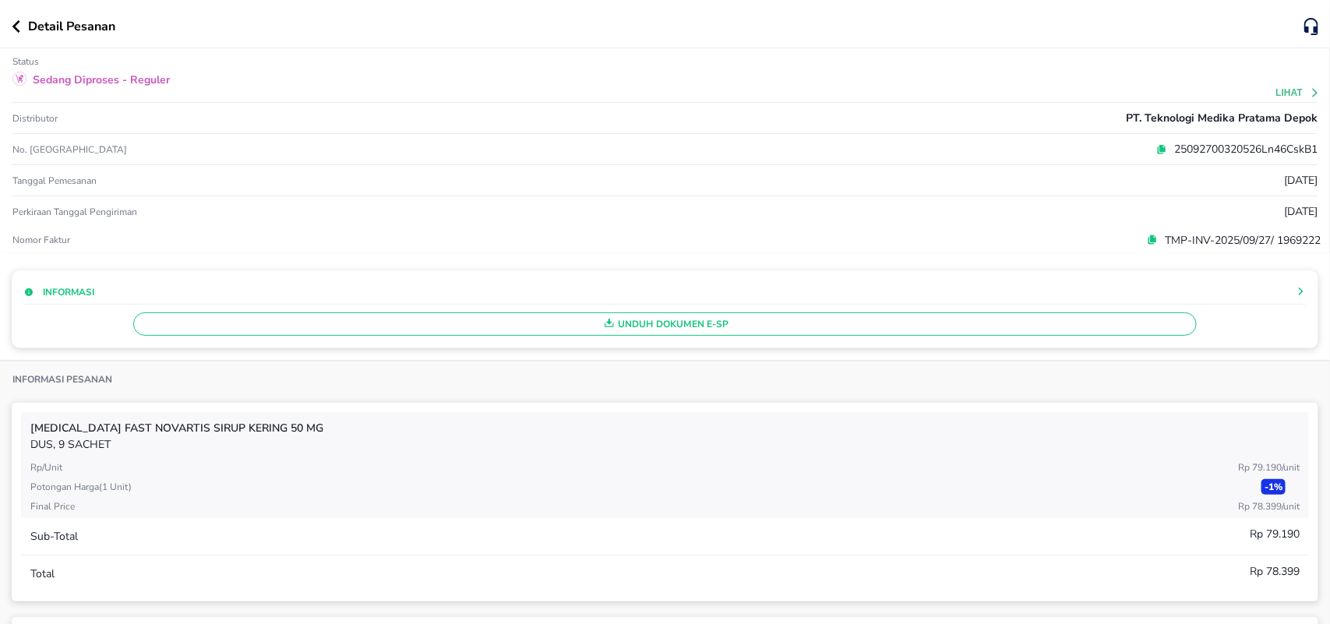
click at [649, 328] on span "Unduh Dokumen e-SP" at bounding box center [665, 324] width 1050 height 20
click at [16, 26] on icon "button" at bounding box center [16, 26] width 9 height 12
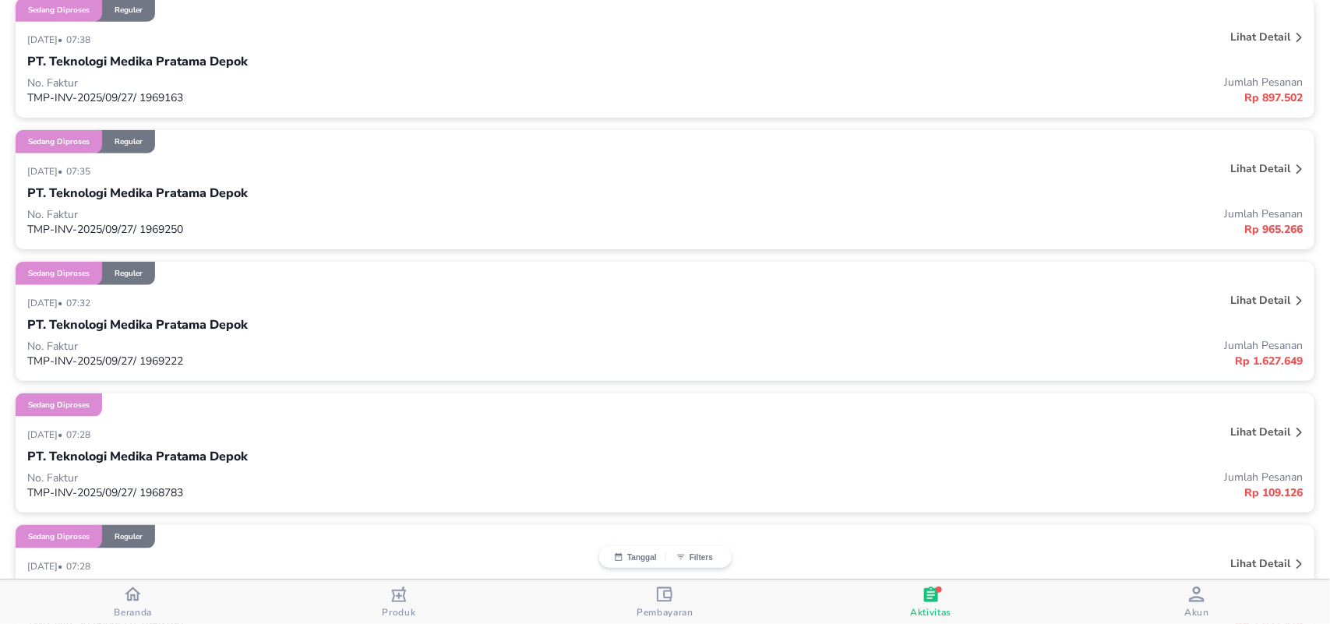
click at [1230, 165] on p "Lihat detail" at bounding box center [1260, 168] width 60 height 15
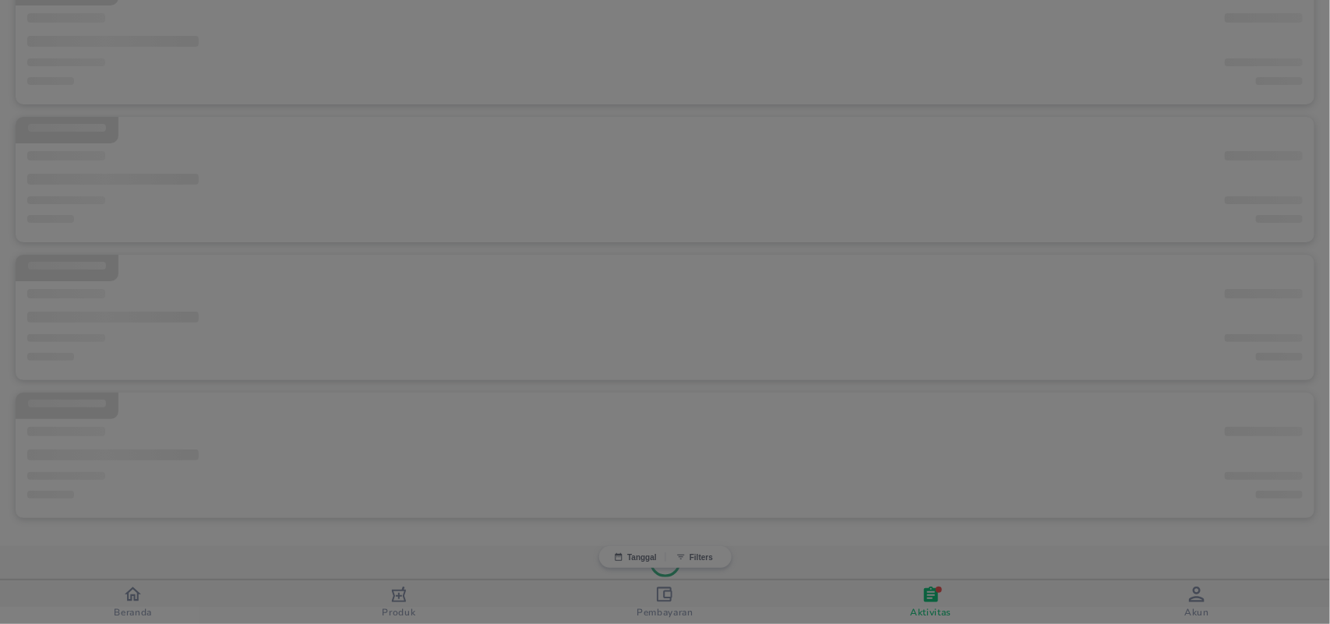
scroll to position [236, 0]
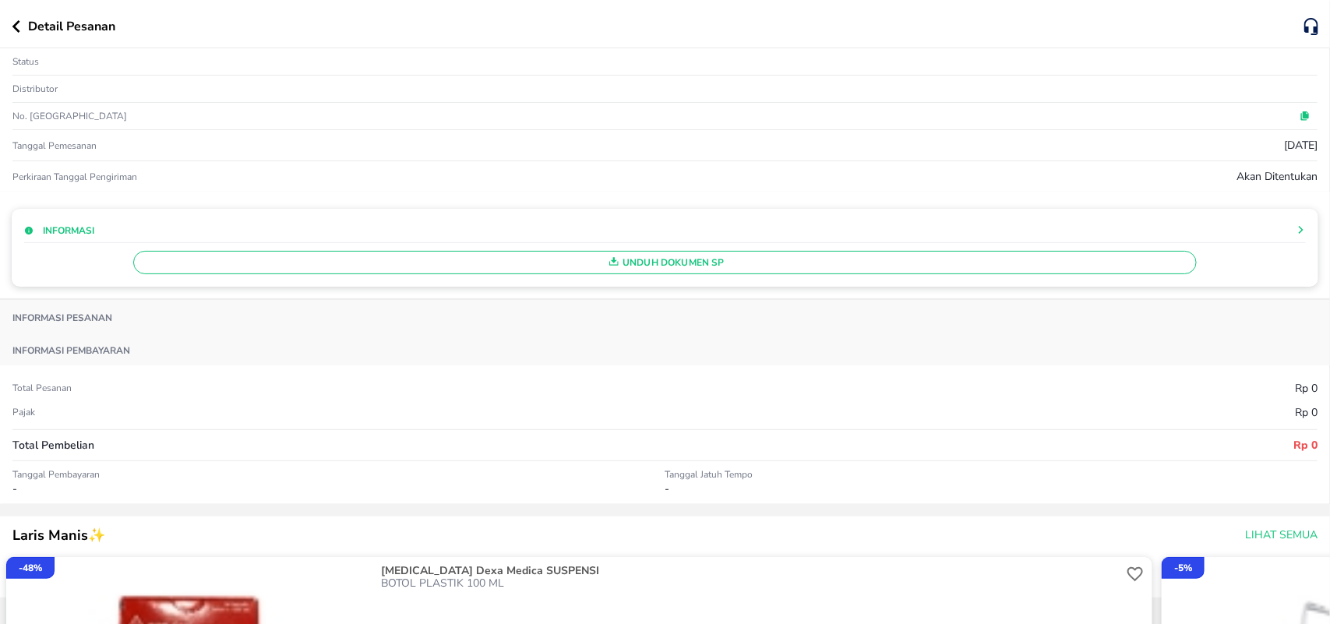
click at [702, 257] on span "Unduh Dokumen SP" at bounding box center [665, 262] width 1050 height 20
click at [622, 265] on span "Unduh Dokumen SP" at bounding box center [665, 262] width 1050 height 20
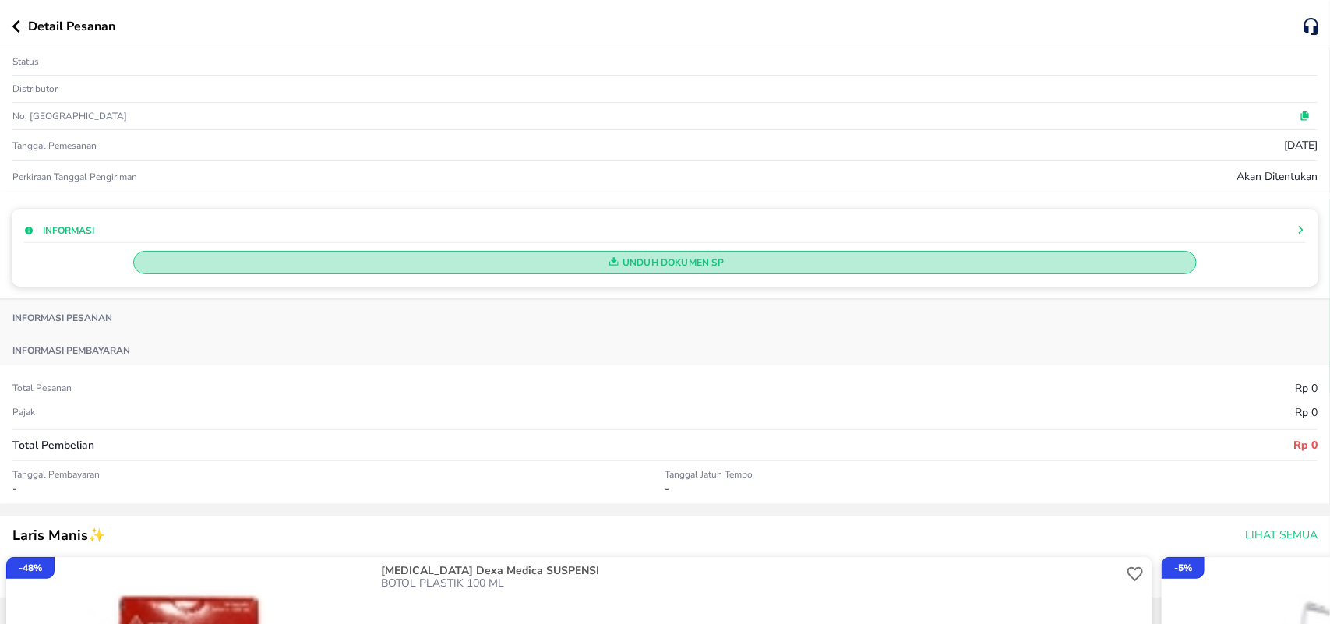
click at [687, 259] on span "Unduh Dokumen SP" at bounding box center [665, 262] width 1050 height 20
click at [682, 258] on span "Unduh Dokumen SP" at bounding box center [665, 262] width 1050 height 20
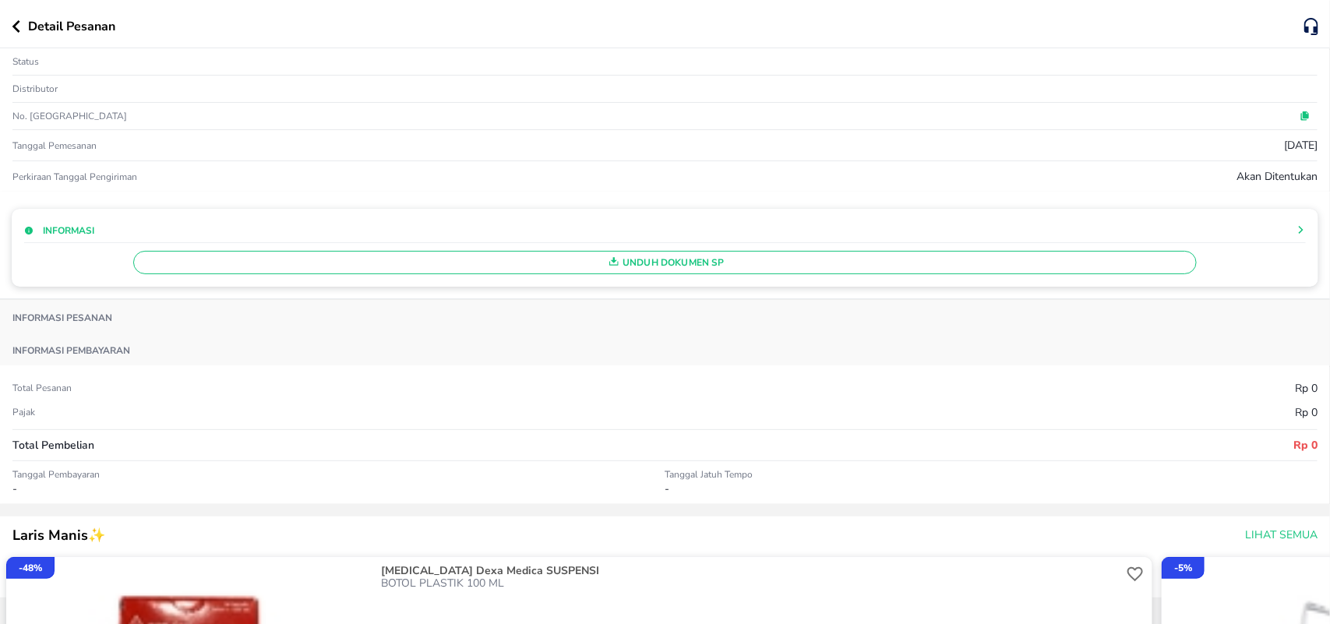
click at [536, 266] on div "Informasi Unduh Dokumen SP" at bounding box center [665, 246] width 1330 height 108
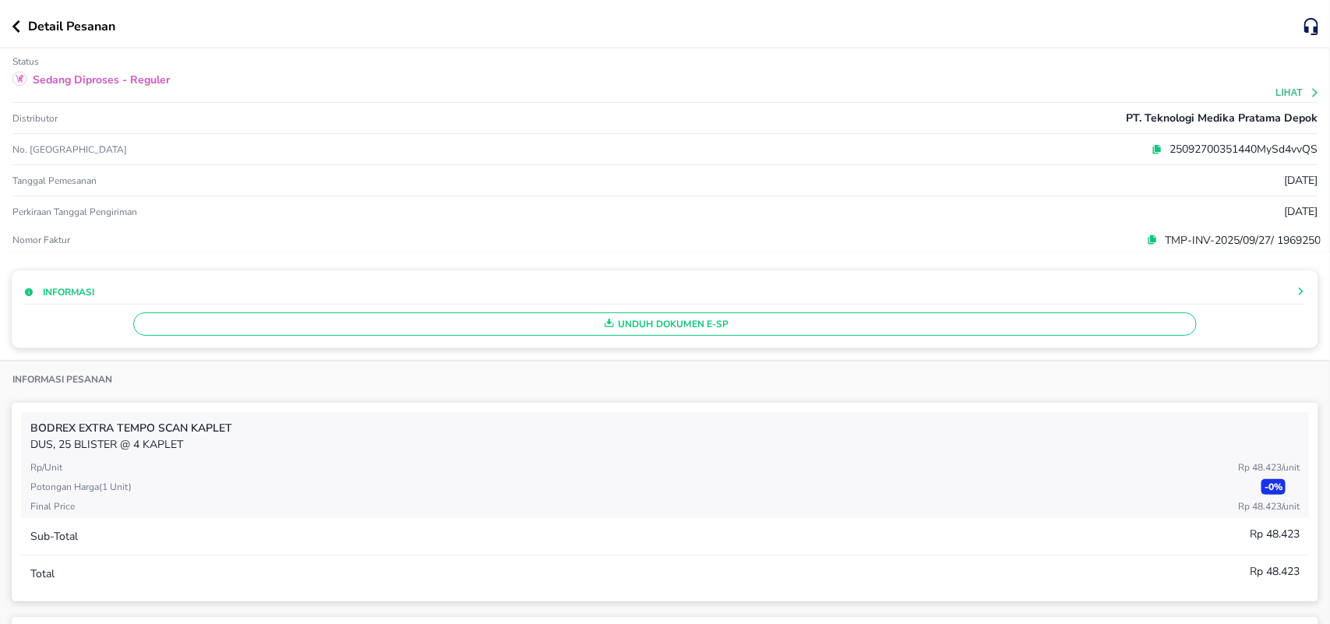
scroll to position [612, 0]
click at [613, 323] on span "Unduh Dokumen e-SP" at bounding box center [665, 324] width 1050 height 20
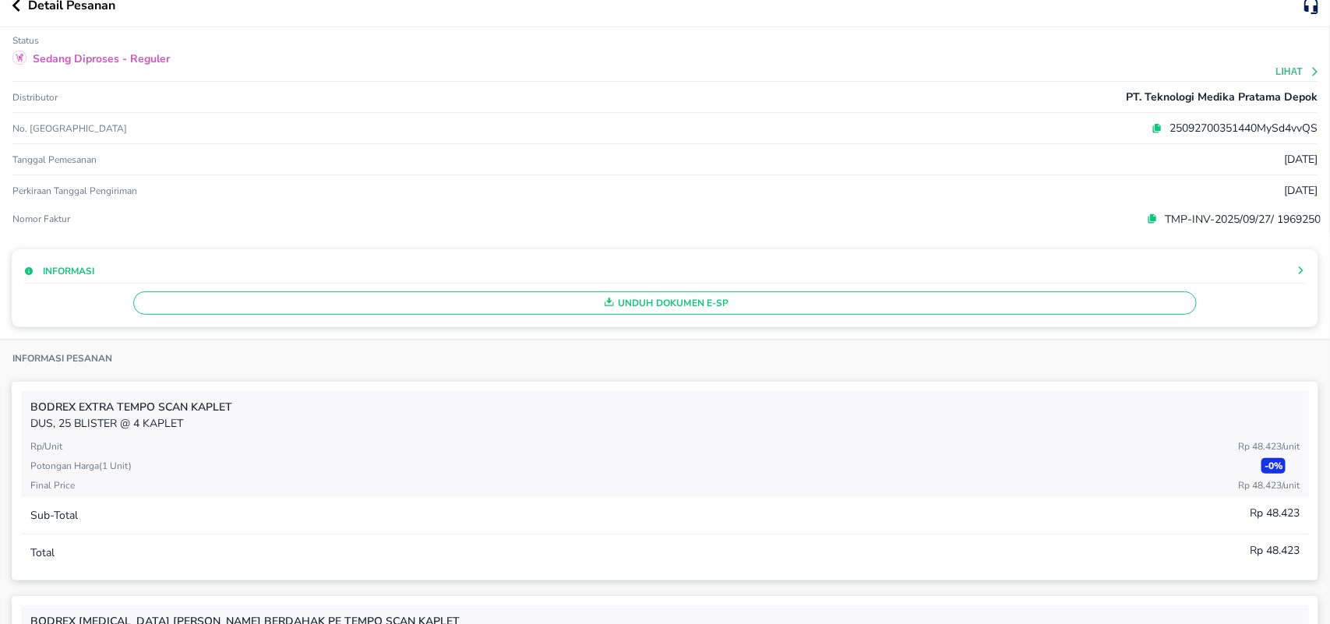
scroll to position [0, 0]
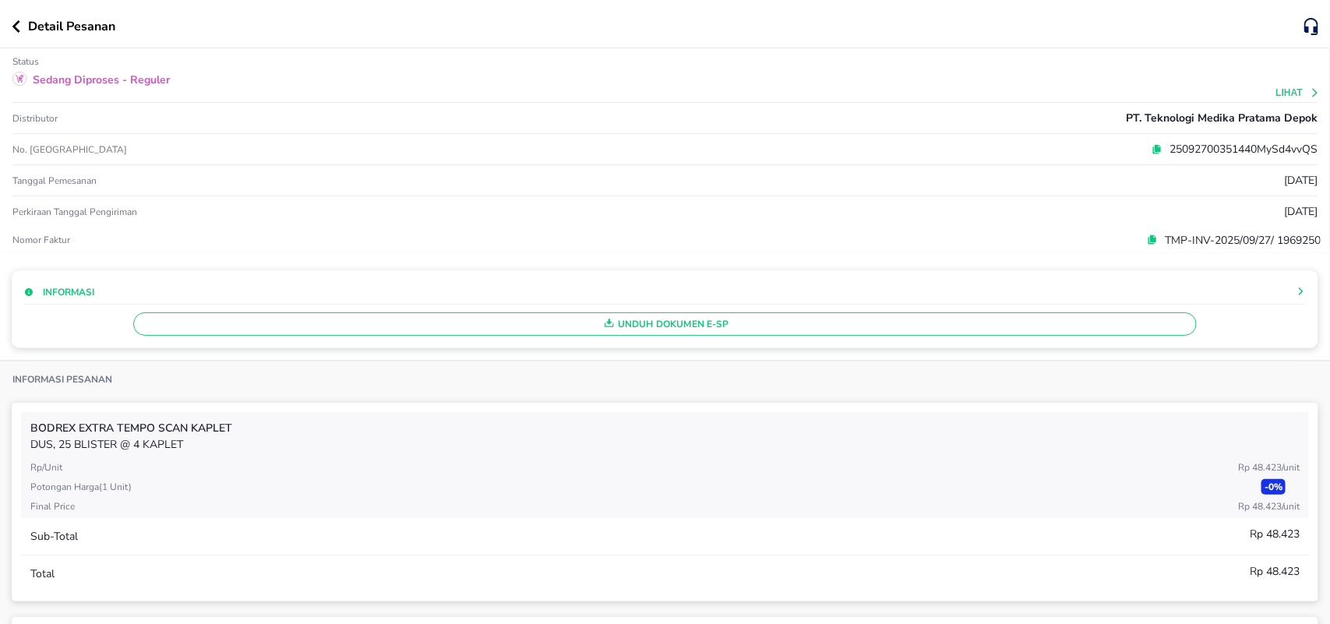
click at [19, 25] on icon "button" at bounding box center [16, 26] width 9 height 12
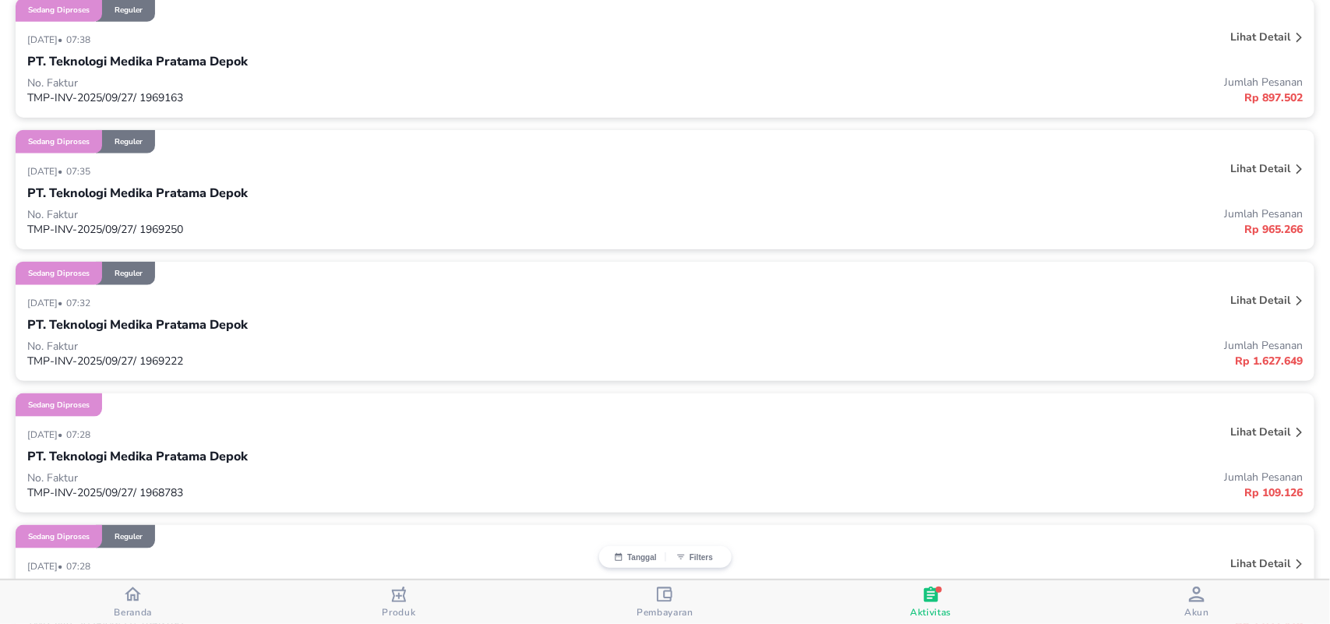
click at [1255, 170] on p "Lihat detail" at bounding box center [1260, 168] width 60 height 15
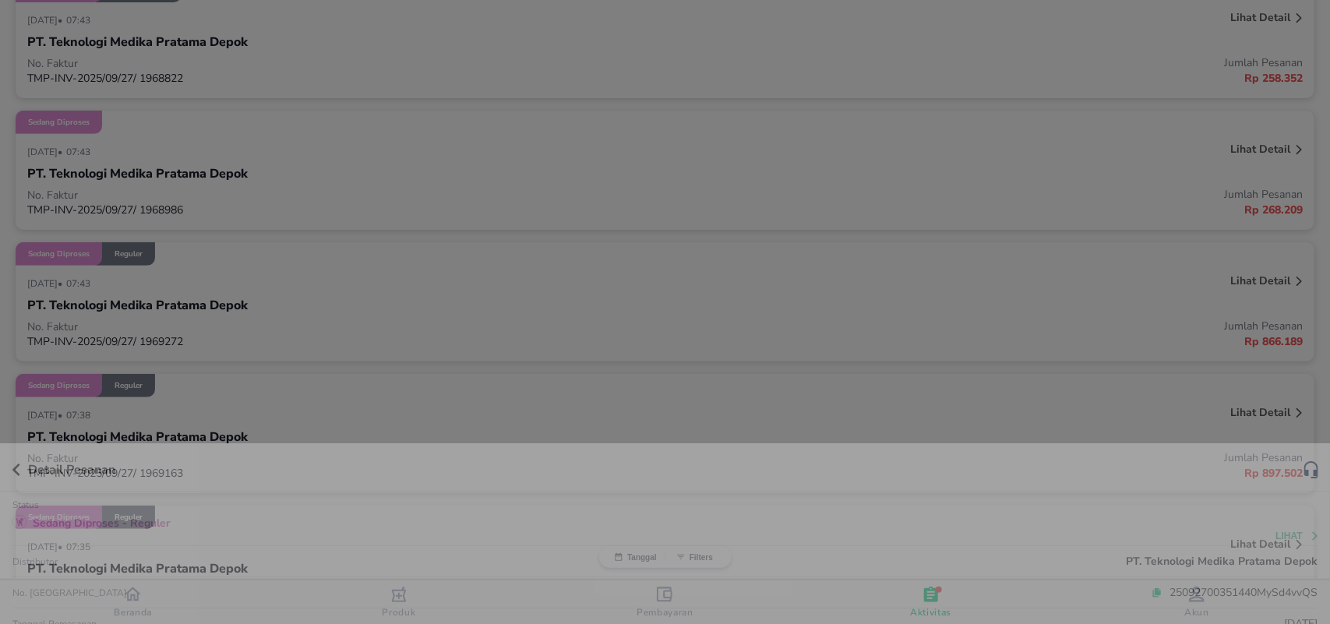
scroll to position [612, 0]
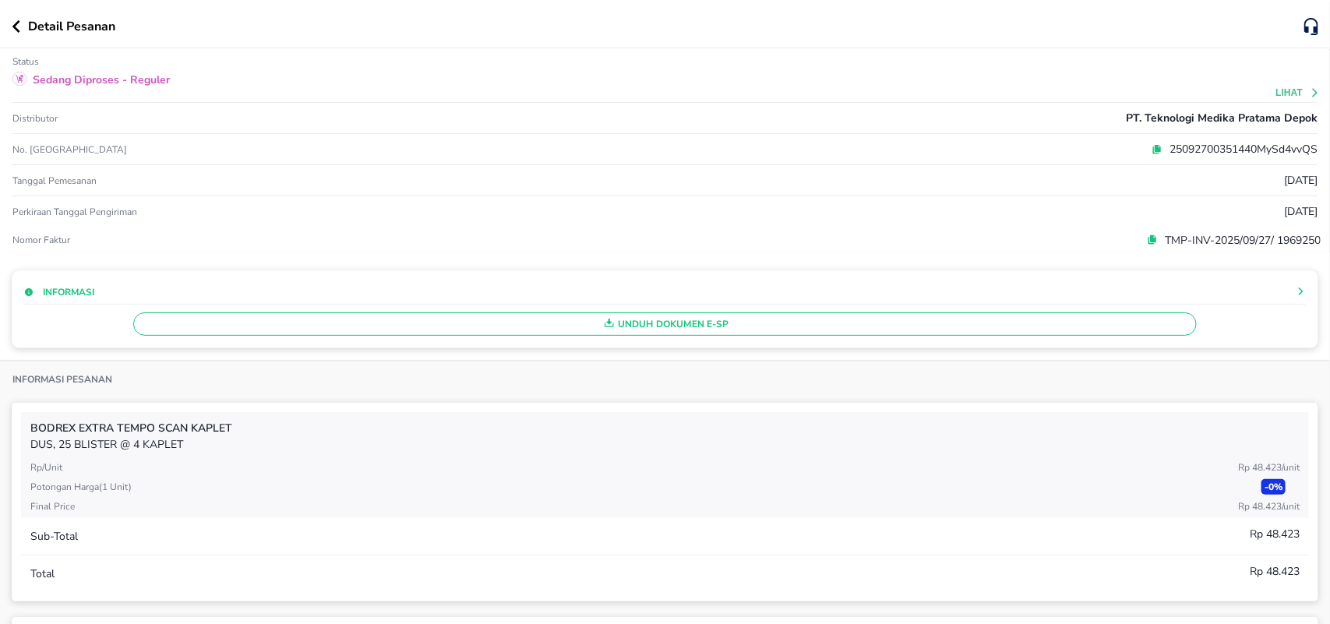
click at [17, 27] on icon "button" at bounding box center [16, 26] width 9 height 12
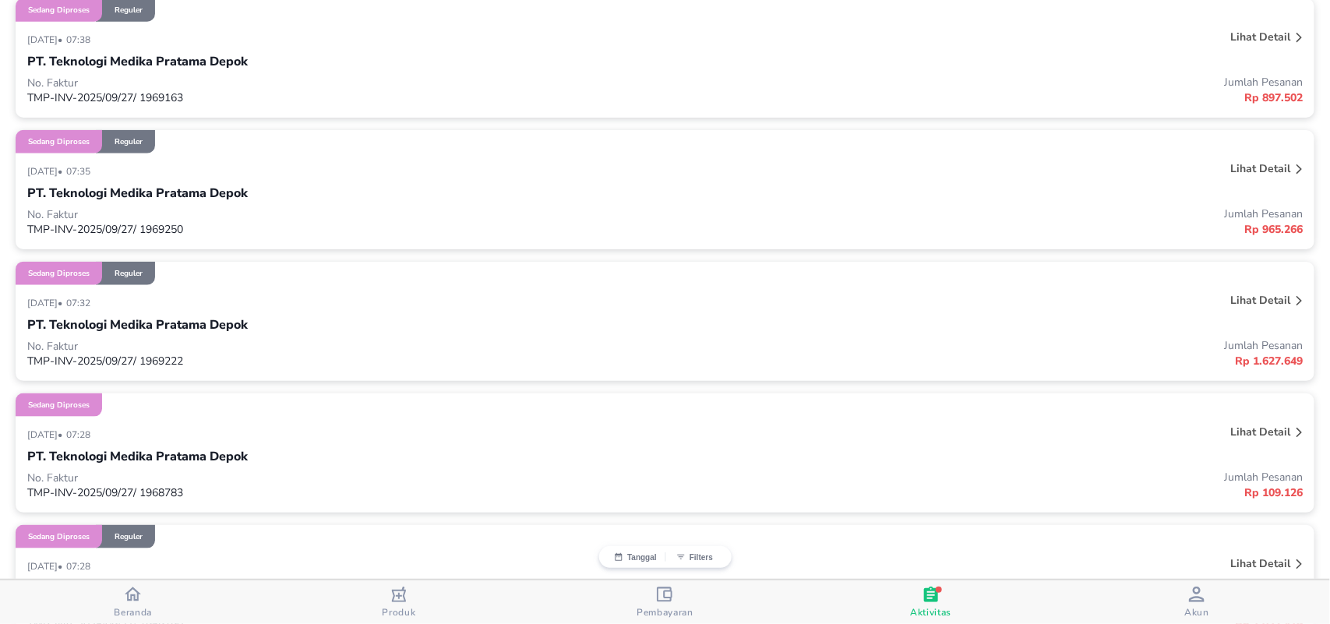
click at [1236, 33] on p "Lihat detail" at bounding box center [1260, 37] width 60 height 15
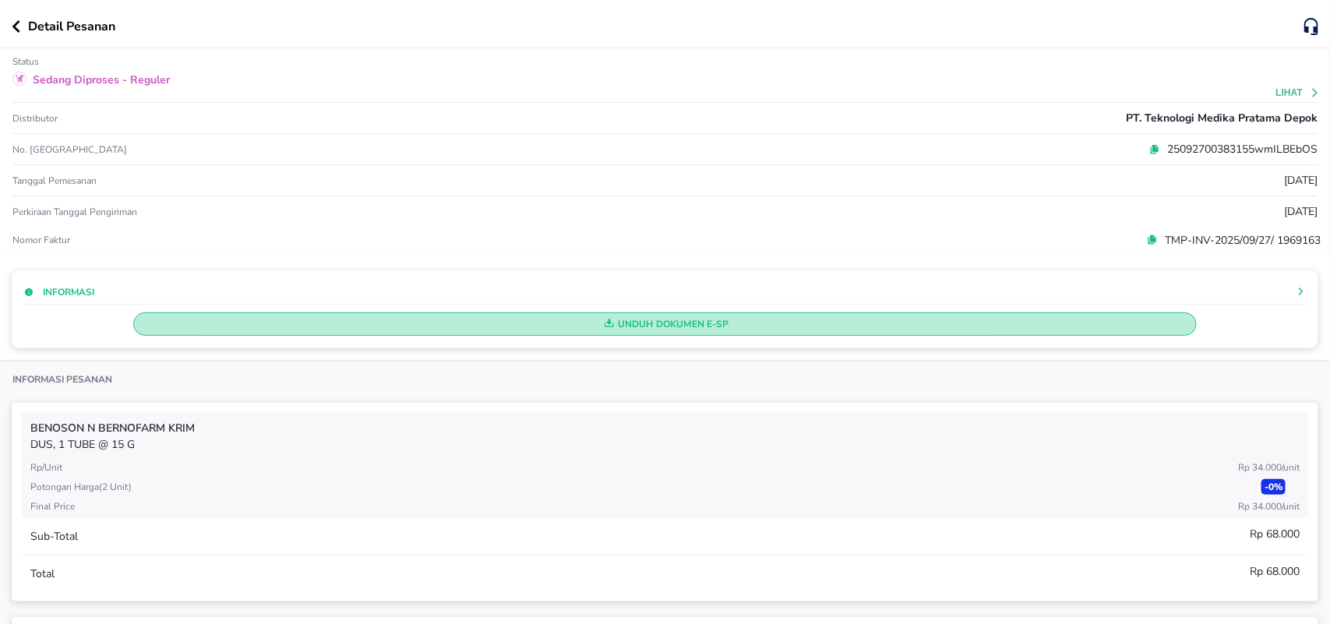
click at [661, 317] on span "Unduh Dokumen e-SP" at bounding box center [665, 324] width 1050 height 20
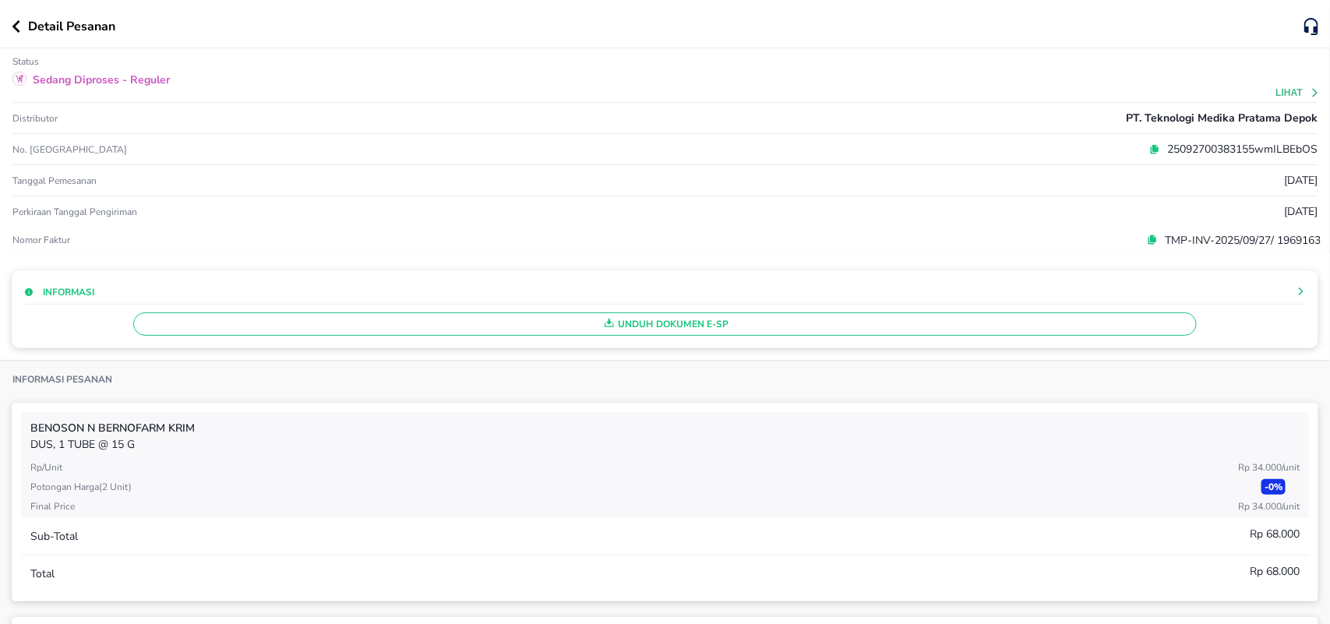
click at [16, 22] on icon "button" at bounding box center [16, 26] width 9 height 12
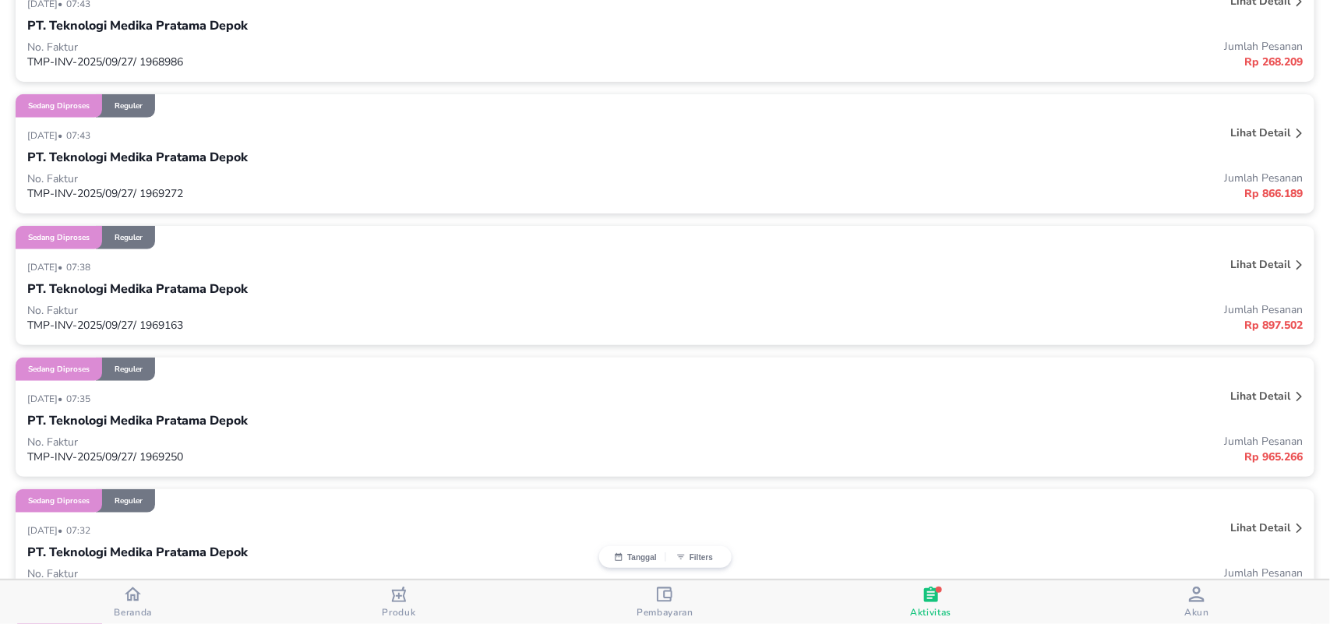
scroll to position [300, 0]
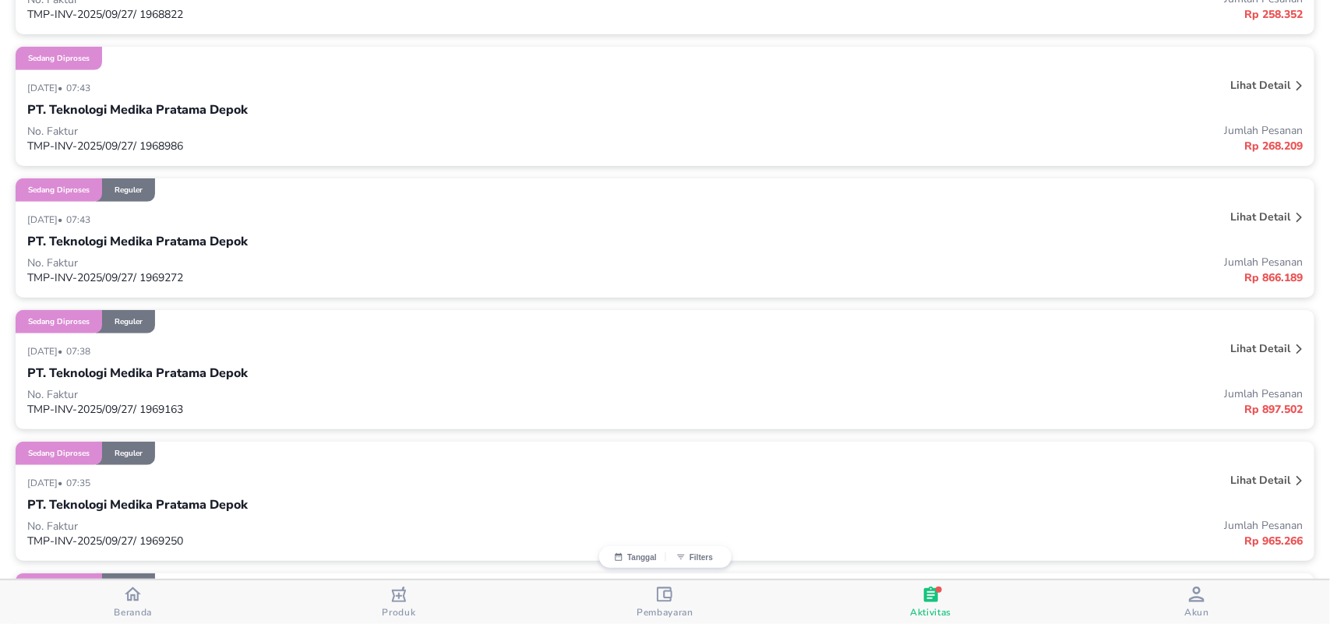
click at [1243, 217] on p "Lihat detail" at bounding box center [1260, 217] width 60 height 15
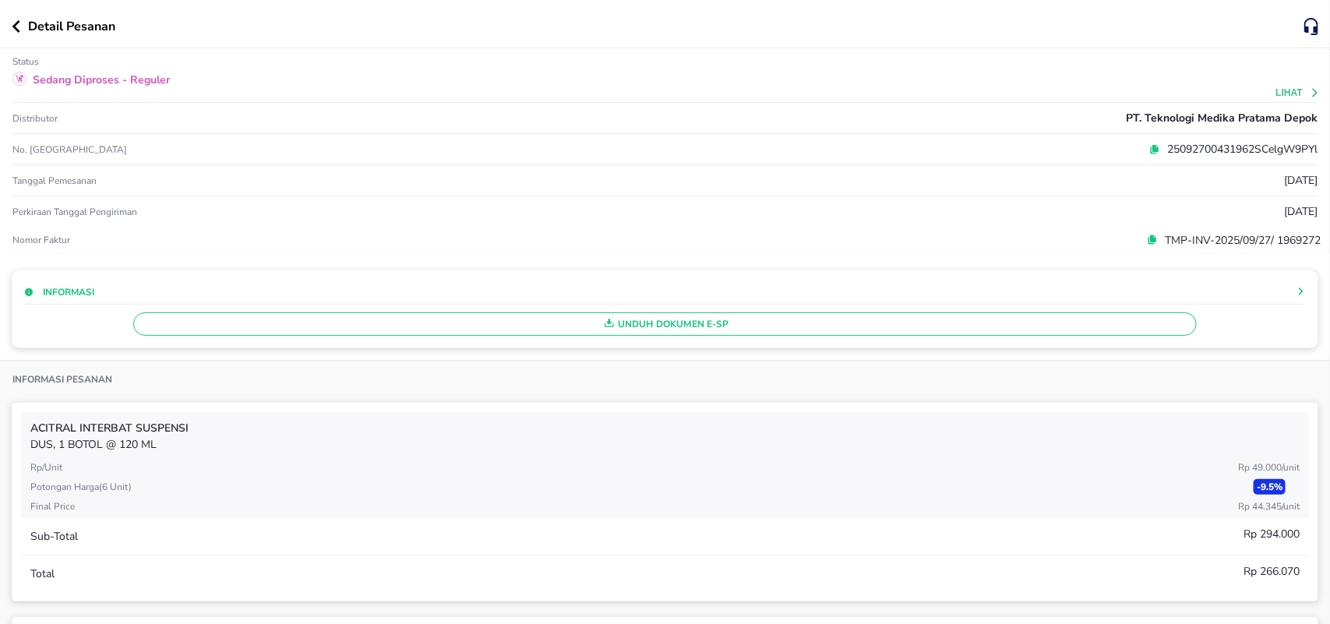
click at [631, 323] on span "Unduh Dokumen e-SP" at bounding box center [665, 324] width 1050 height 20
click at [18, 35] on div "Detail Pesanan" at bounding box center [658, 26] width 1293 height 19
click at [19, 25] on icon "button" at bounding box center [16, 26] width 9 height 12
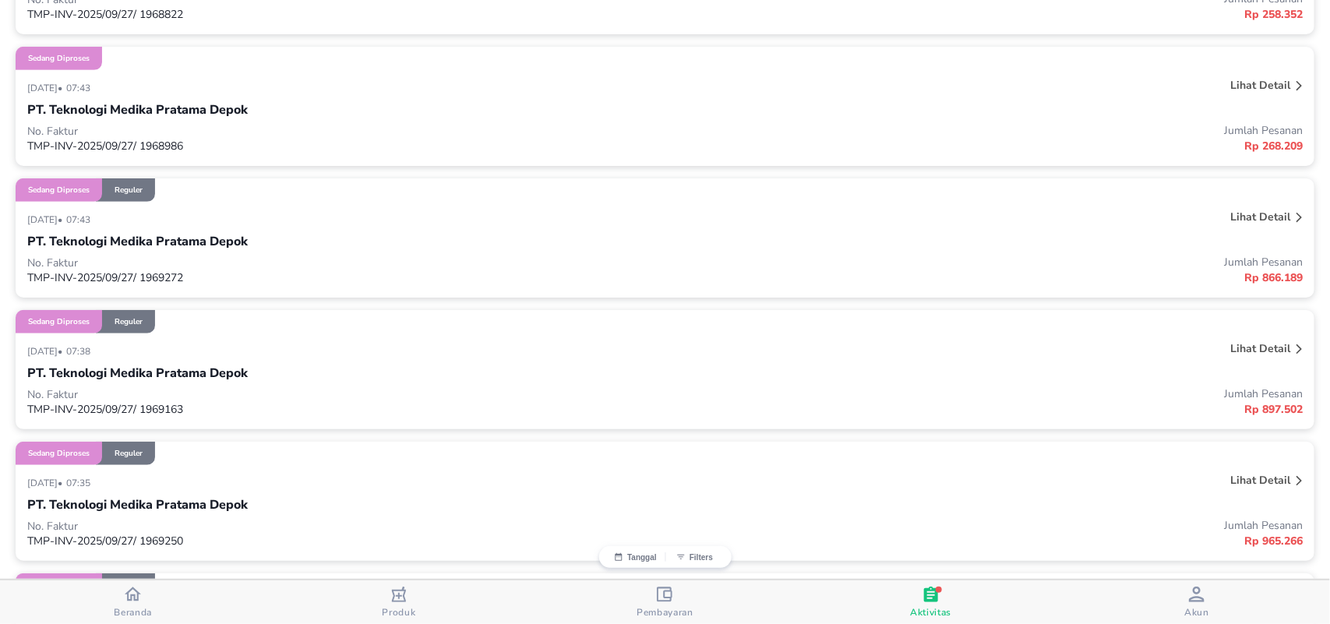
click at [1249, 87] on p "Lihat detail" at bounding box center [1260, 85] width 60 height 15
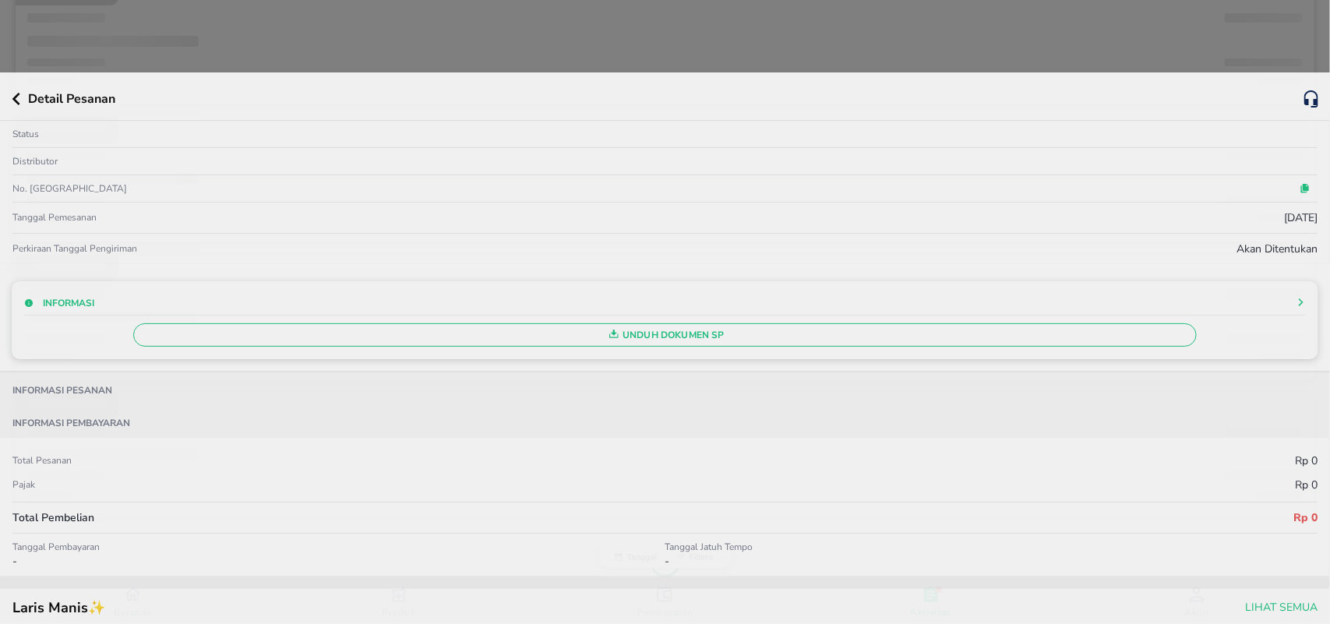
scroll to position [236, 0]
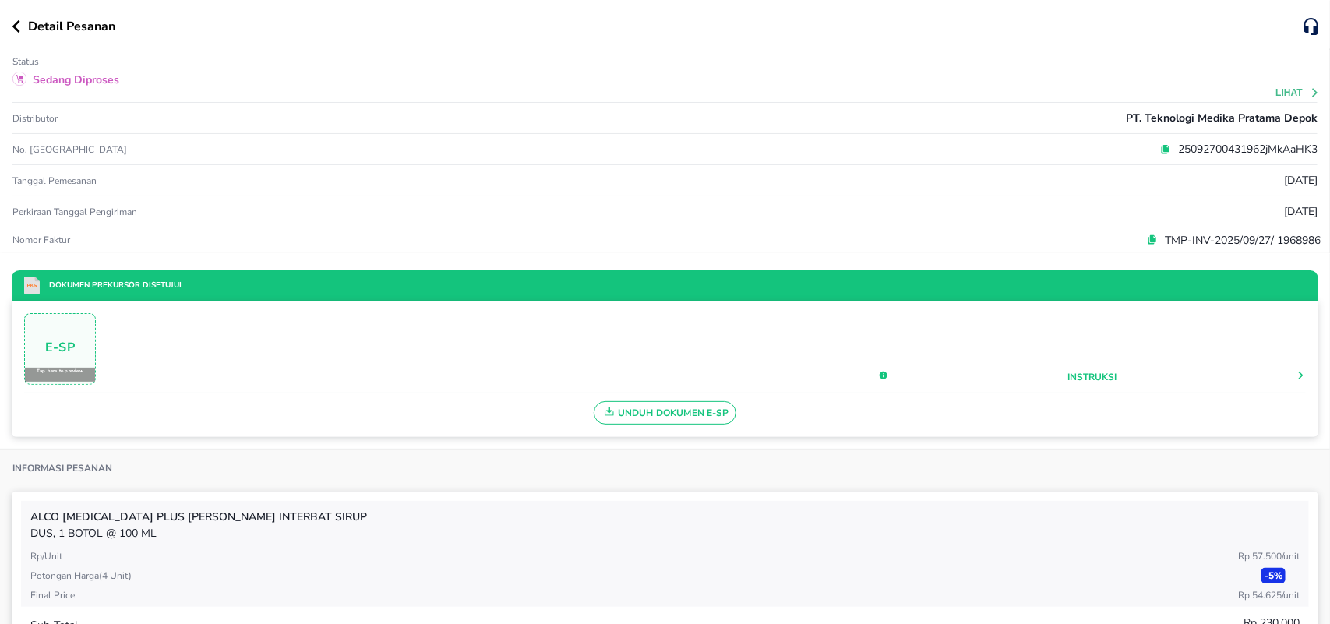
click at [644, 411] on span "Unduh Dokumen e-SP" at bounding box center [665, 413] width 129 height 20
click at [17, 26] on icon "button" at bounding box center [16, 26] width 9 height 12
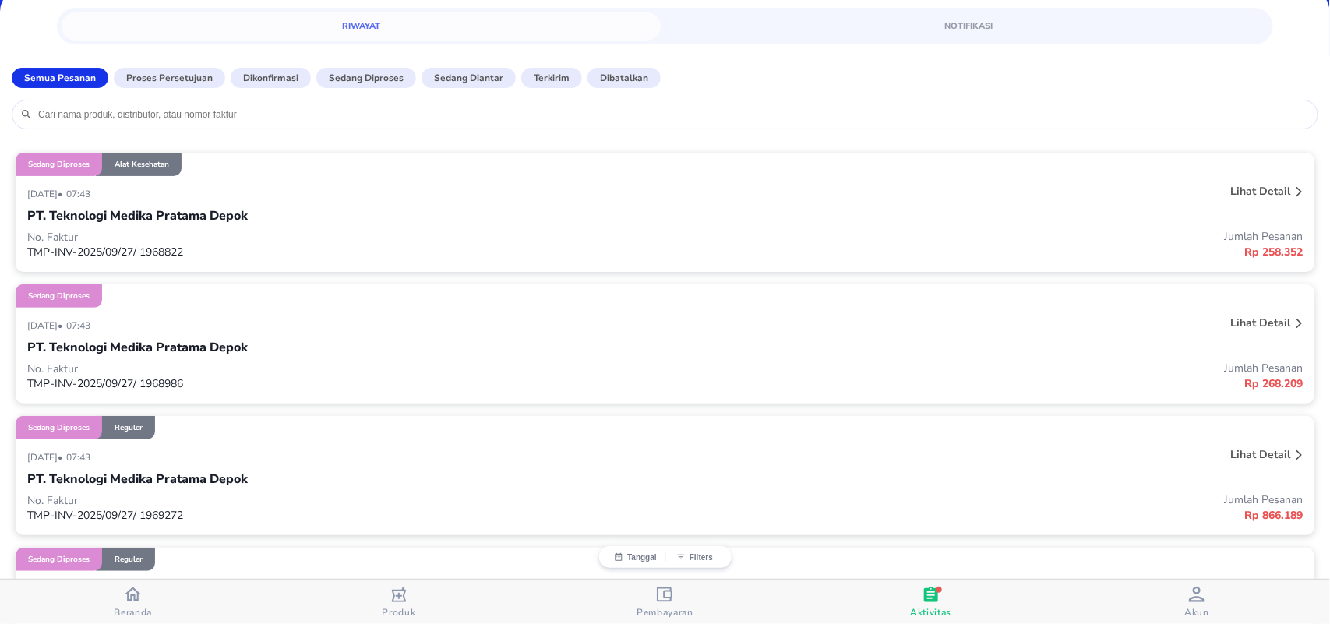
scroll to position [27, 0]
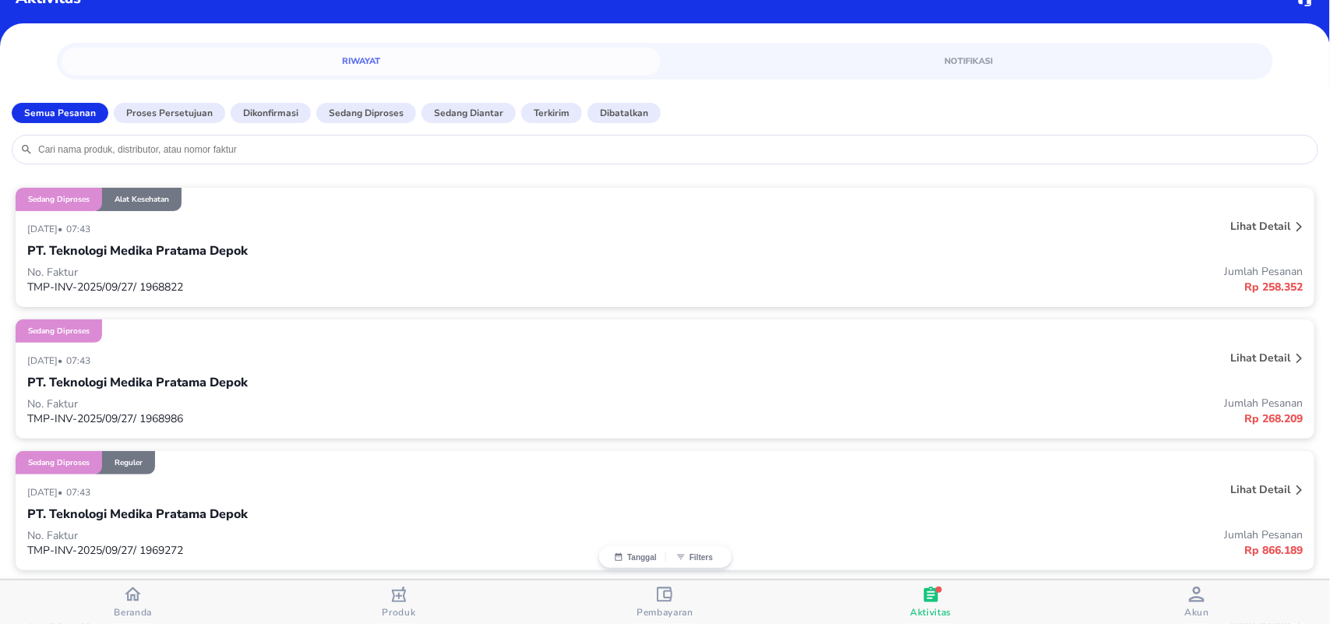
click at [1249, 224] on p "Lihat detail" at bounding box center [1260, 226] width 60 height 15
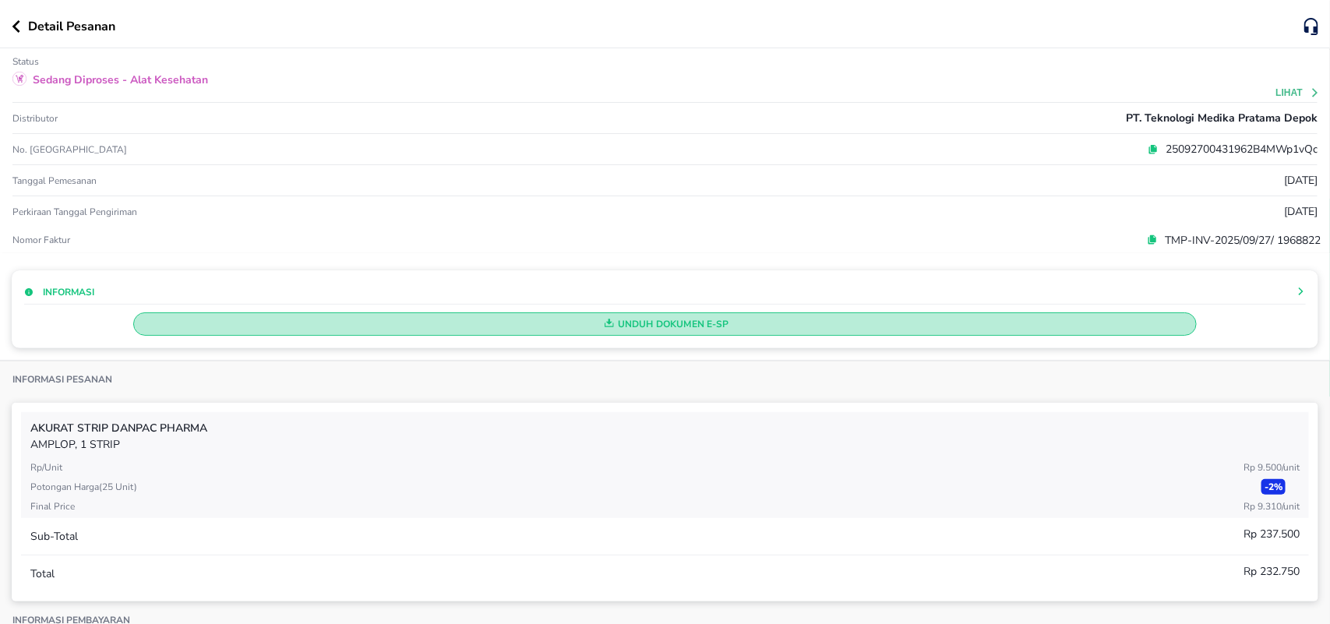
click at [553, 319] on span "Unduh Dokumen e-SP" at bounding box center [665, 324] width 1050 height 20
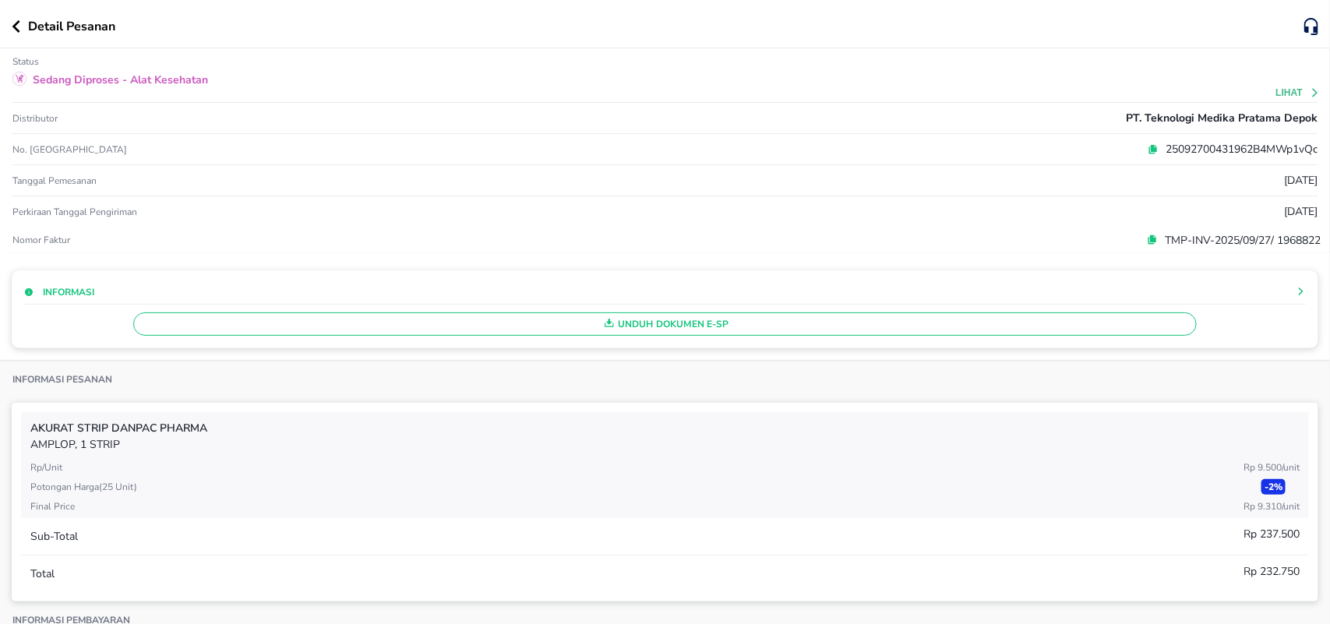
click at [21, 21] on button "button" at bounding box center [20, 26] width 16 height 12
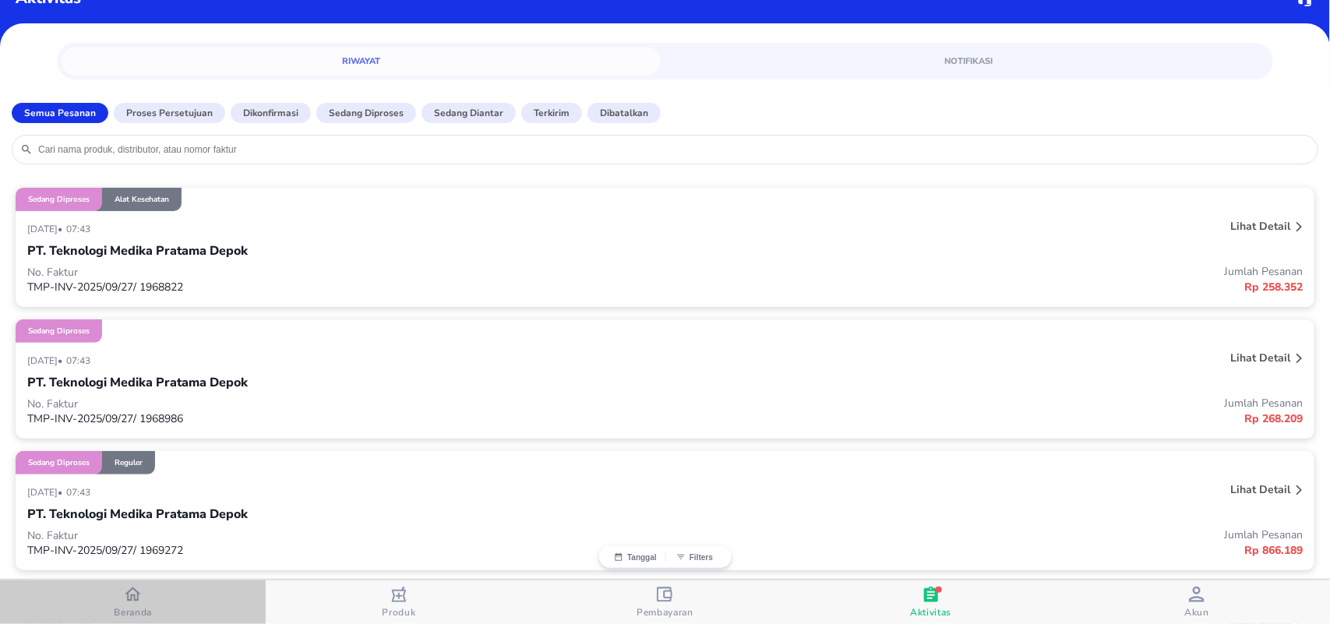
click at [132, 610] on span "Beranda" at bounding box center [133, 612] width 38 height 12
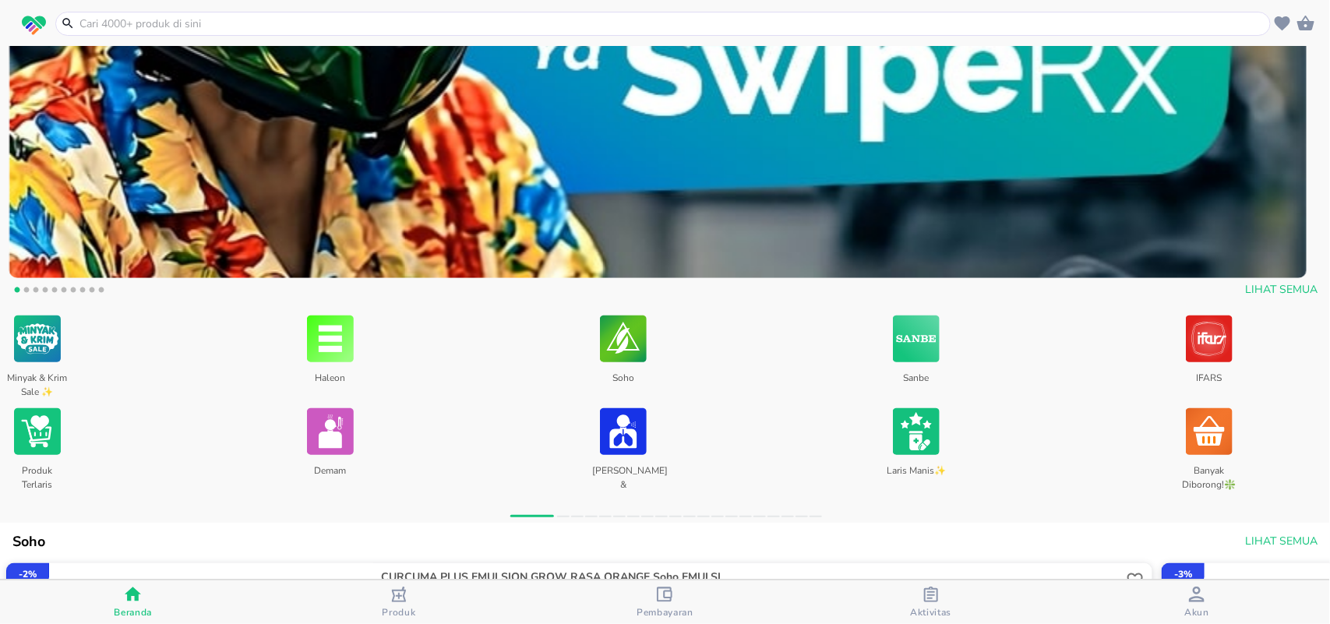
scroll to position [562, 0]
